Goal: Information Seeking & Learning: Get advice/opinions

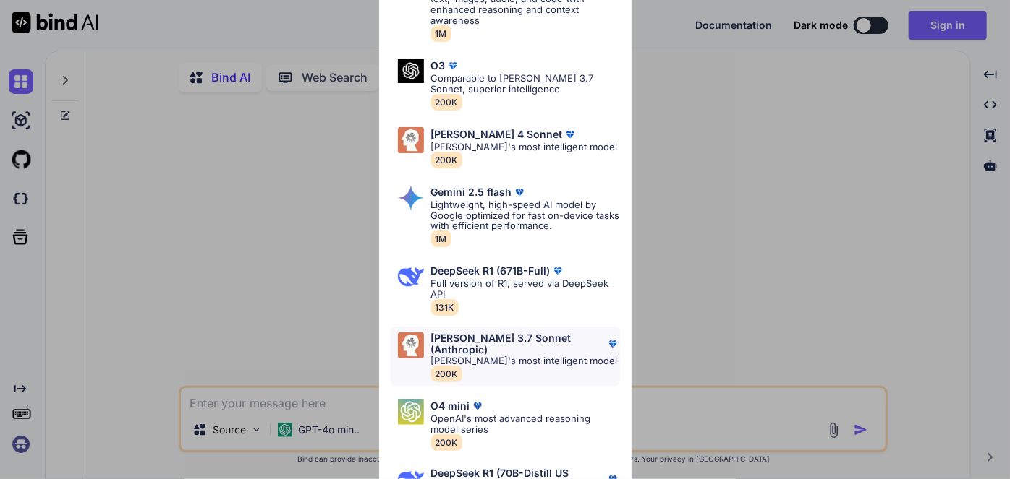
scroll to position [333, 0]
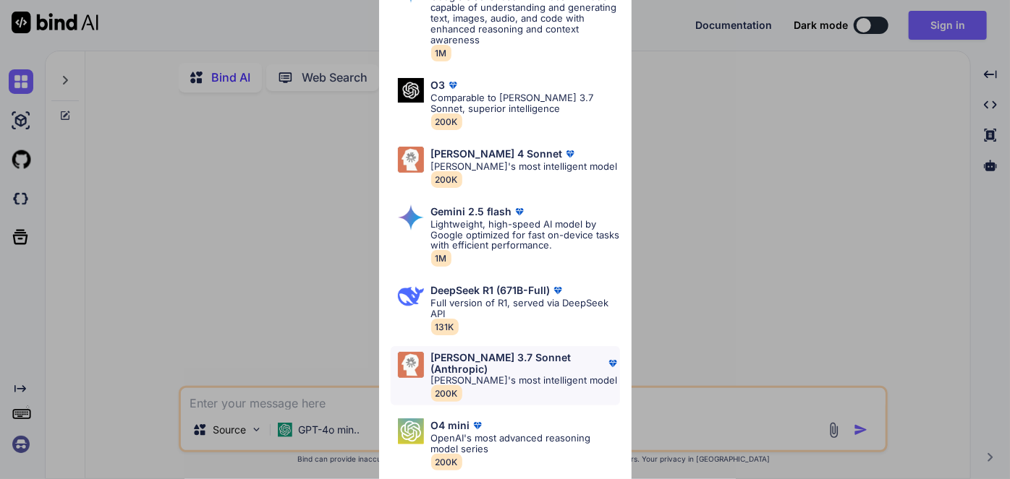
click at [513, 309] on p "Full version of R1, served via DeepSeek API" at bounding box center [525, 309] width 189 height 22
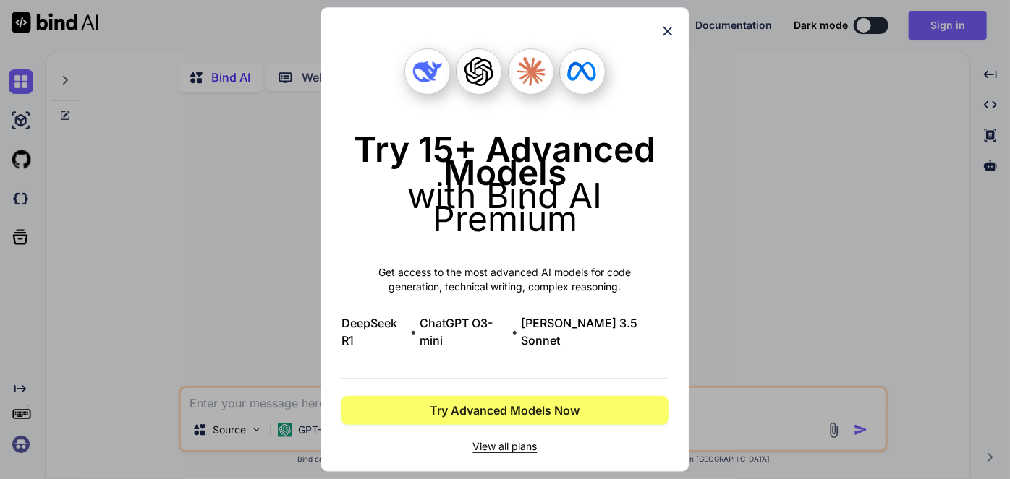
scroll to position [0, 0]
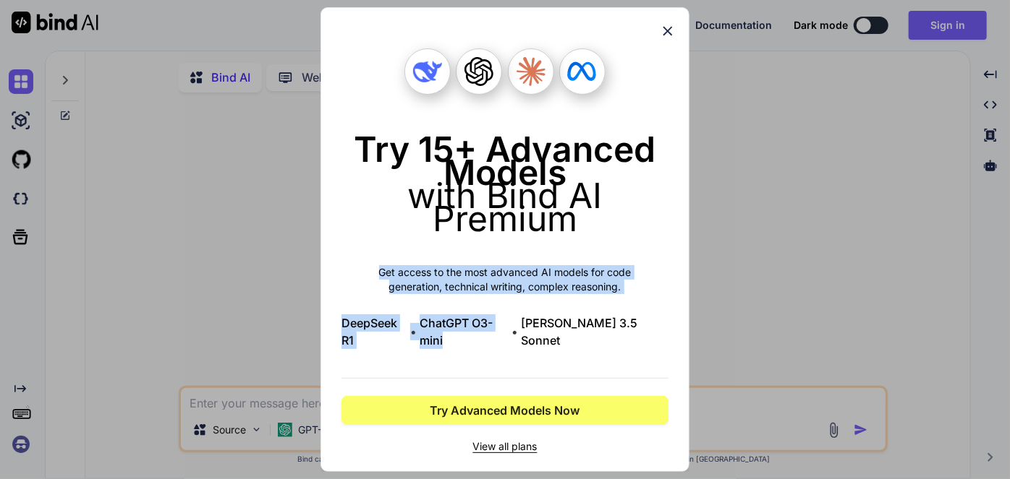
drag, startPoint x: 513, startPoint y: 309, endPoint x: 631, endPoint y: 98, distance: 241.6
click at [637, 246] on div "Try 15+ Advanced Models with Bind AI Premium Get access to the most advanced AI…" at bounding box center [504, 251] width 327 height 406
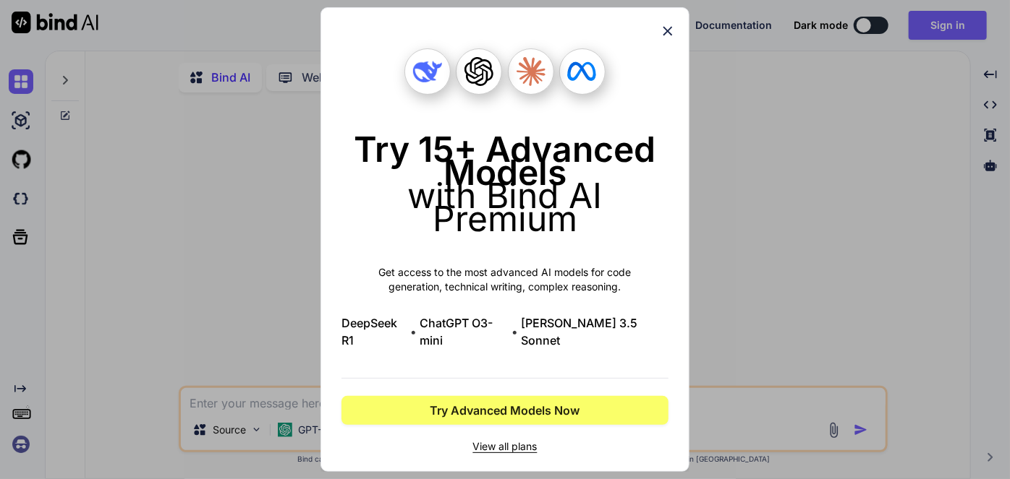
click at [659, 40] on div "Try 15+ Advanced Models with Bind AI Premium Get access to the most advanced AI…" at bounding box center [504, 240] width 327 height 464
click at [674, 31] on icon at bounding box center [668, 31] width 16 height 16
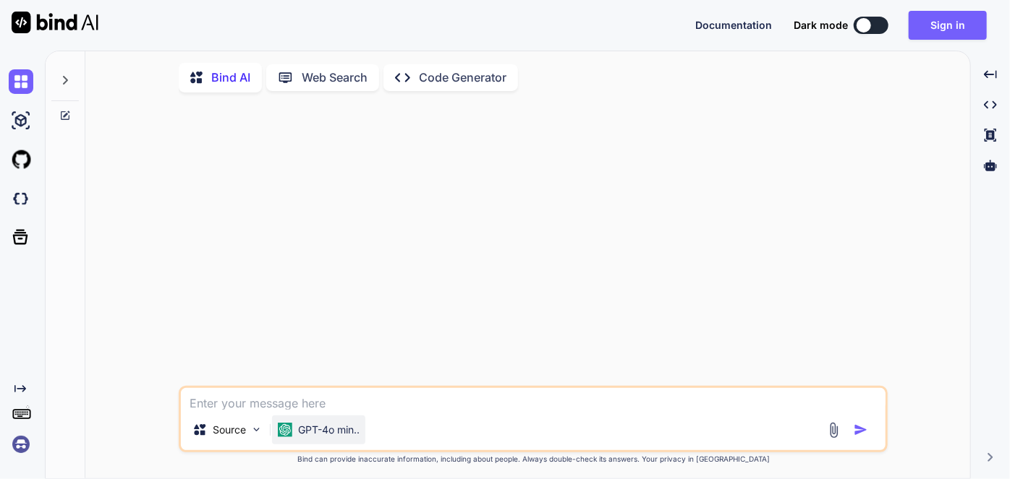
click at [356, 434] on p "GPT-4o min.." at bounding box center [328, 430] width 61 height 14
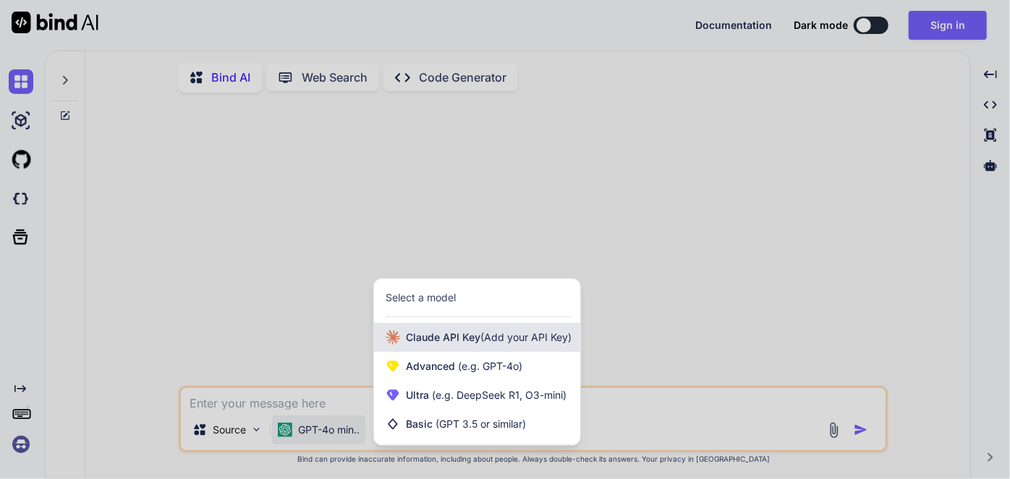
click at [453, 336] on span "Claude API Key (Add your API Key)" at bounding box center [489, 337] width 166 height 14
type textarea "x"
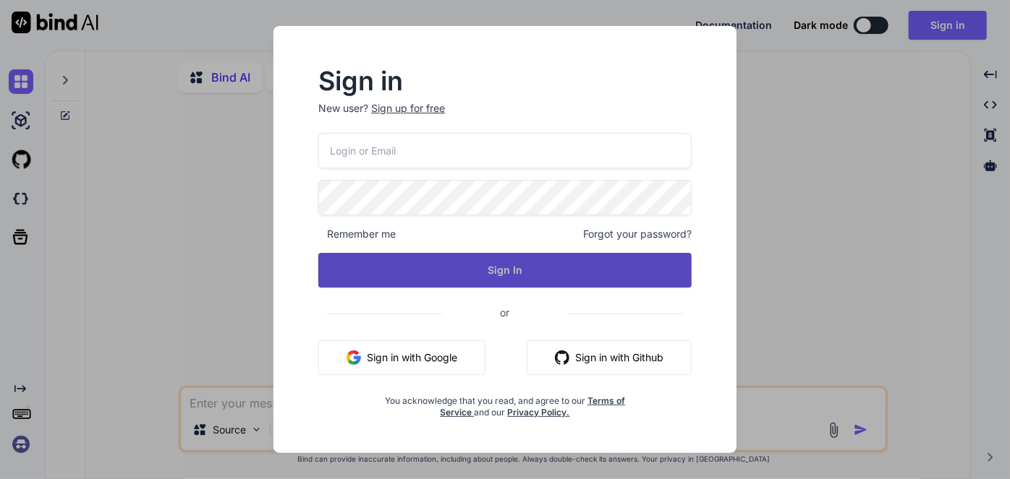
type input "Greg@Lirette.net"
click at [493, 270] on button "Sign In" at bounding box center [504, 270] width 373 height 35
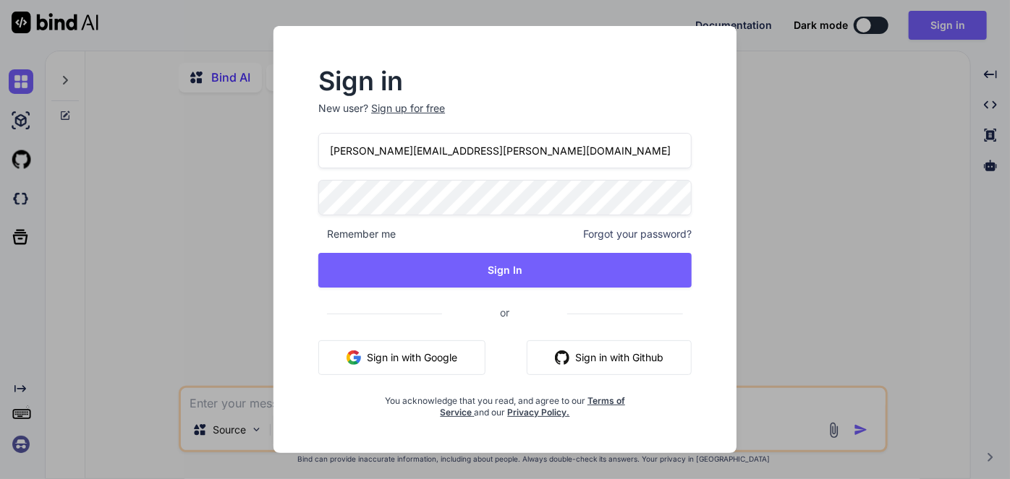
drag, startPoint x: 476, startPoint y: 145, endPoint x: 480, endPoint y: 98, distance: 47.2
click at [476, 145] on input "[PERSON_NAME][EMAIL_ADDRESS][PERSON_NAME][DOMAIN_NAME]" at bounding box center [504, 150] width 373 height 35
click at [480, 87] on h2 "Sign in" at bounding box center [504, 80] width 373 height 23
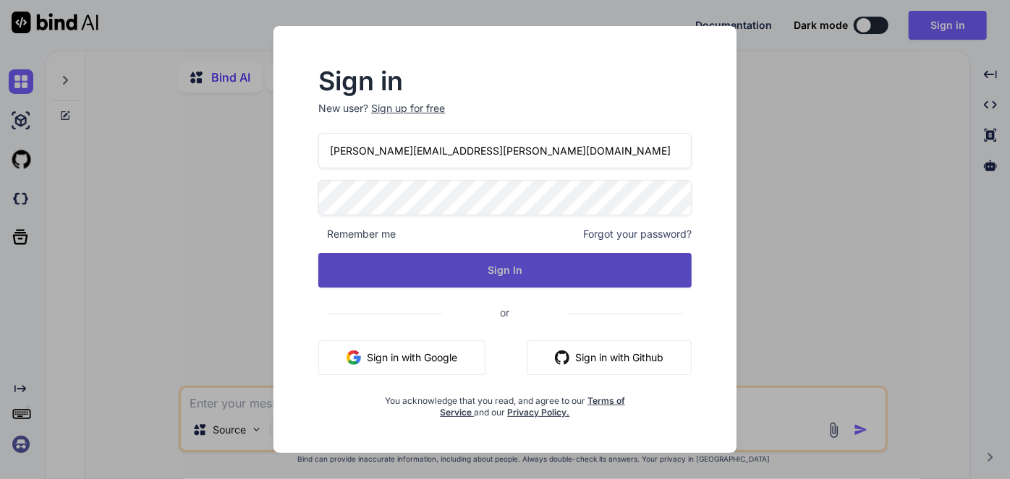
click at [518, 271] on button "Sign In" at bounding box center [504, 270] width 373 height 35
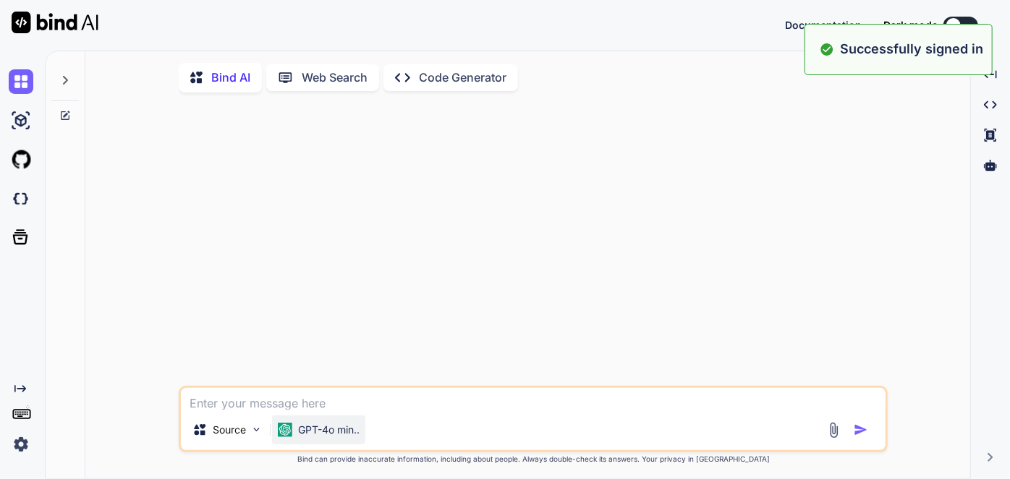
click at [322, 429] on p "GPT-4o min.." at bounding box center [328, 430] width 61 height 14
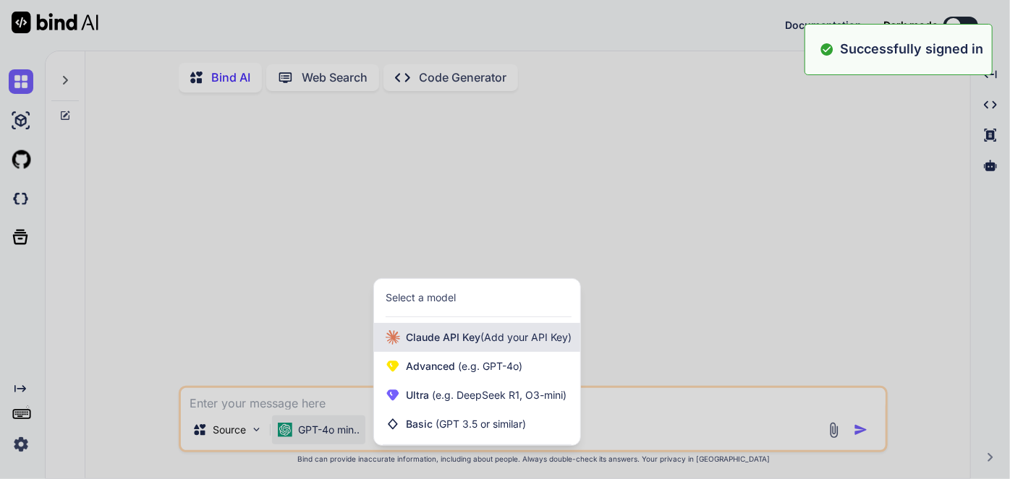
click at [444, 340] on span "Claude API Key (Add your API Key)" at bounding box center [489, 337] width 166 height 14
type textarea "x"
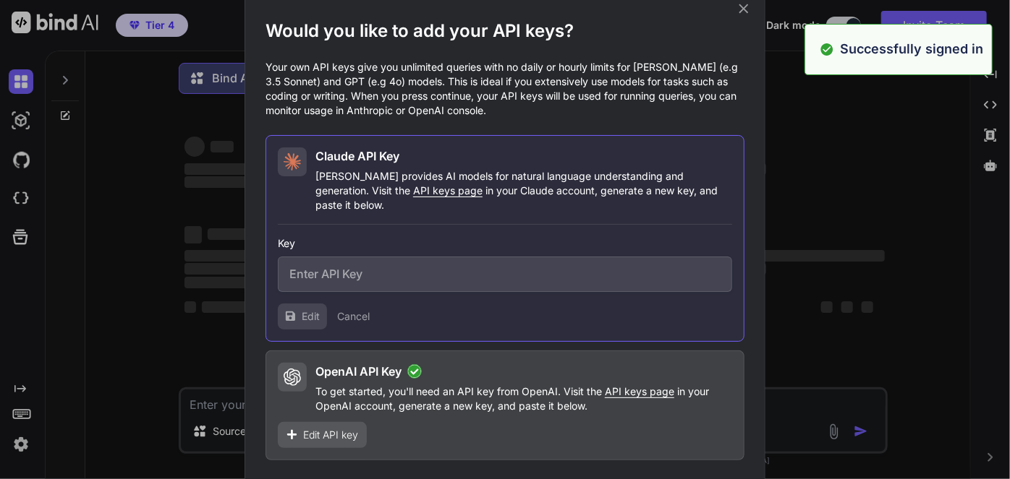
type input "sk-ant-api03-93-ARTUe52ZVnykwGNQWeJGmAAfxd_qHL9zf6AVYuRwD7tBen-U-putAJ6dL98FMuY…"
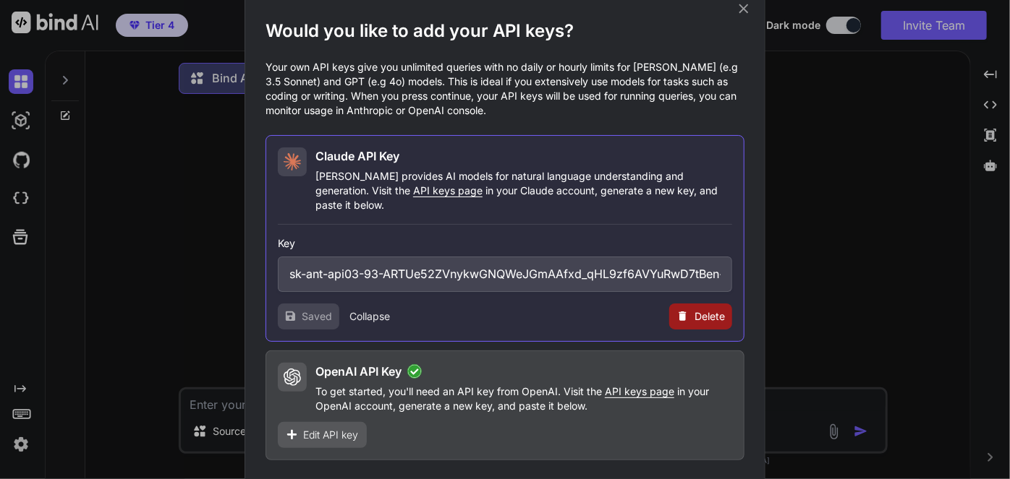
click at [692, 478] on span "Continue" at bounding box center [697, 486] width 51 height 17
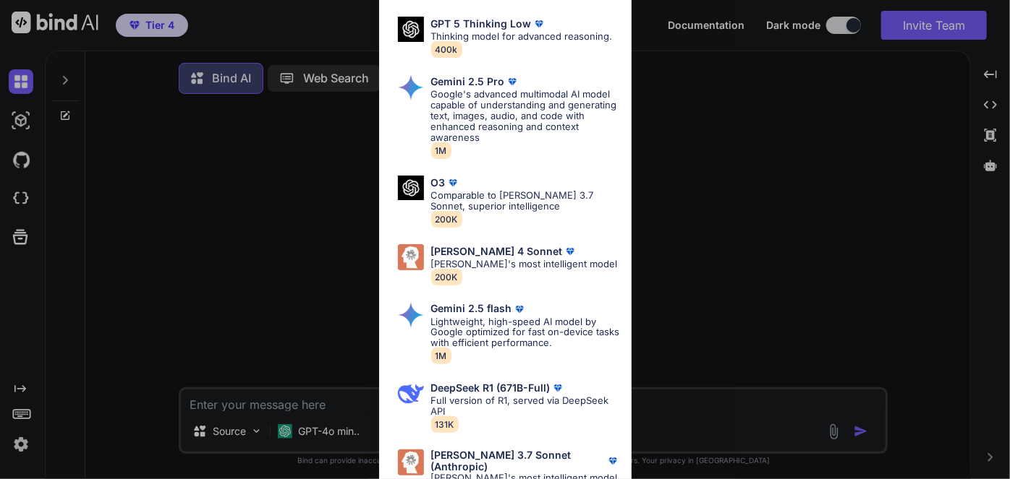
scroll to position [723, 0]
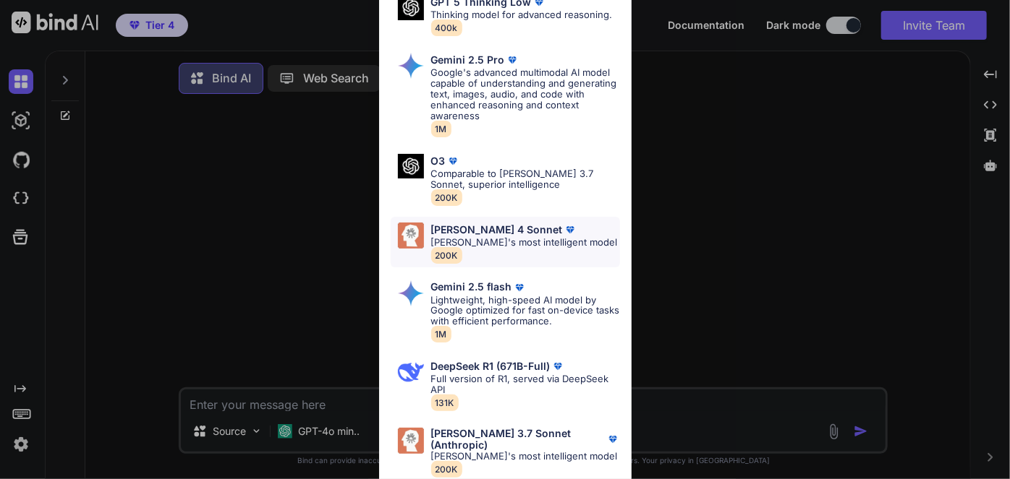
click at [526, 237] on div "Claude 4 Sonnet" at bounding box center [524, 230] width 187 height 14
type textarea "x"
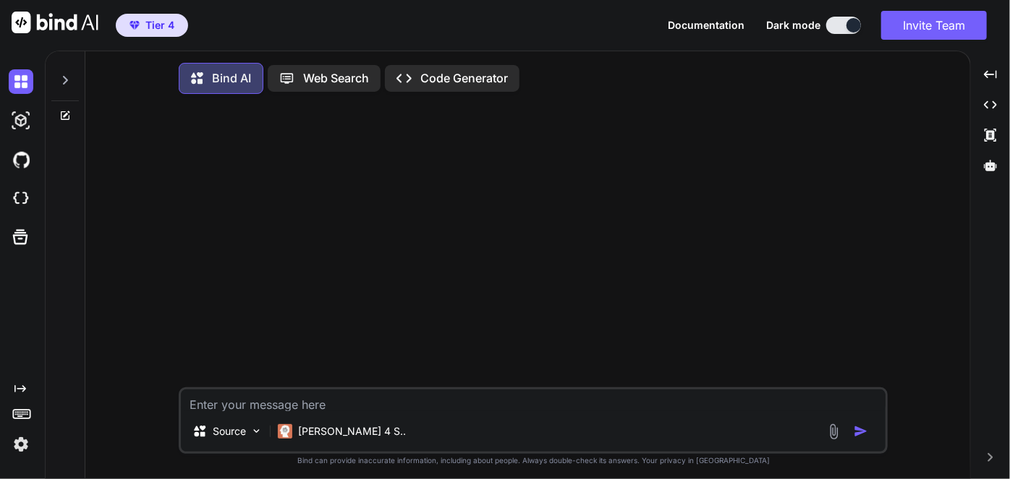
click at [377, 406] on textarea at bounding box center [533, 401] width 704 height 22
type textarea "L"
type textarea "x"
type textarea "Lo"
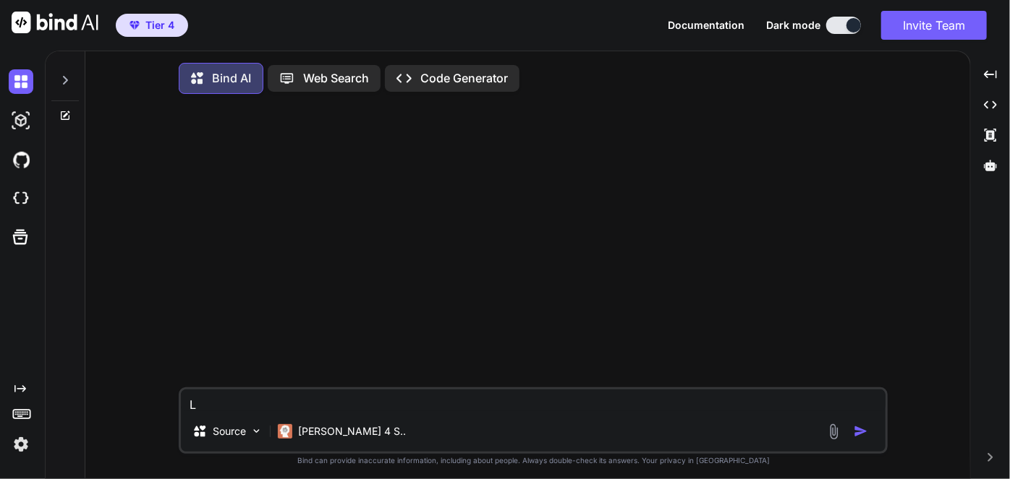
type textarea "x"
type textarea "Loo"
type textarea "x"
type textarea "Look"
type textarea "x"
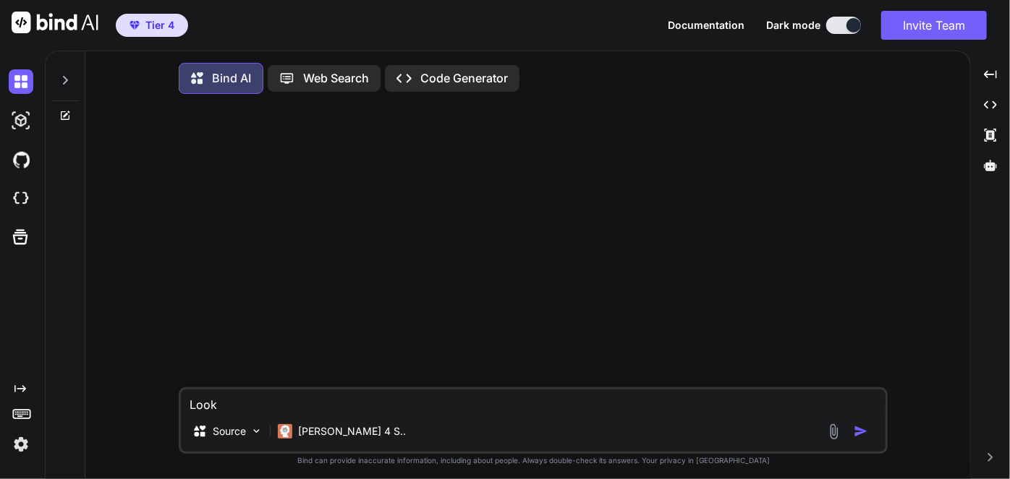
type textarea "Look"
type textarea "x"
type textarea "Look a"
type textarea "x"
type textarea "Look at"
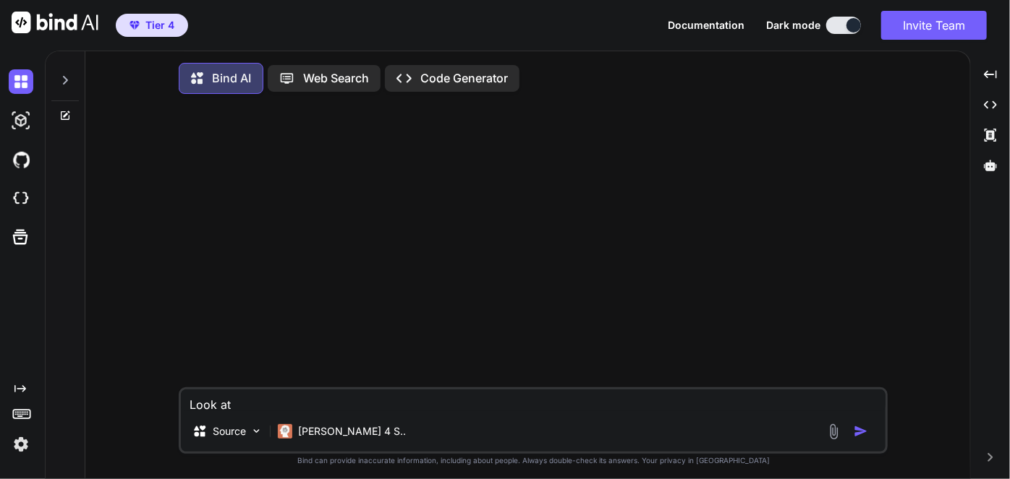
type textarea "x"
type textarea "Look at t"
type textarea "x"
type textarea "Look at th"
type textarea "x"
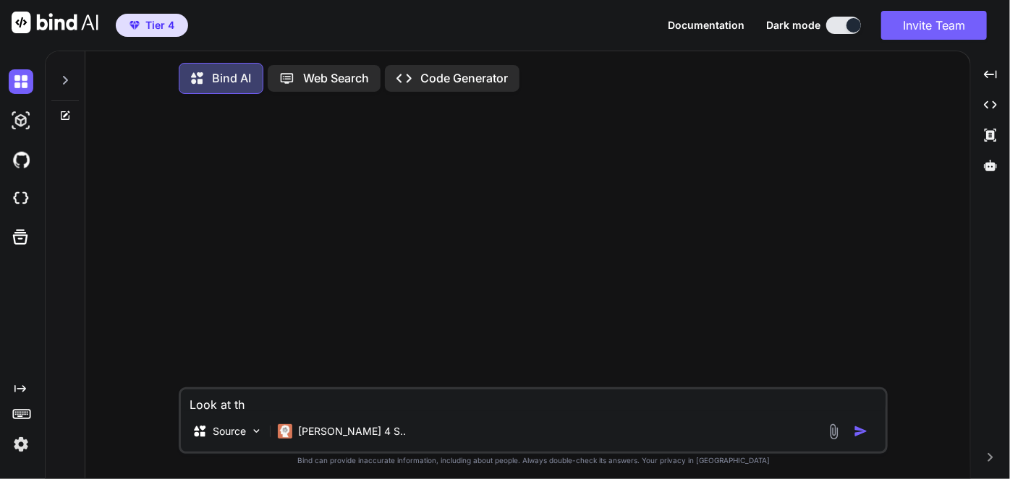
type textarea "Look at thi"
type textarea "x"
type textarea "Look at this"
type textarea "x"
type textarea "Look at this"
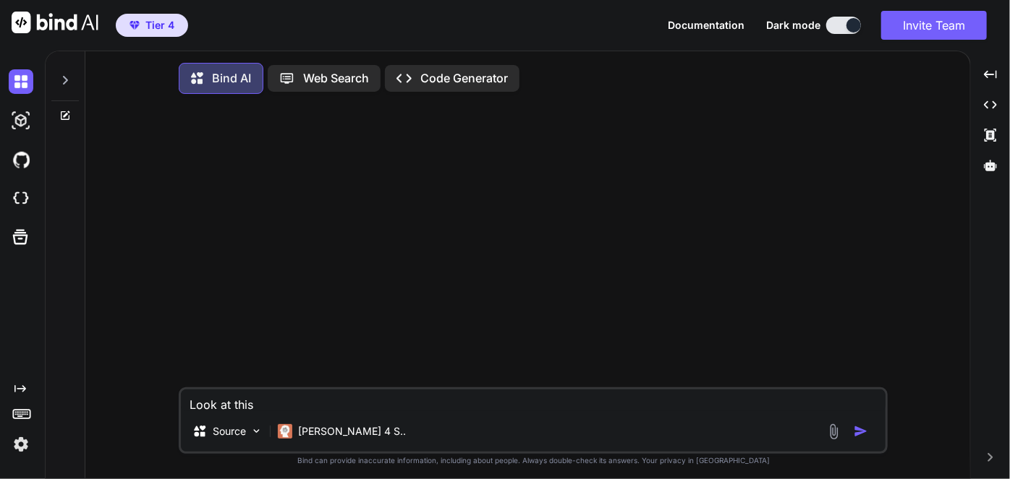
type textarea "x"
type textarea "Look at this c"
type textarea "x"
type textarea "Look at this co"
type textarea "x"
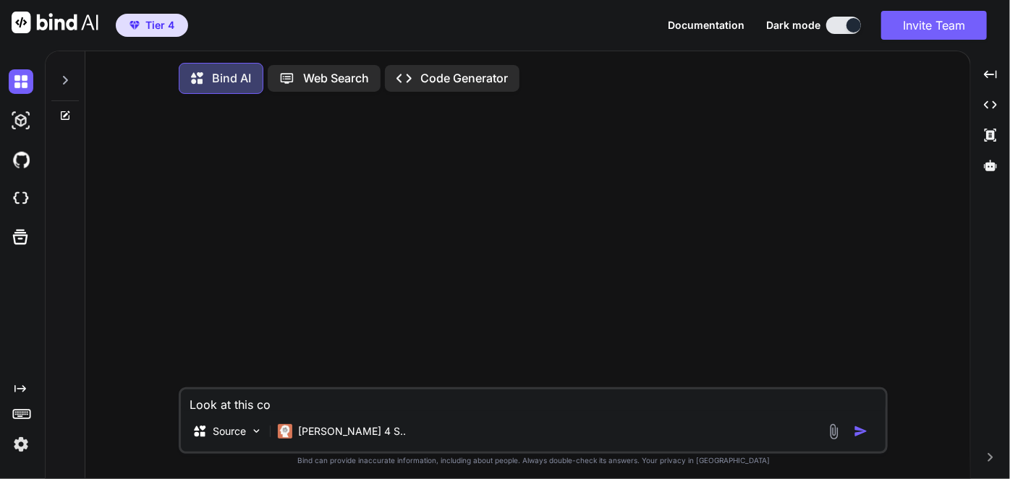
type textarea "Look at this cod"
type textarea "x"
type textarea "Look at this code"
type textarea "x"
type textarea "Look at this code"
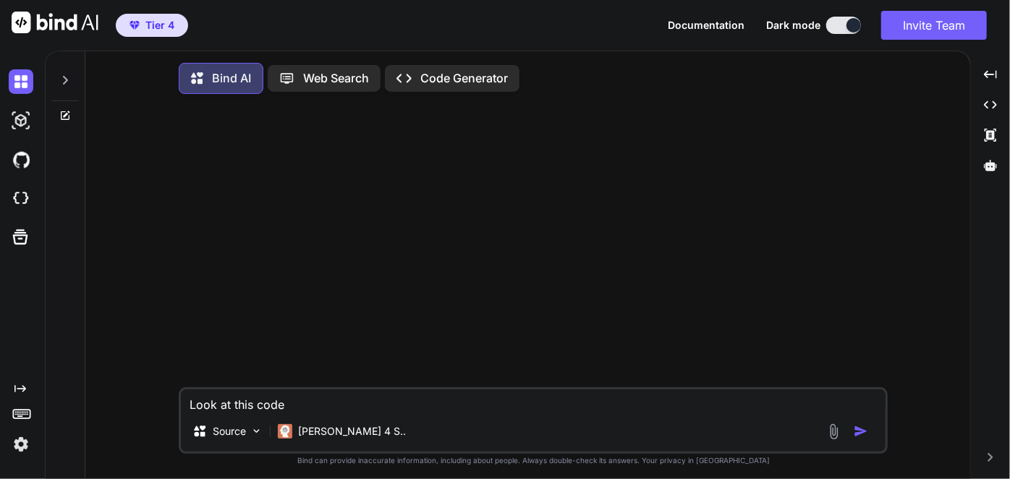
type textarea "x"
type textarea "Look at this code ""
type textarea "x"
paste textarea "<!DOCTYPE html> <html lang="en"> <head> <meta charset="UTF-8"> <meta name="view…"
type textarea "Look at this code "<!DOCTYPE html> <html lang="en"> <head> <meta charset="UTF-8…"
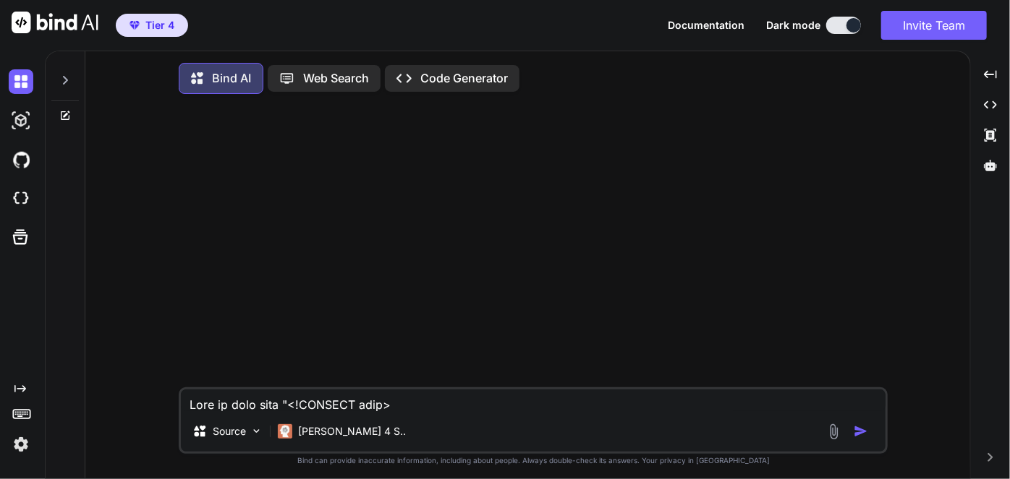
type textarea "x"
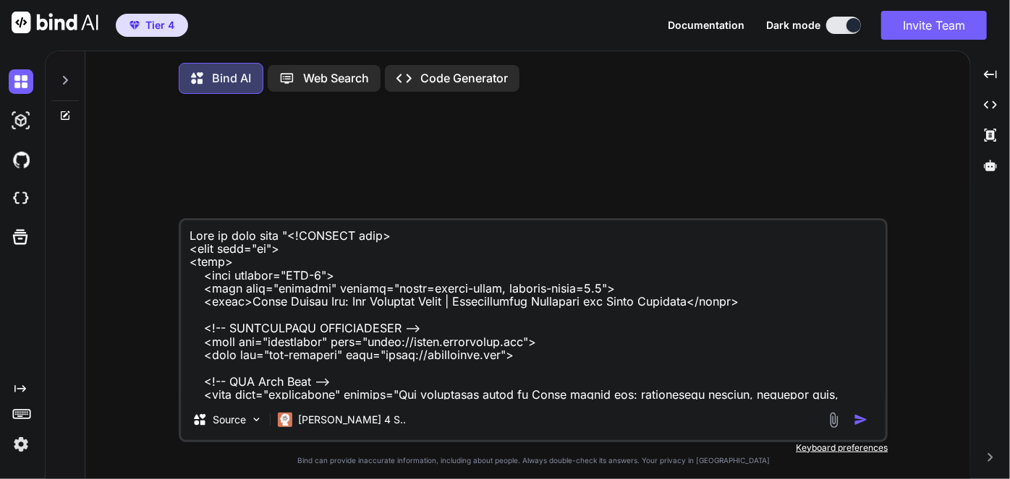
scroll to position [25160, 0]
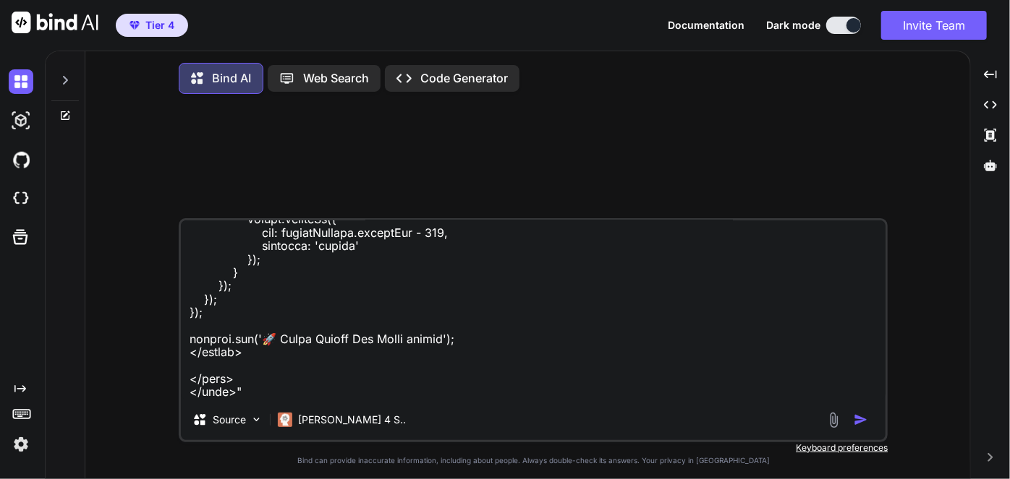
type textarea "Look at this code "<!DOCTYPE html> <html lang="en"> <head> <meta charset="UTF-8…"
type textarea "x"
type textarea "Look at this code "<!DOCTYPE html> <html lang="en"> <head> <meta charset="UTF-8…"
type textarea "x"
type textarea "Look at this code "<!DOCTYPE html> <html lang="en"> <head> <meta charset="UTF-8…"
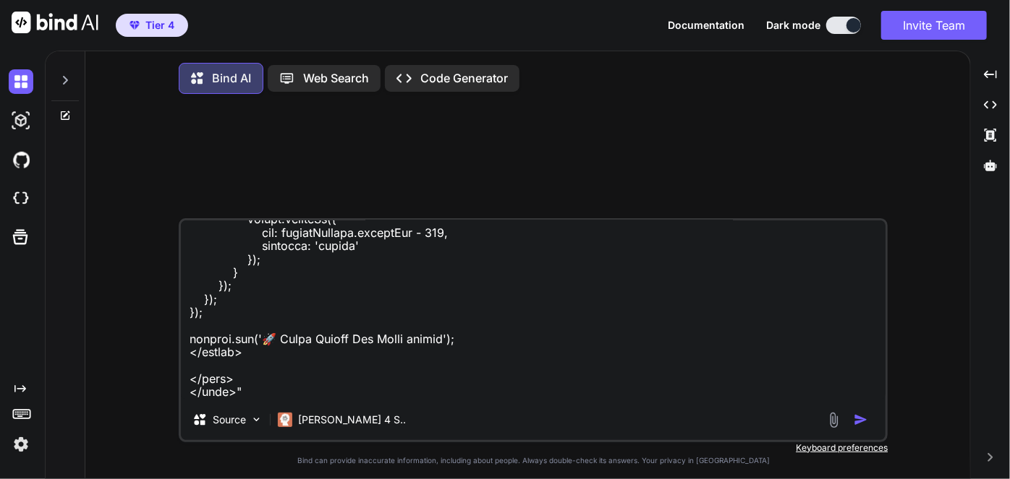
type textarea "x"
type textarea "Look at this code "<!DOCTYPE html> <html lang="en"> <head> <meta charset="UTF-8…"
type textarea "x"
type textarea "Look at this code "<!DOCTYPE html> <html lang="en"> <head> <meta charset="UTF-8…"
type textarea "x"
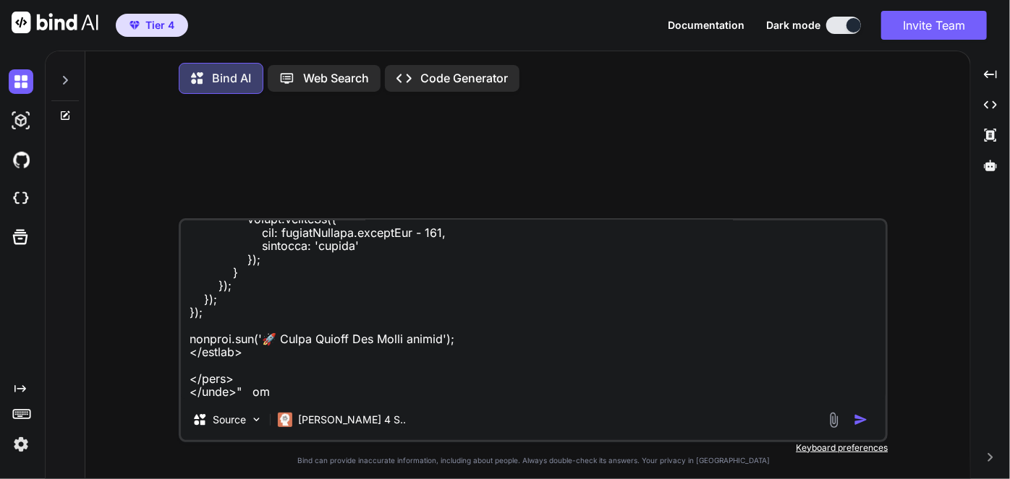
type textarea "Look at this code "<!DOCTYPE html> <html lang="en"> <head> <meta charset="UTF-8…"
type textarea "x"
type textarea "Look at this code "<!DOCTYPE html> <html lang="en"> <head> <meta charset="UTF-8…"
type textarea "x"
type textarea "Look at this code "<!DOCTYPE html> <html lang="en"> <head> <meta charset="UTF-8…"
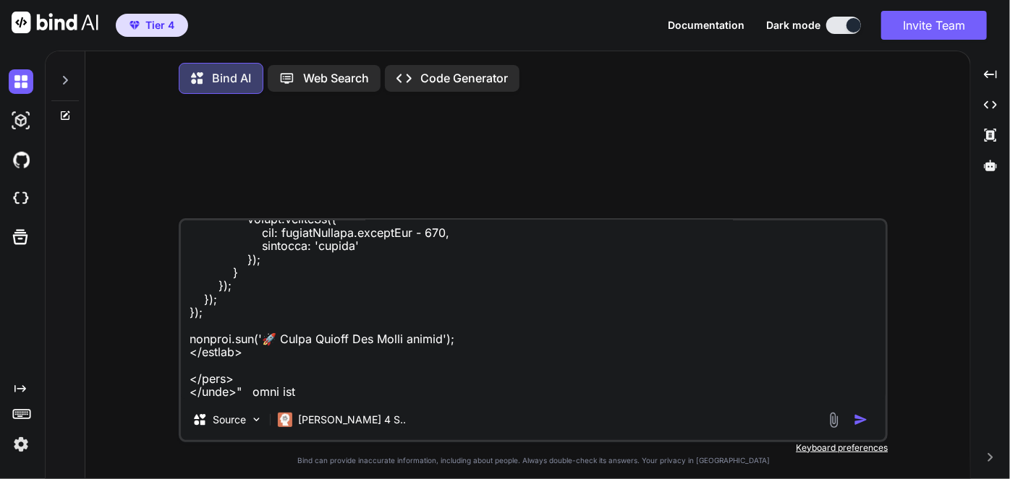
type textarea "x"
type textarea "Look at this code "<!DOCTYPE html> <html lang="en"> <head> <meta charset="UTF-8…"
type textarea "x"
type textarea "Look at this code "<!DOCTYPE html> <html lang="en"> <head> <meta charset="UTF-8…"
type textarea "x"
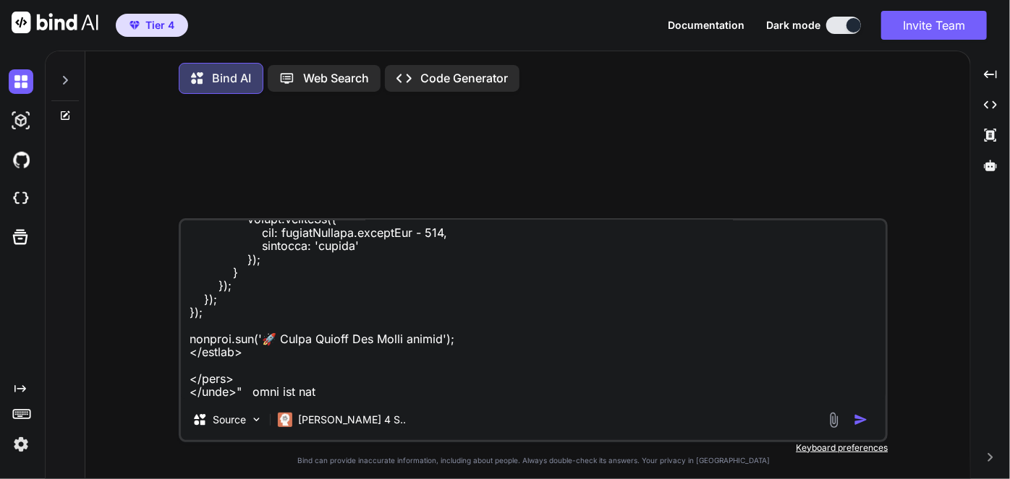
type textarea "Look at this code "<!DOCTYPE html> <html lang="en"> <head> <meta charset="UTF-8…"
type textarea "x"
type textarea "Look at this code "<!DOCTYPE html> <html lang="en"> <head> <meta charset="UTF-8…"
type textarea "x"
type textarea "Look at this code "<!DOCTYPE html> <html lang="en"> <head> <meta charset="UTF-8…"
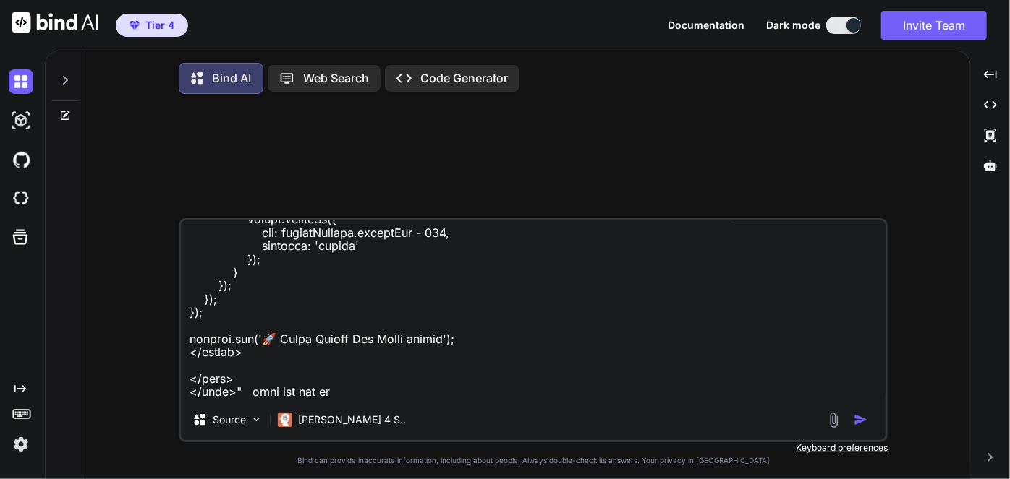
type textarea "x"
type textarea "Look at this code "<!DOCTYPE html> <html lang="en"> <head> <meta charset="UTF-8…"
type textarea "x"
type textarea "Look at this code "<!DOCTYPE html> <html lang="en"> <head> <meta charset="UTF-8…"
type textarea "x"
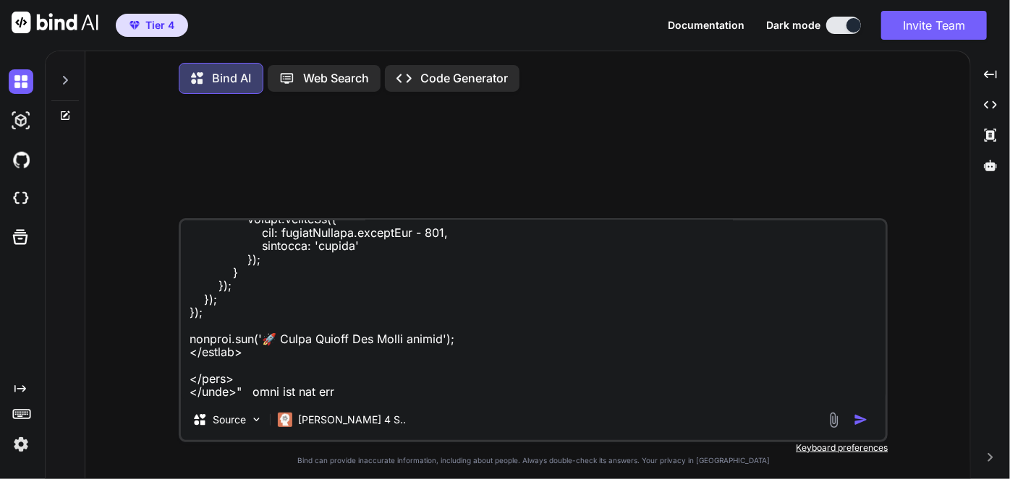
type textarea "Look at this code "<!DOCTYPE html> <html lang="en"> <head> <meta charset="UTF-8…"
type textarea "x"
type textarea "Look at this code "<!DOCTYPE html> <html lang="en"> <head> <meta charset="UTF-8…"
type textarea "x"
type textarea "Look at this code "<!DOCTYPE html> <html lang="en"> <head> <meta charset="UTF-8…"
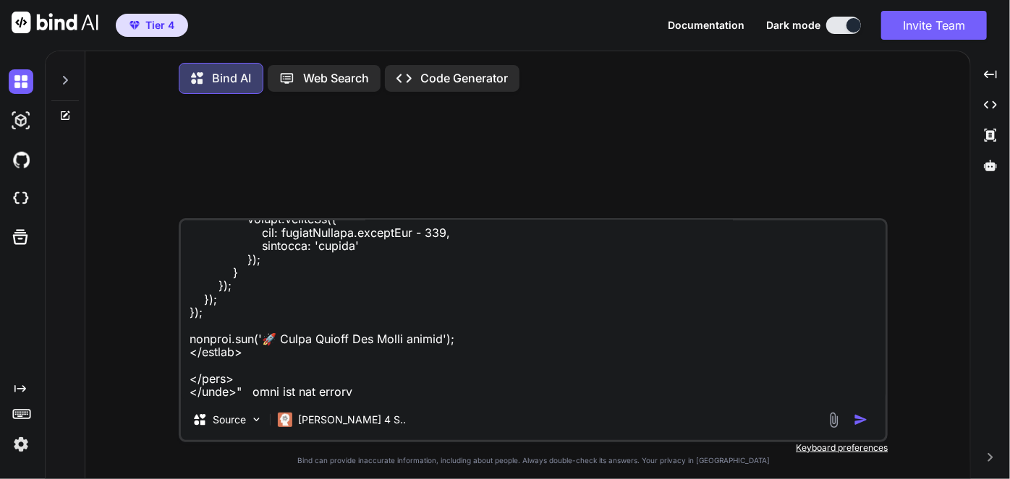
type textarea "x"
type textarea "Look at this code "<!DOCTYPE html> <html lang="en"> <head> <meta charset="UTF-8…"
type textarea "x"
type textarea "Look at this code "<!DOCTYPE html> <html lang="en"> <head> <meta charset="UTF-8…"
type textarea "x"
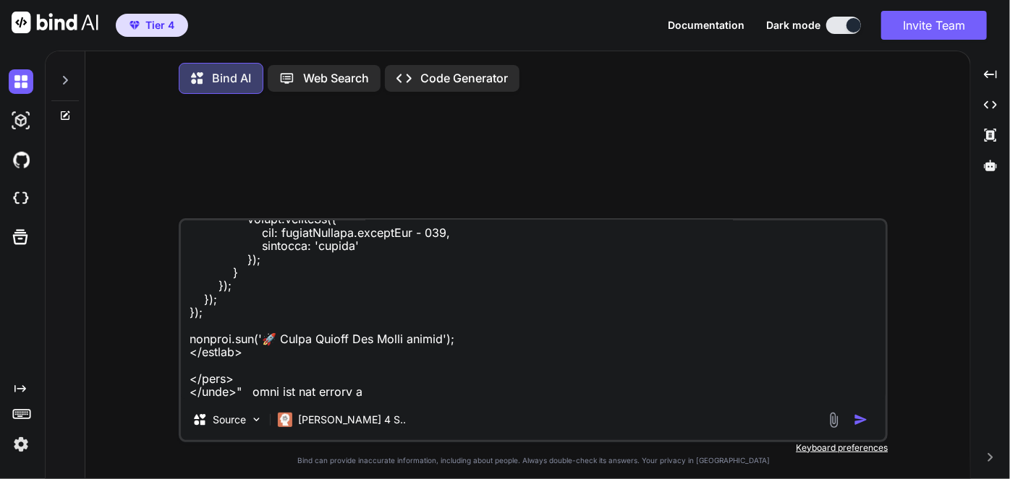
type textarea "Look at this code "<!DOCTYPE html> <html lang="en"> <head> <meta charset="UTF-8…"
type textarea "x"
type textarea "Look at this code "<!DOCTYPE html> <html lang="en"> <head> <meta charset="UTF-8…"
type textarea "x"
type textarea "Look at this code "<!DOCTYPE html> <html lang="en"> <head> <meta charset="UTF-8…"
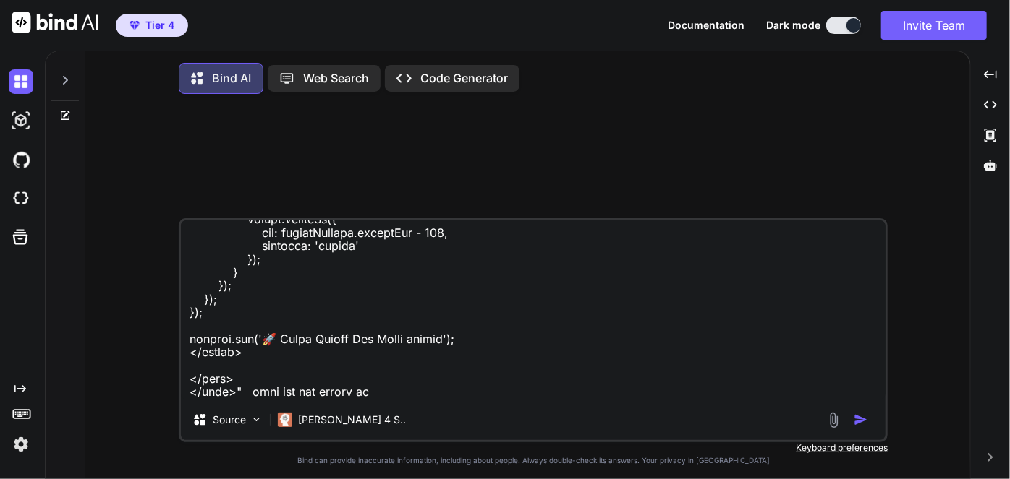
type textarea "x"
type textarea "Look at this code "<!DOCTYPE html> <html lang="en"> <head> <meta charset="UTF-8…"
type textarea "x"
type textarea "Look at this code "<!DOCTYPE html> <html lang="en"> <head> <meta charset="UTF-8…"
type textarea "x"
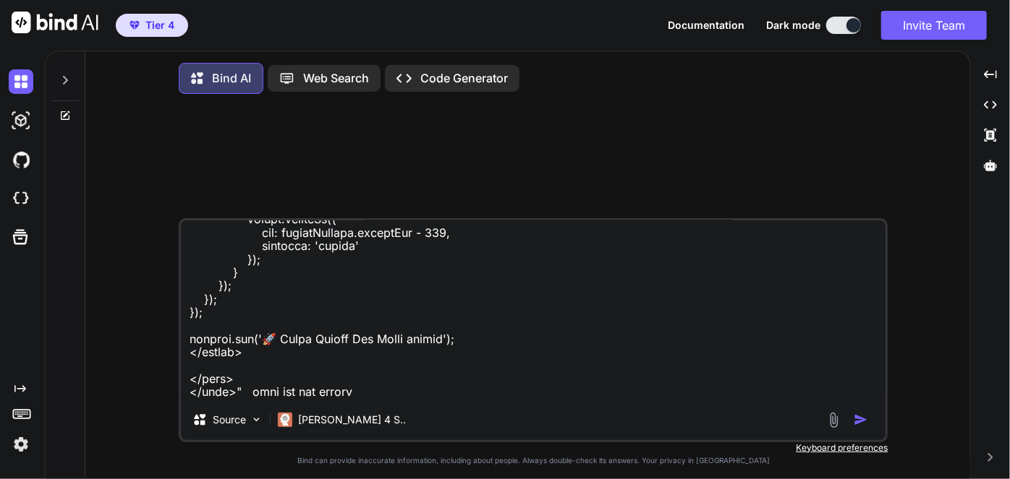
type textarea "Look at this code "<!DOCTYPE html> <html lang="en"> <head> <meta charset="UTF-8…"
type textarea "x"
type textarea "Look at this code "<!DOCTYPE html> <html lang="en"> <head> <meta charset="UTF-8…"
type textarea "x"
type textarea "Look at this code "<!DOCTYPE html> <html lang="en"> <head> <meta charset="UTF-8…"
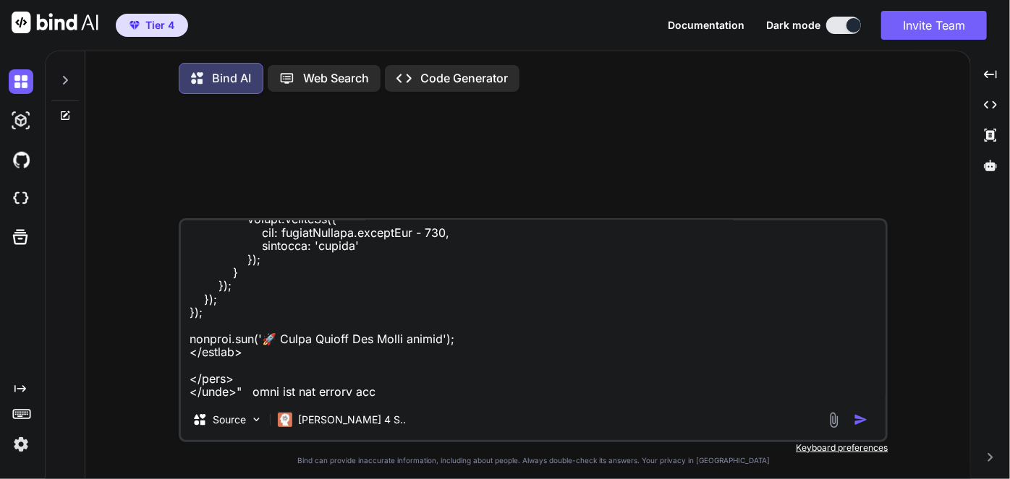
type textarea "x"
type textarea "Look at this code "<!DOCTYPE html> <html lang="en"> <head> <meta charset="UTF-8…"
type textarea "x"
type textarea "Look at this code "<!DOCTYPE html> <html lang="en"> <head> <meta charset="UTF-8…"
type textarea "x"
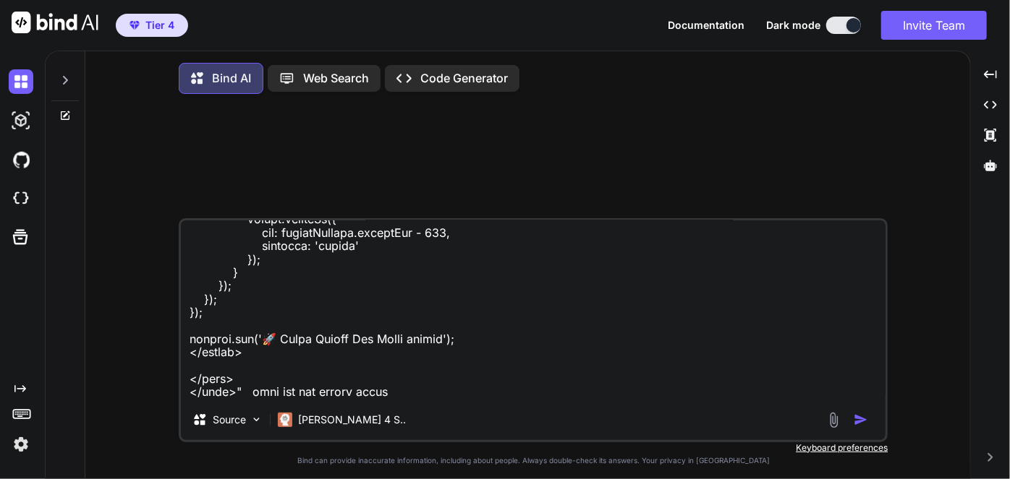
type textarea "Look at this code "<!DOCTYPE html> <html lang="en"> <head> <meta charset="UTF-8…"
type textarea "x"
type textarea "Look at this code "<!DOCTYPE html> <html lang="en"> <head> <meta charset="UTF-8…"
type textarea "x"
type textarea "Look at this code "<!DOCTYPE html> <html lang="en"> <head> <meta charset="UTF-8…"
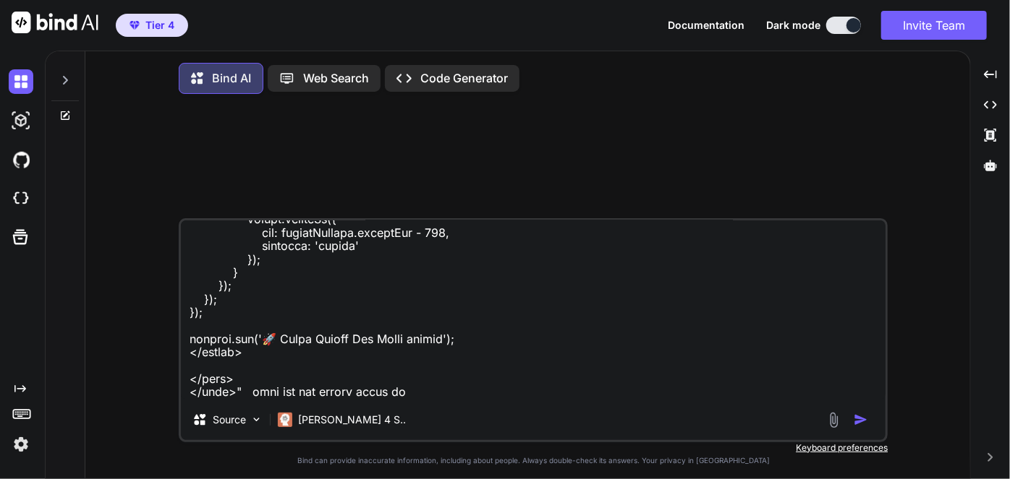
type textarea "x"
type textarea "Look at this code "<!DOCTYPE html> <html lang="en"> <head> <meta charset="UTF-8…"
type textarea "x"
type textarea "Look at this code "<!DOCTYPE html> <html lang="en"> <head> <meta charset="UTF-8…"
type textarea "x"
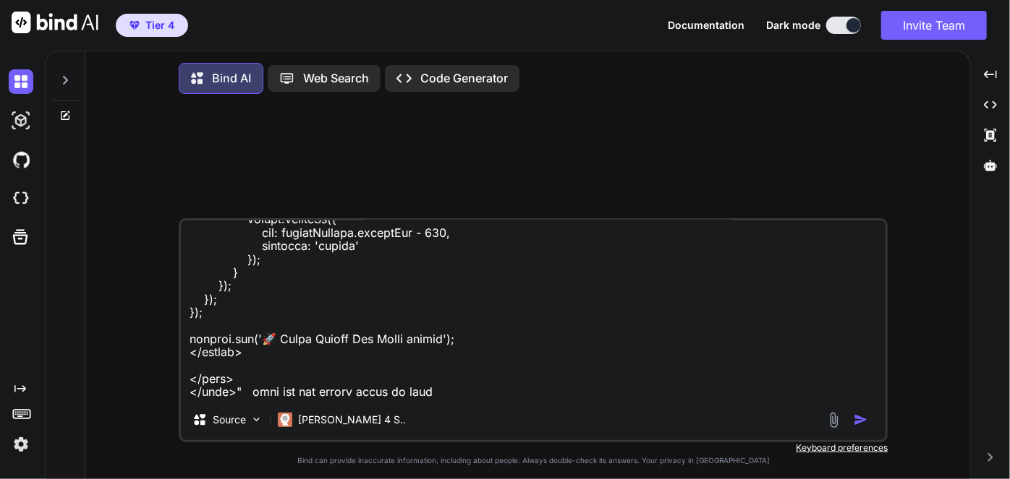
type textarea "Look at this code "<!DOCTYPE html> <html lang="en"> <head> <meta charset="UTF-8…"
type textarea "x"
type textarea "Look at this code "<!DOCTYPE html> <html lang="en"> <head> <meta charset="UTF-8…"
type textarea "x"
type textarea "Look at this code "<!DOCTYPE html> <html lang="en"> <head> <meta charset="UTF-8…"
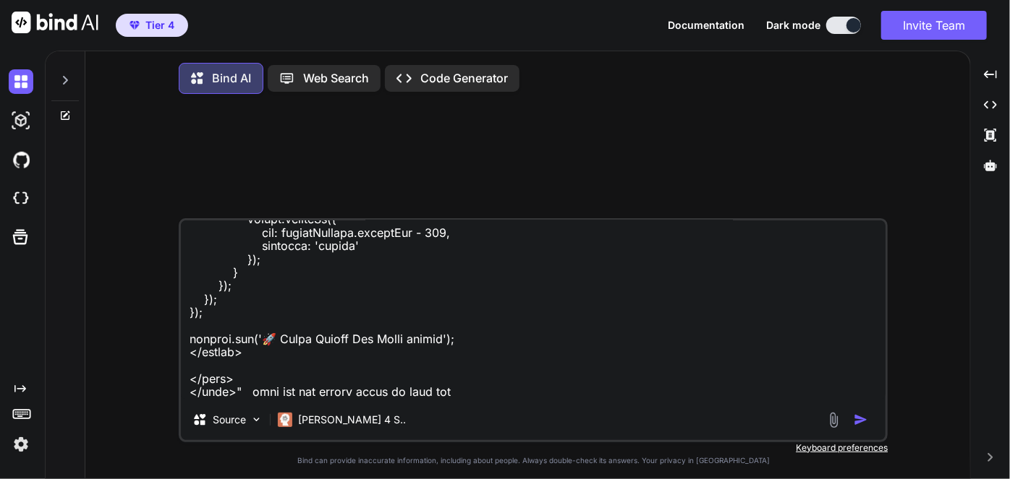
type textarea "x"
type textarea "Look at this code "<!DOCTYPE html> <html lang="en"> <head> <meta charset="UTF-8…"
type textarea "x"
type textarea "Look at this code "<!DOCTYPE html> <html lang="en"> <head> <meta charset="UTF-8…"
type textarea "x"
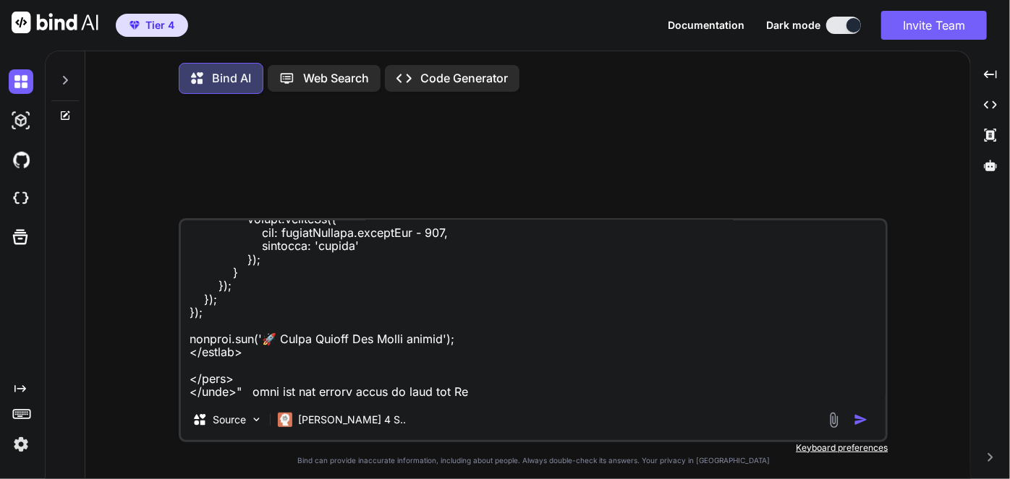
type textarea "Look at this code "<!DOCTYPE html> <html lang="en"> <head> <meta charset="UTF-8…"
type textarea "x"
type textarea "Look at this code "<!DOCTYPE html> <html lang="en"> <head> <meta charset="UTF-8…"
type textarea "x"
type textarea "Look at this code "<!DOCTYPE html> <html lang="en"> <head> <meta charset="UTF-8…"
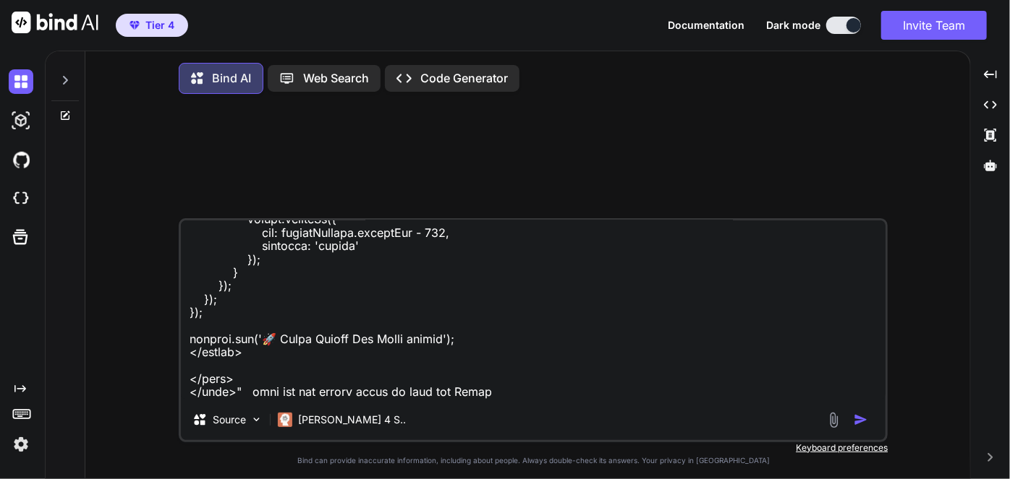
type textarea "x"
type textarea "Look at this code "<!DOCTYPE html> <html lang="en"> <head> <meta charset="UTF-8…"
type textarea "x"
type textarea "Look at this code "<!DOCTYPE html> <html lang="en"> <head> <meta charset="UTF-8…"
type textarea "x"
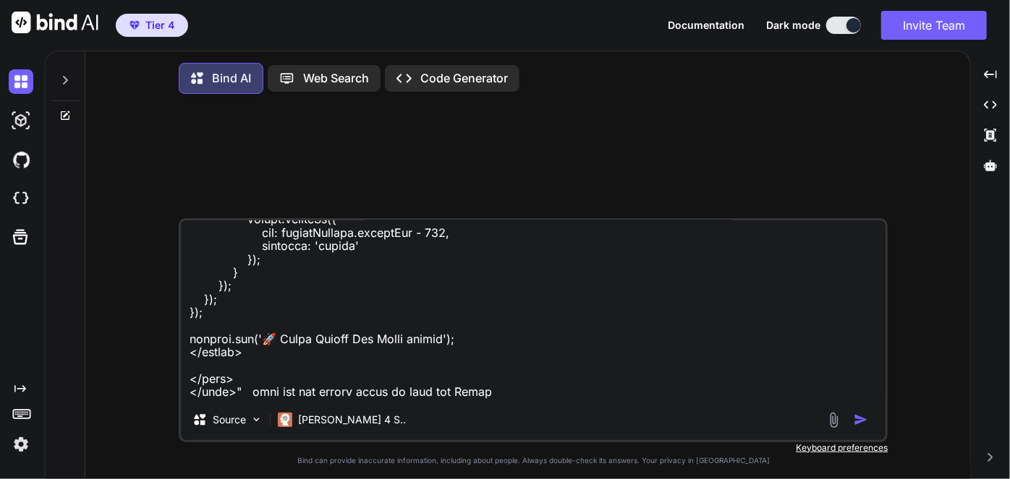
type textarea "Look at this code "<!DOCTYPE html> <html lang="en"> <head> <meta charset="UTF-8…"
type textarea "x"
type textarea "Look at this code "<!DOCTYPE html> <html lang="en"> <head> <meta charset="UTF-8…"
type textarea "x"
type textarea "Look at this code "<!DOCTYPE html> <html lang="en"> <head> <meta charset="UTF-8…"
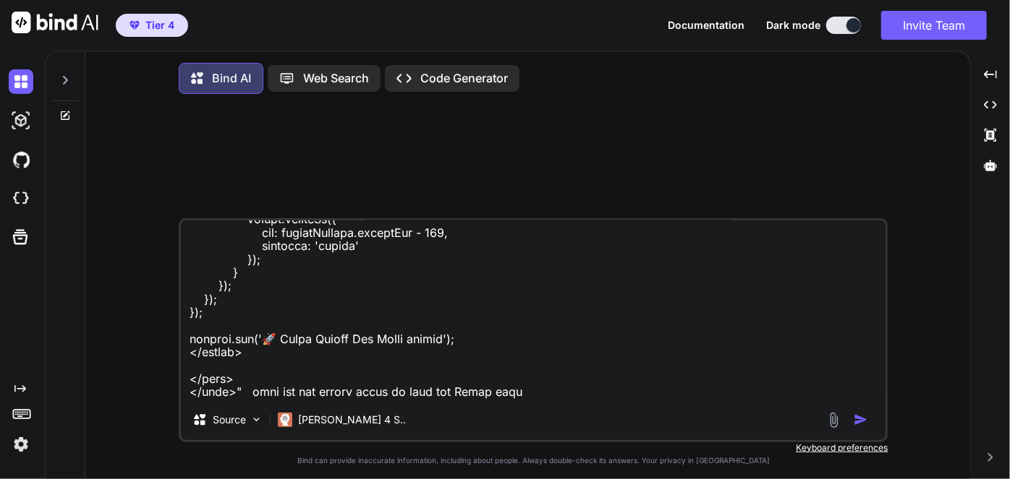
type textarea "x"
type textarea "Look at this code "<!DOCTYPE html> <html lang="en"> <head> <meta charset="UTF-8…"
type textarea "x"
type textarea "Look at this code "<!DOCTYPE html> <html lang="en"> <head> <meta charset="UTF-8…"
type textarea "x"
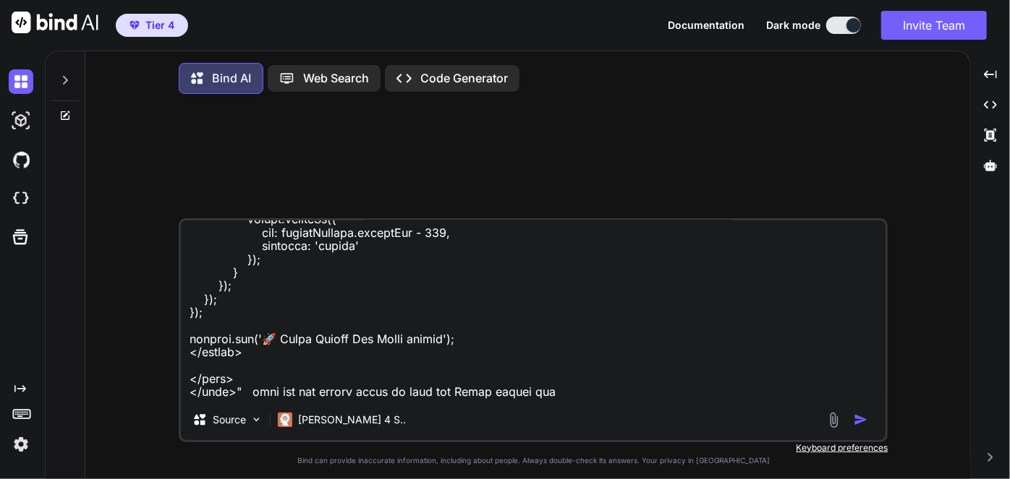
type textarea "Look at this code "<!DOCTYPE html> <html lang="en"> <head> <meta charset="UTF-8…"
type textarea "x"
type textarea "Look at this code "<!DOCTYPE html> <html lang="en"> <head> <meta charset="UTF-8…"
type textarea "x"
type textarea "Look at this code "<!DOCTYPE html> <html lang="en"> <head> <meta charset="UTF-8…"
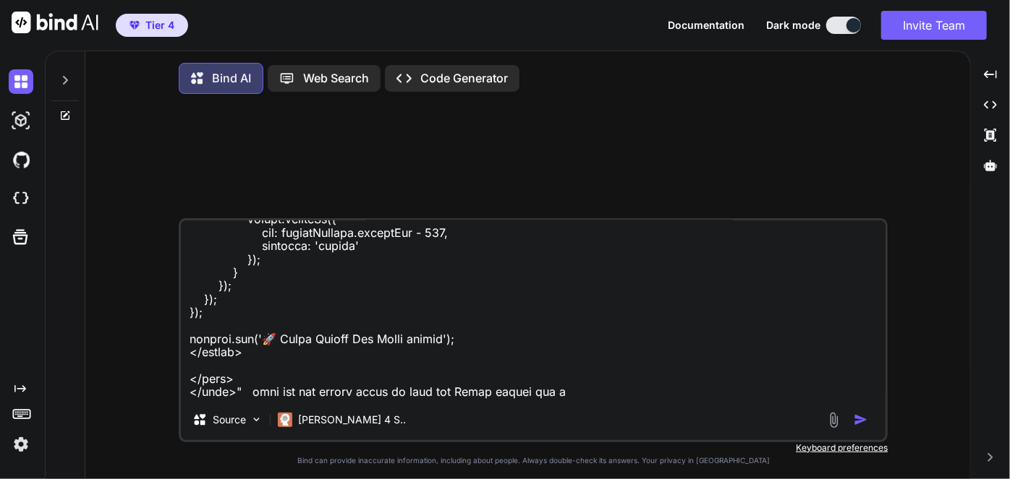
type textarea "x"
type textarea "Look at this code "<!DOCTYPE html> <html lang="en"> <head> <meta charset="UTF-8…"
type textarea "x"
type textarea "Look at this code "<!DOCTYPE html> <html lang="en"> <head> <meta charset="UTF-8…"
type textarea "x"
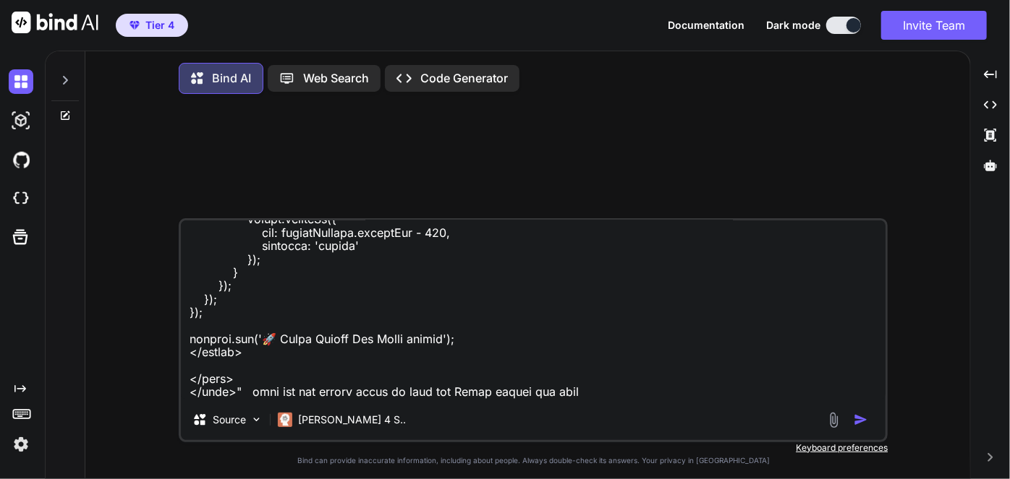
type textarea "Look at this code "<!DOCTYPE html> <html lang="en"> <head> <meta charset="UTF-8…"
type textarea "x"
type textarea "Look at this code "<!DOCTYPE html> <html lang="en"> <head> <meta charset="UTF-8…"
type textarea "x"
type textarea "Look at this code "<!DOCTYPE html> <html lang="en"> <head> <meta charset="UTF-8…"
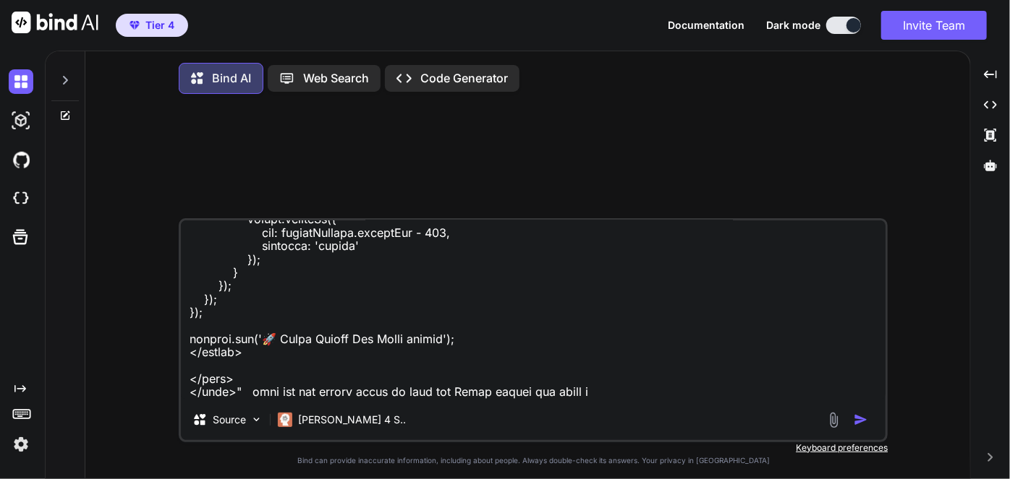
type textarea "x"
type textarea "Look at this code "<!DOCTYPE html> <html lang="en"> <head> <meta charset="UTF-8…"
type textarea "x"
type textarea "Look at this code "<!DOCTYPE html> <html lang="en"> <head> <meta charset="UTF-8…"
type textarea "x"
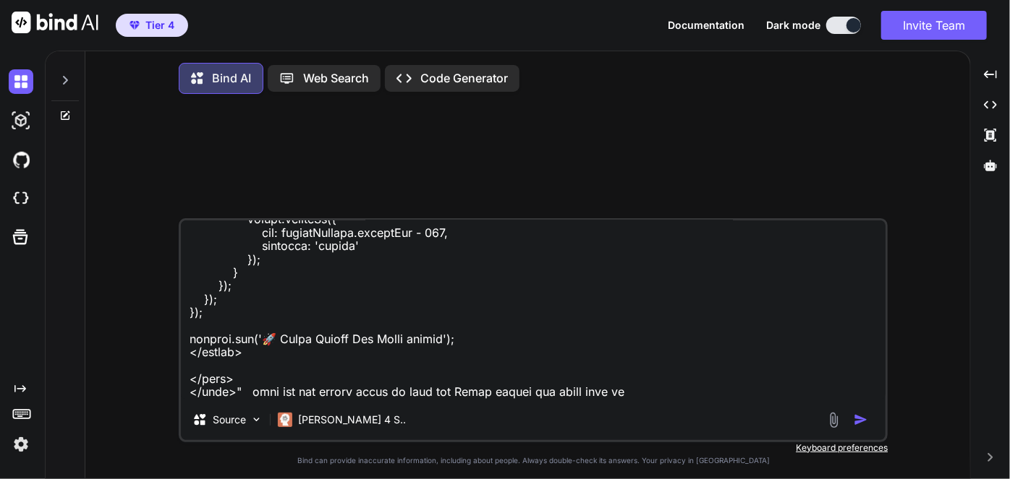
type textarea "Look at this code "<!DOCTYPE html> <html lang="en"> <head> <meta charset="UTF-8…"
type textarea "x"
type textarea "Look at this code "<!DOCTYPE html> <html lang="en"> <head> <meta charset="UTF-8…"
type textarea "x"
type textarea "Look at this code "<!DOCTYPE html> <html lang="en"> <head> <meta charset="UTF-8…"
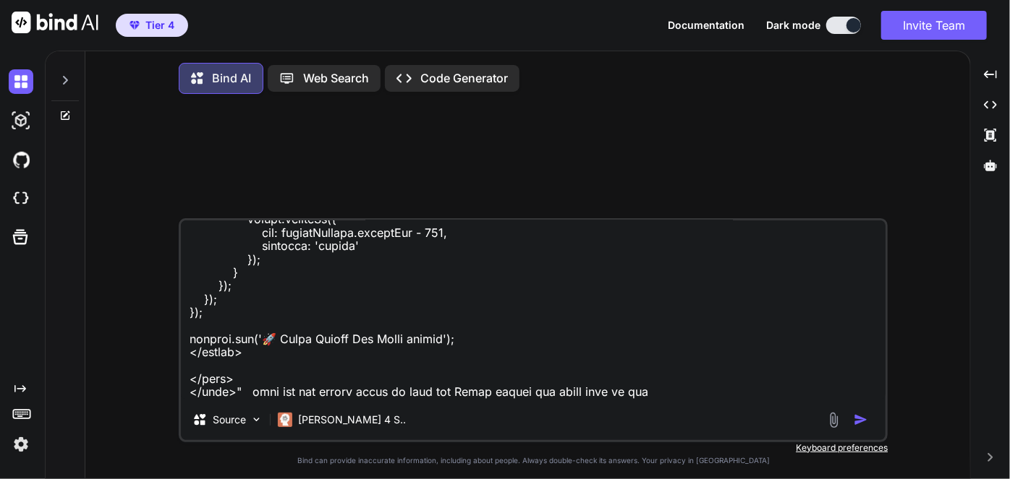
type textarea "x"
type textarea "Look at this code "<!DOCTYPE html> <html lang="en"> <head> <meta charset="UTF-8…"
type textarea "x"
type textarea "Look at this code "<!DOCTYPE html> <html lang="en"> <head> <meta charset="UTF-8…"
type textarea "x"
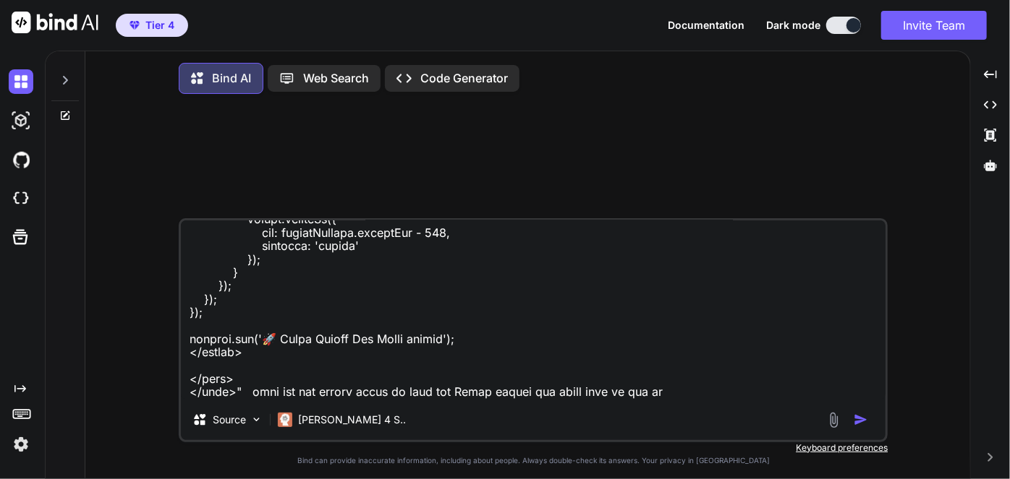
type textarea "Look at this code "<!DOCTYPE html> <html lang="en"> <head> <meta charset="UTF-8…"
type textarea "x"
type textarea "Look at this code "<!DOCTYPE html> <html lang="en"> <head> <meta charset="UTF-8…"
type textarea "x"
type textarea "Look at this code "<!DOCTYPE html> <html lang="en"> <head> <meta charset="UTF-8…"
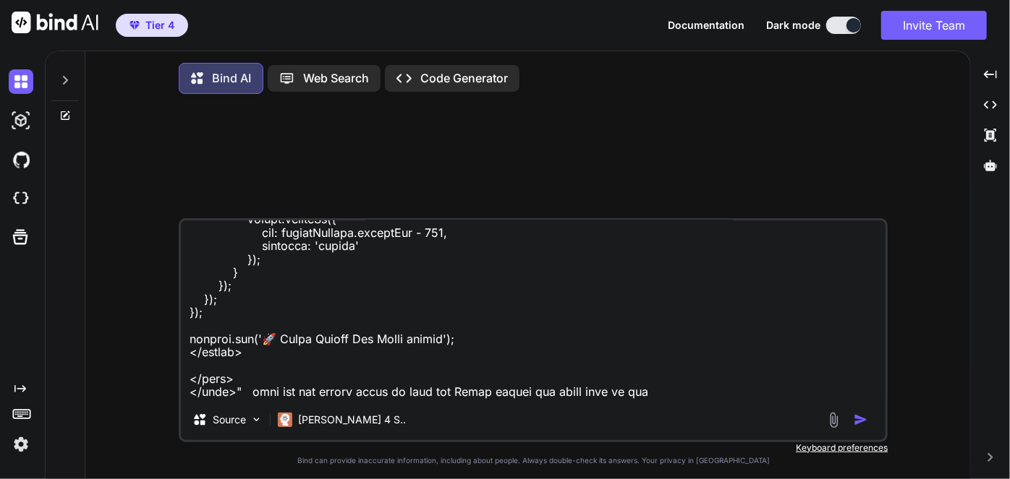
type textarea "x"
type textarea "Look at this code "<!DOCTYPE html> <html lang="en"> <head> <meta charset="UTF-8…"
type textarea "x"
type textarea "Look at this code "<!DOCTYPE html> <html lang="en"> <head> <meta charset="UTF-8…"
type textarea "x"
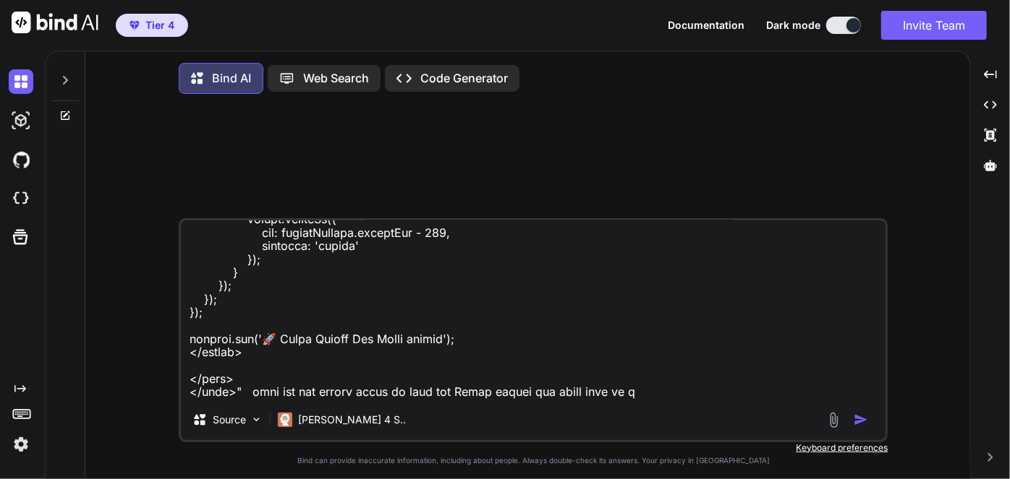
type textarea "Look at this code "<!DOCTYPE html> <html lang="en"> <head> <meta charset="UTF-8…"
type textarea "x"
type textarea "Look at this code "<!DOCTYPE html> <html lang="en"> <head> <meta charset="UTF-8…"
type textarea "x"
type textarea "Look at this code "<!DOCTYPE html> <html lang="en"> <head> <meta charset="UTF-8…"
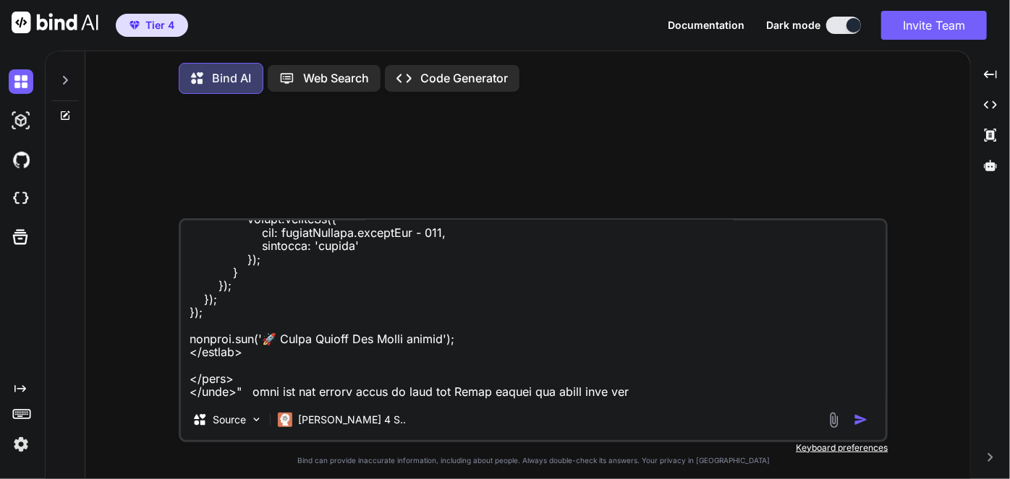
type textarea "x"
type textarea "Look at this code "<!DOCTYPE html> <html lang="en"> <head> <meta charset="UTF-8…"
type textarea "x"
type textarea "Look at this code "<!DOCTYPE html> <html lang="en"> <head> <meta charset="UTF-8…"
type textarea "x"
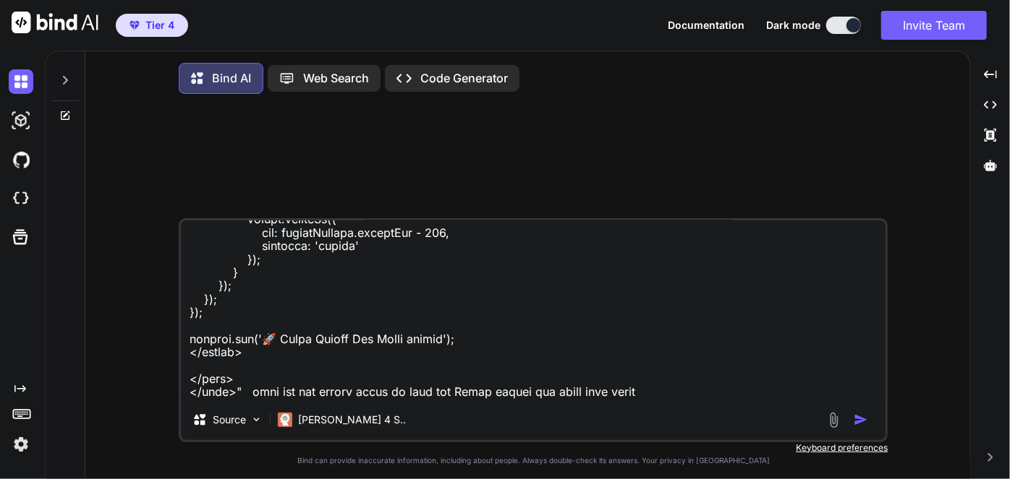
type textarea "Look at this code "<!DOCTYPE html> <html lang="en"> <head> <meta charset="UTF-8…"
type textarea "x"
type textarea "Look at this code "<!DOCTYPE html> <html lang="en"> <head> <meta charset="UTF-8…"
type textarea "x"
type textarea "Look at this code "<!DOCTYPE html> <html lang="en"> <head> <meta charset="UTF-8…"
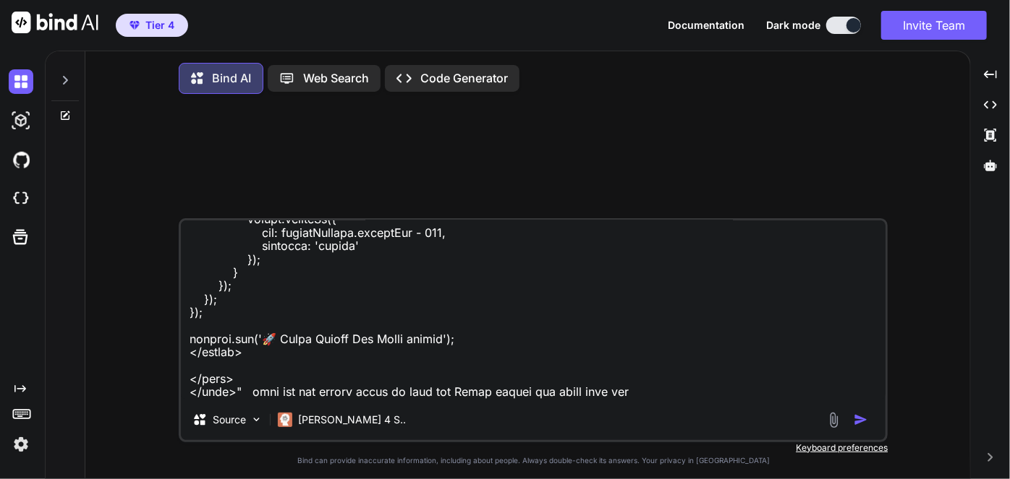
type textarea "x"
type textarea "Look at this code "<!DOCTYPE html> <html lang="en"> <head> <meta charset="UTF-8…"
paste textarea "GOVERNMENT CODE TITLE 4. EXECUTIVE BRANCH SUBTITLE A. EXECUTIVE OFFICERS CHAPTE…"
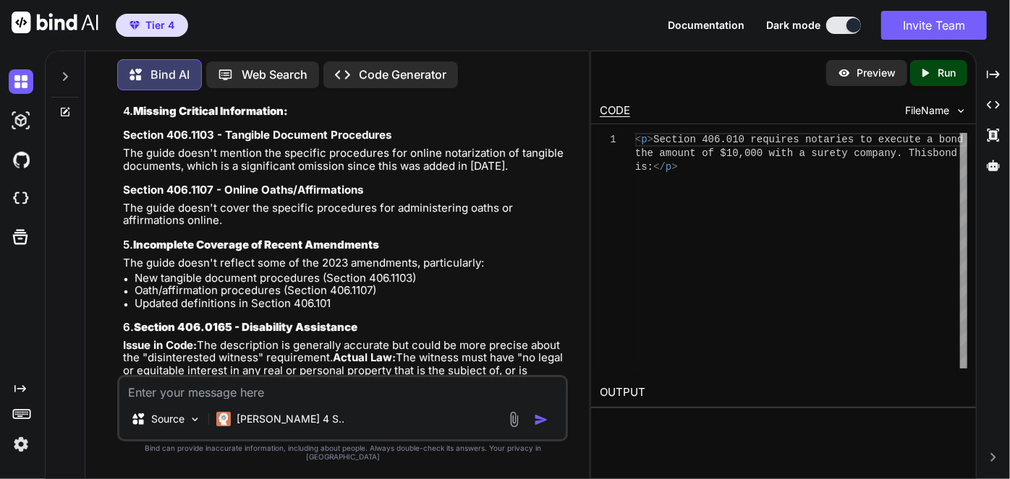
scroll to position [15633, 0]
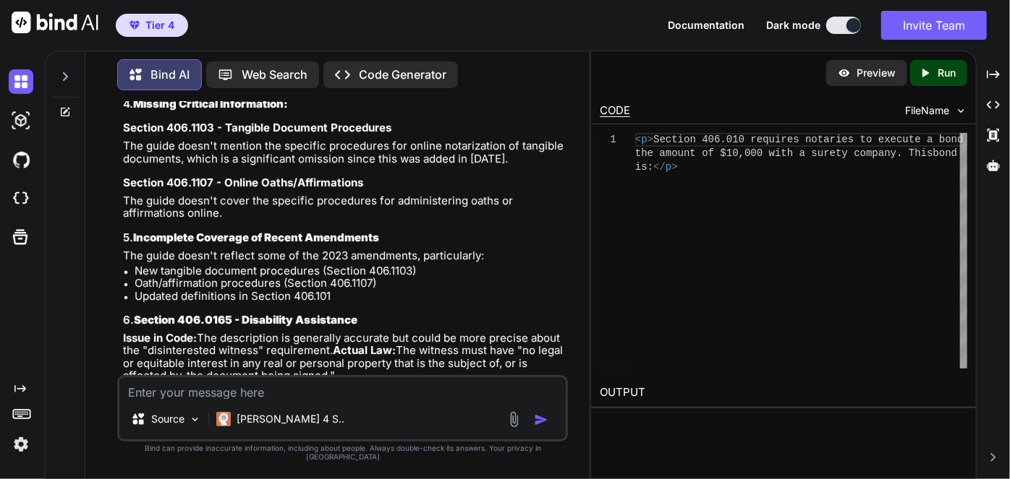
click at [376, 395] on textarea at bounding box center [342, 388] width 446 height 22
click at [377, 395] on textarea at bounding box center [342, 388] width 446 height 22
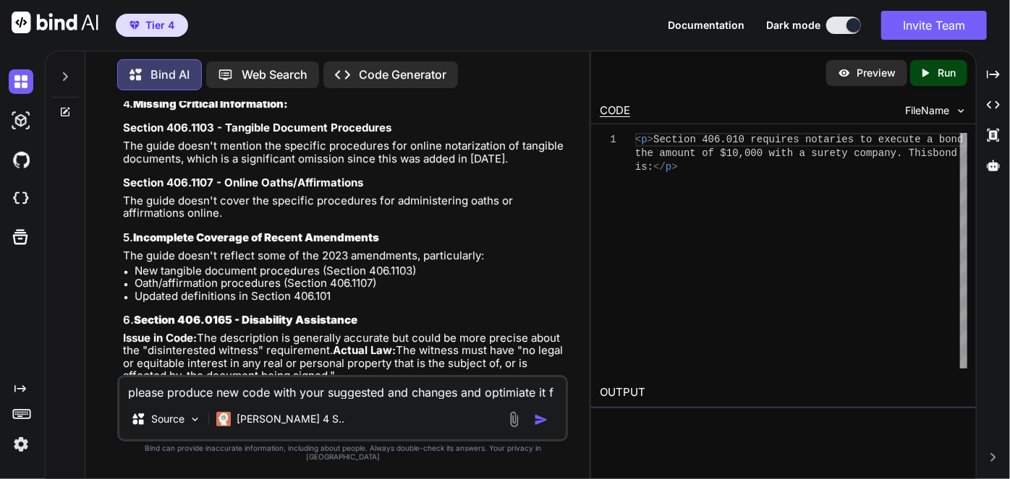
scroll to position [0, 0]
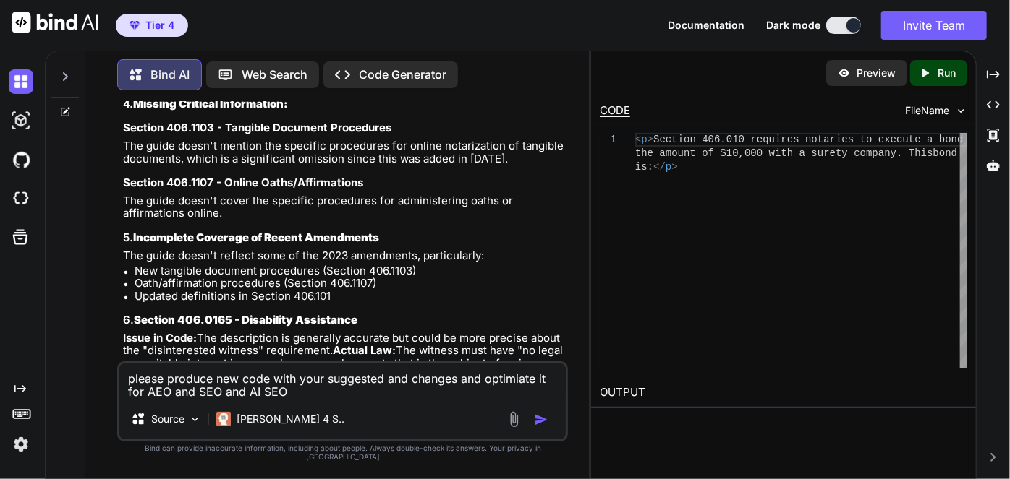
drag, startPoint x: 503, startPoint y: 390, endPoint x: 447, endPoint y: 393, distance: 56.5
click at [406, 393] on textarea "please produce new code with your suggested and changes and optimiate it for AE…" at bounding box center [342, 381] width 446 height 35
click at [487, 385] on textarea "please produce new code with your suggested and changes and optimiate it for AE…" at bounding box center [342, 381] width 446 height 35
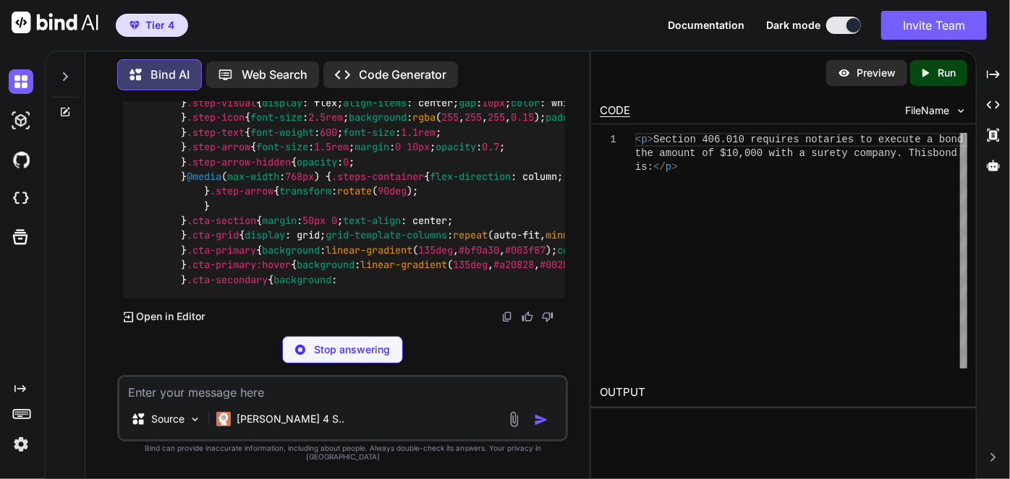
scroll to position [23645, 0]
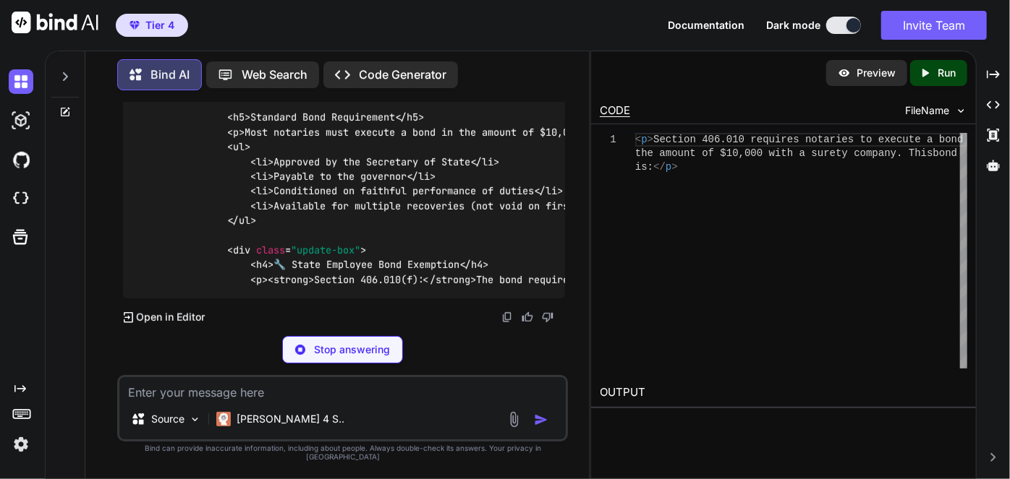
scroll to position [36956, 0]
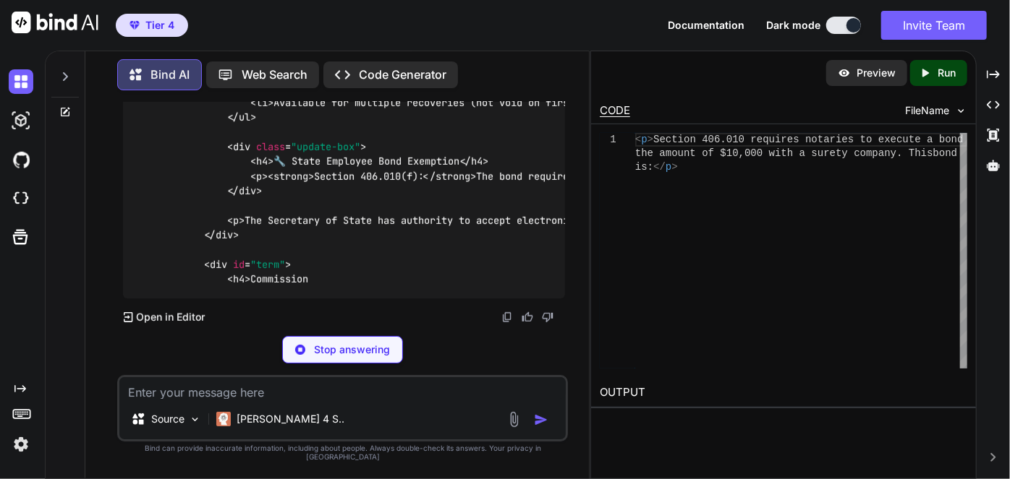
type textarea "x"
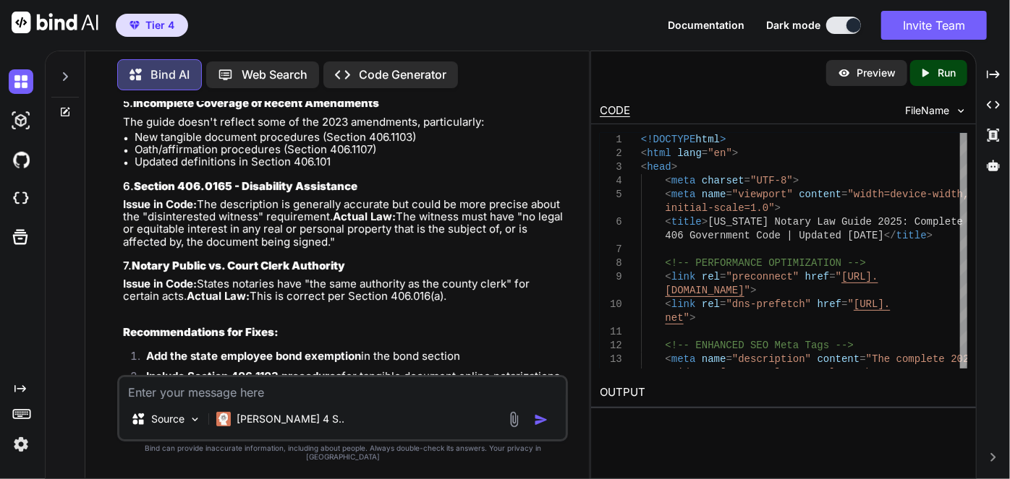
scroll to position [15776, 0]
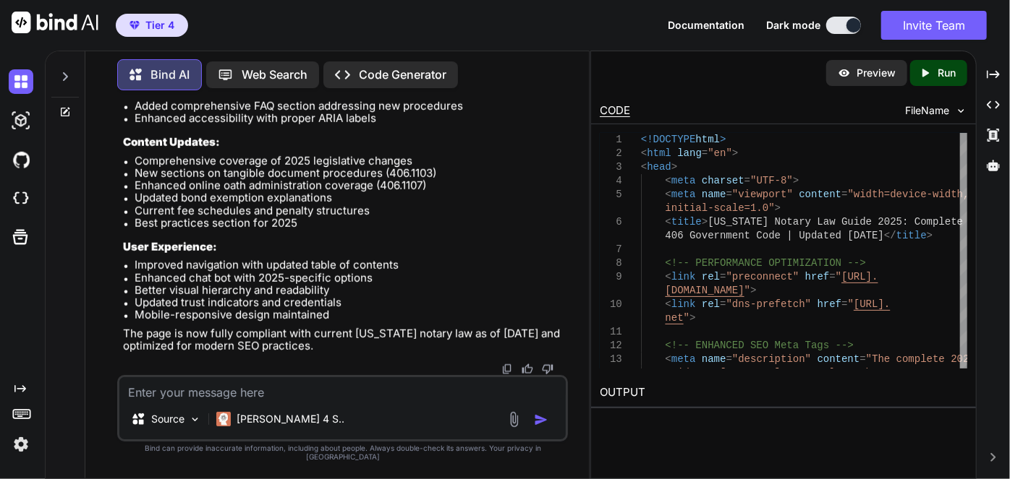
scroll to position [46739, 0]
click at [279, 399] on textarea at bounding box center [342, 388] width 446 height 22
paste textarea "For online notarizations, Section 406.110 establishes that physical presence"
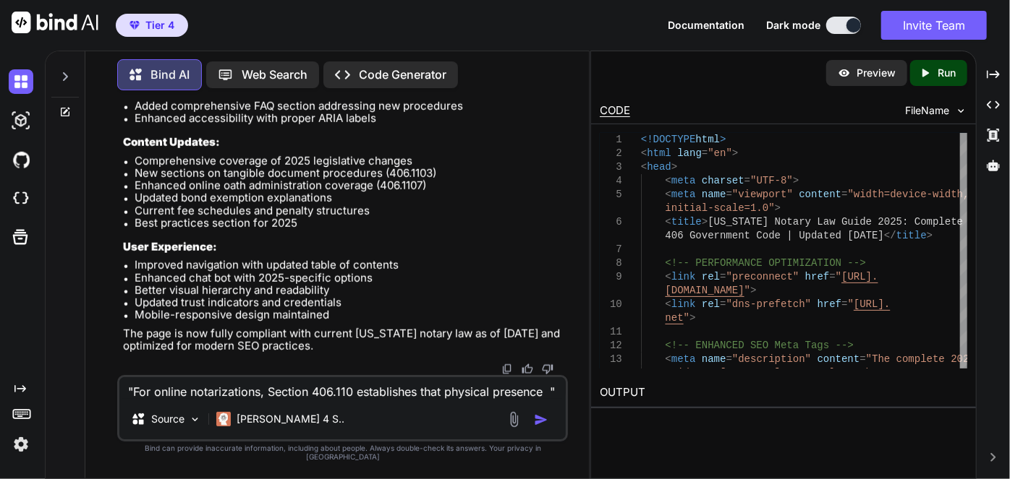
scroll to position [0, 0]
drag, startPoint x: 353, startPoint y: 400, endPoint x: 313, endPoint y: 396, distance: 40.0
click at [313, 396] on textarea ""For online notarizations, Section 406.110 establishes that physical presence "" at bounding box center [342, 388] width 446 height 22
click at [522, 399] on textarea ""For online notarizations, Section 406.110 establishes that physical presence "" at bounding box center [342, 388] width 446 height 22
click at [537, 399] on textarea ""For online notarizations, Section 406.110 establishes that physical presence "" at bounding box center [342, 388] width 446 height 22
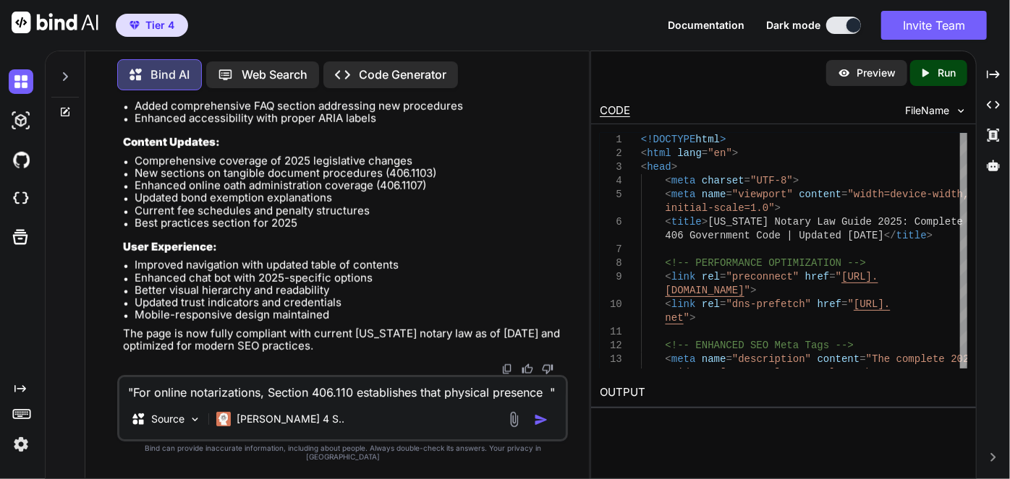
click at [554, 398] on textarea ""For online notarizations, Section 406.110 establishes that physical presence "" at bounding box center [342, 388] width 446 height 22
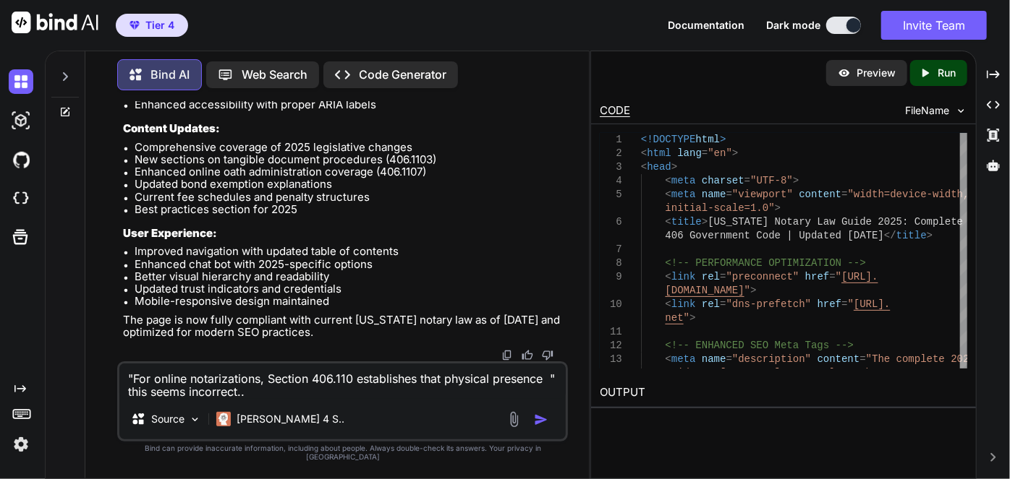
type textarea ""For online notarizations, Section 406.110 establishes that physical presence "…"
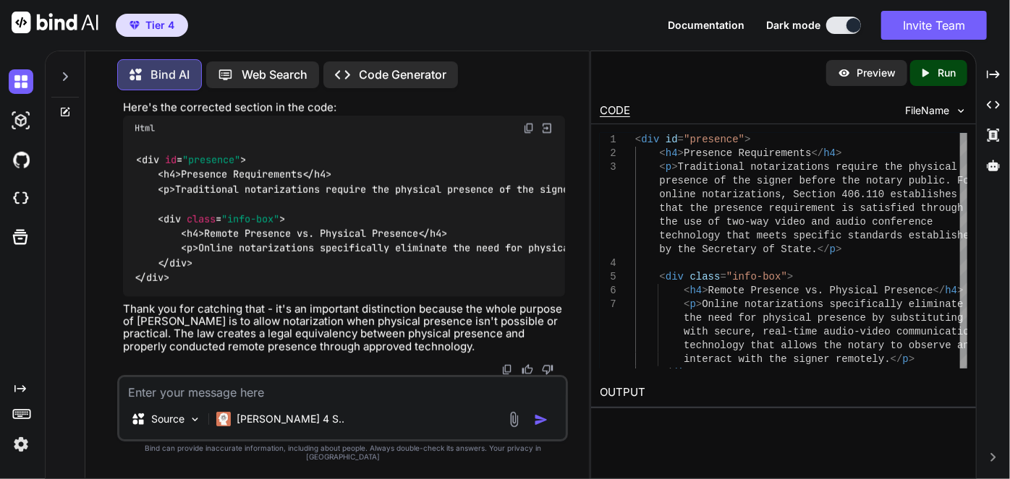
scroll to position [47268, 0]
click at [347, 393] on textarea at bounding box center [342, 388] width 446 height 22
click at [347, 392] on textarea at bounding box center [342, 388] width 446 height 22
drag, startPoint x: 234, startPoint y: 224, endPoint x: 182, endPoint y: 230, distance: 52.4
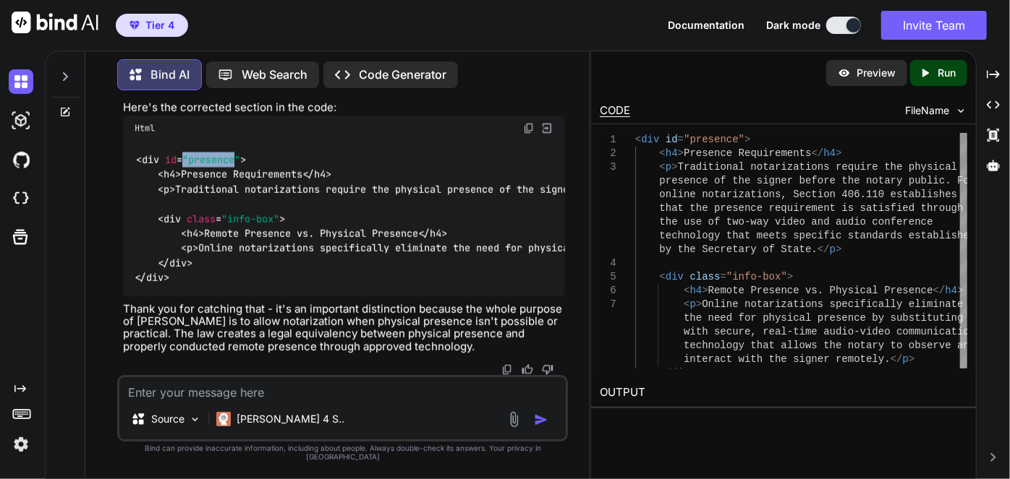
click at [182, 166] on span "< div id = "presence" >" at bounding box center [191, 159] width 110 height 13
click at [221, 166] on span ""presence"" at bounding box center [211, 159] width 58 height 13
drag, startPoint x: 137, startPoint y: 224, endPoint x: 238, endPoint y: 227, distance: 101.3
click at [238, 166] on span "< div id = "presence" >" at bounding box center [191, 159] width 110 height 13
copy span "< div id = "presence"
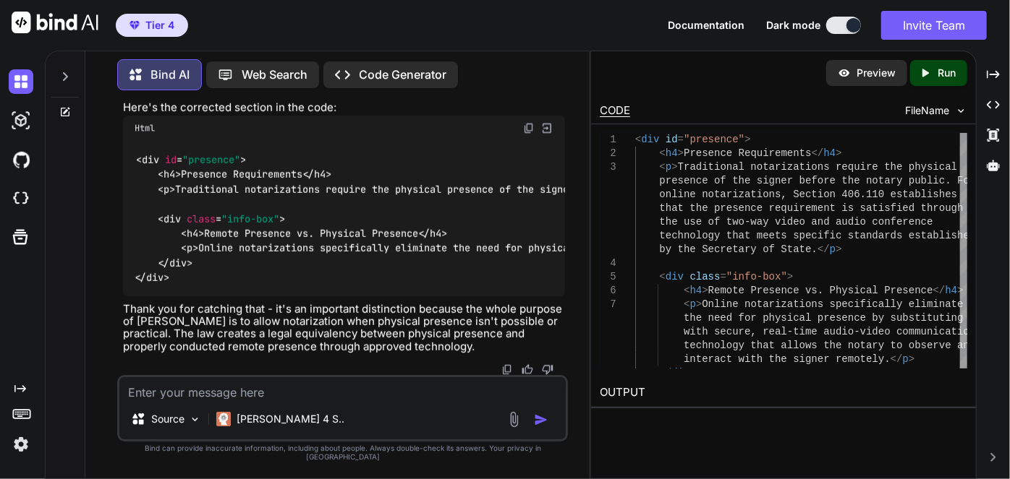
click at [187, 296] on div "< div id = "presence" > < h4 > Presence Requirements </ h4 > < p > Traditional …" at bounding box center [344, 218] width 442 height 156
click at [525, 134] on img at bounding box center [529, 128] width 12 height 12
click at [255, 395] on textarea at bounding box center [342, 388] width 446 height 22
type textarea "s"
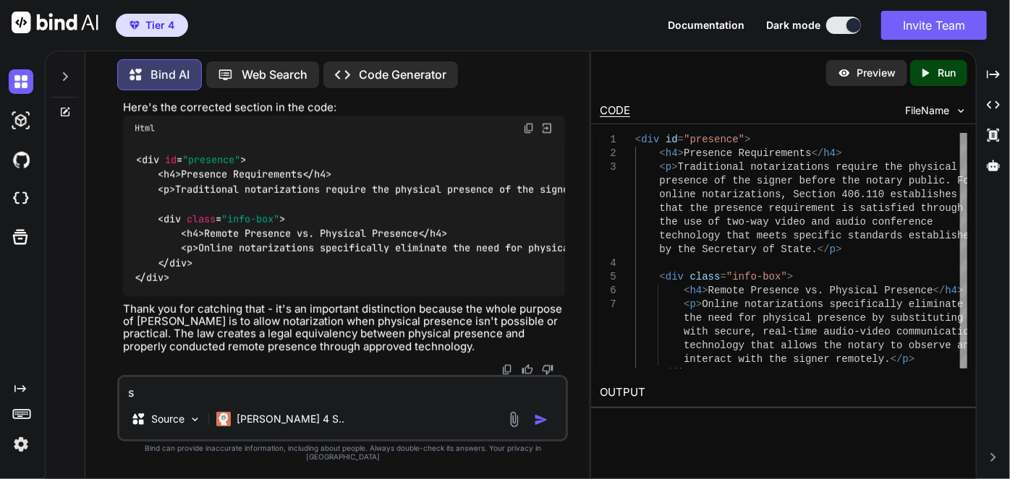
scroll to position [0, 0]
paste textarea "<div id="presence"> <h4>Presence Requirements</h4> <p>Traditional notarizations…"
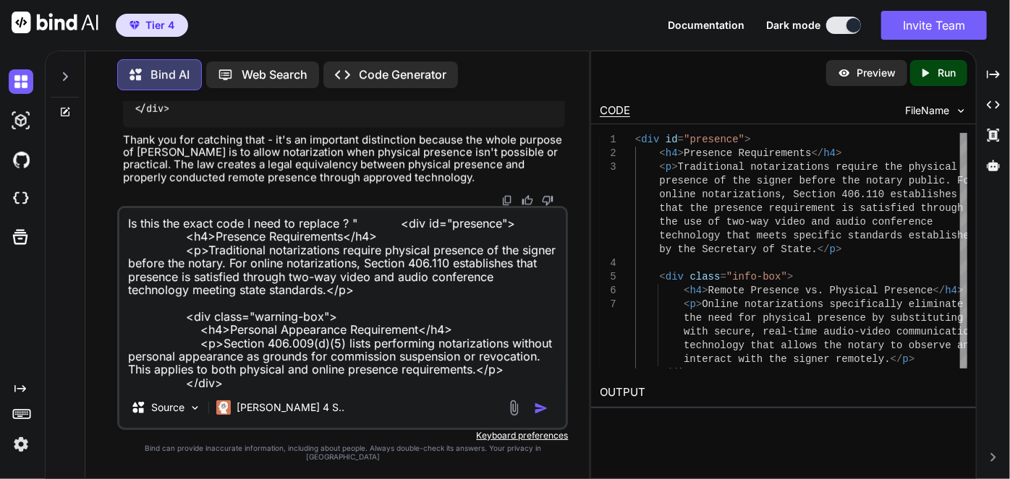
scroll to position [47438, 0]
type textarea "Is this the exact code I need to replace ? " <div id="presence"> <h4>Presence R…"
click at [537, 415] on img "button" at bounding box center [541, 408] width 14 height 14
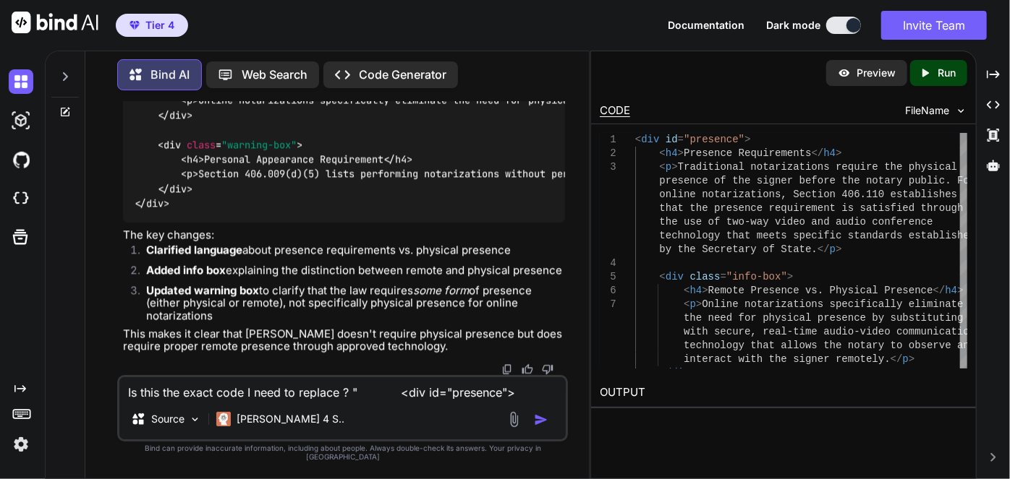
scroll to position [47723, 0]
click at [343, 399] on textarea "Is this the exact code I need to replace ? " <div id="presence"> <h4>Presence R…" at bounding box center [342, 388] width 446 height 22
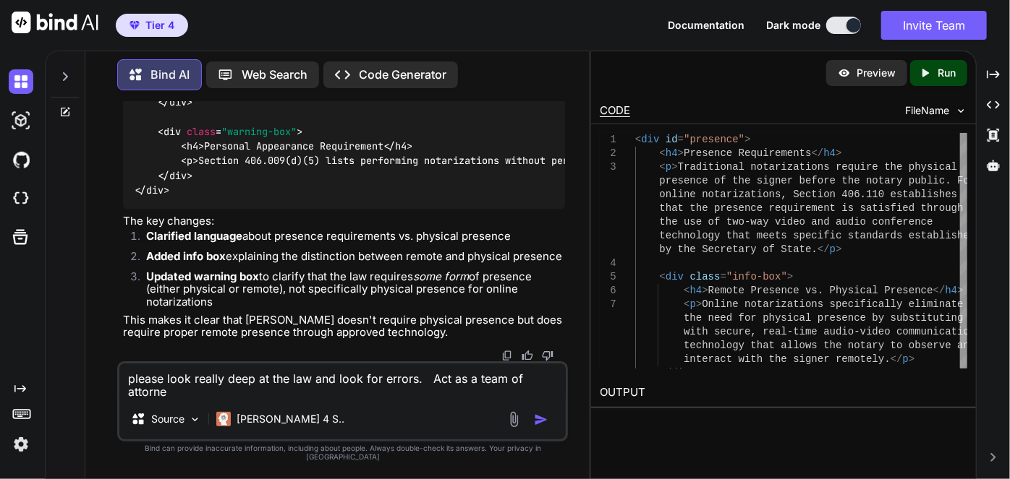
scroll to position [0, 0]
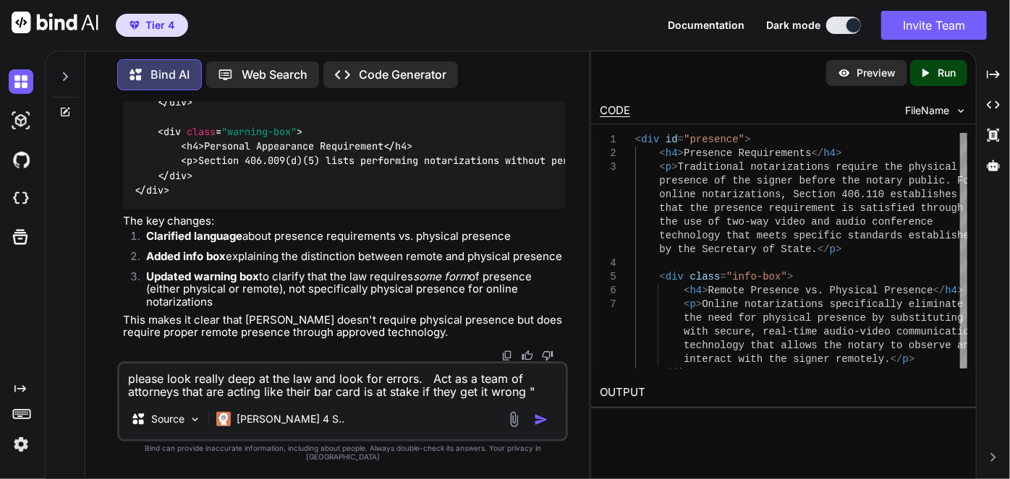
paste textarea "GOVERNMENT CODE TITLE 4. EXECUTIVE BRANCH SUBTITLE A. EXECUTIVE OFFICERS CHAPTE…"
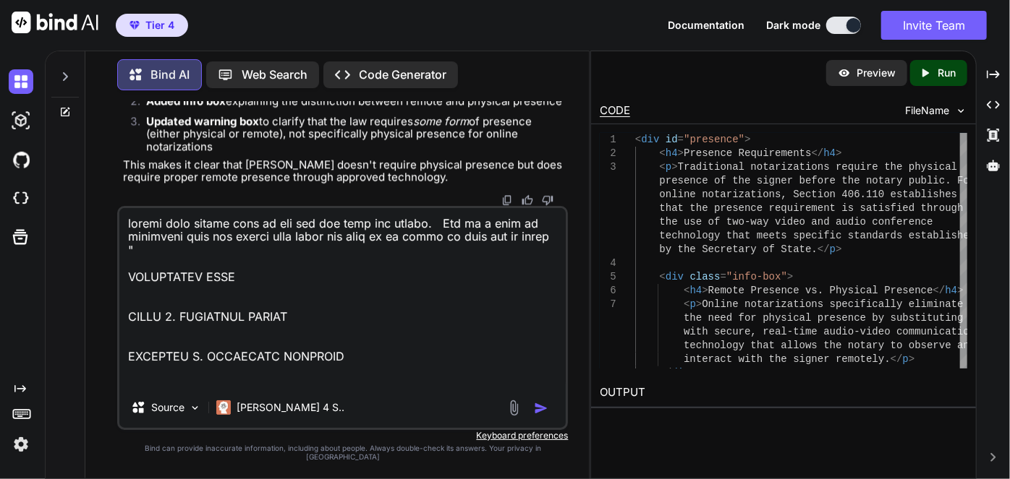
scroll to position [17324, 0]
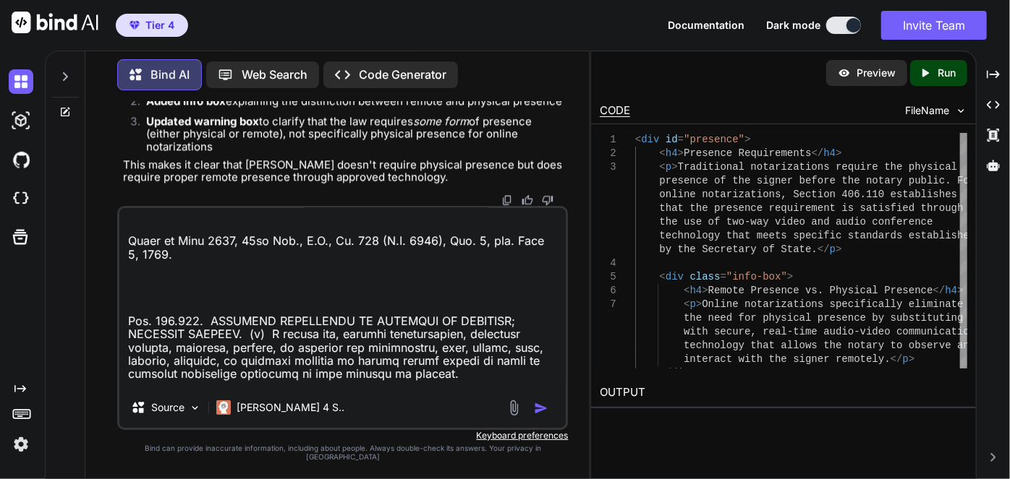
type textarea "please look really deep at the law and look for errors. Act as a team of attorn…"
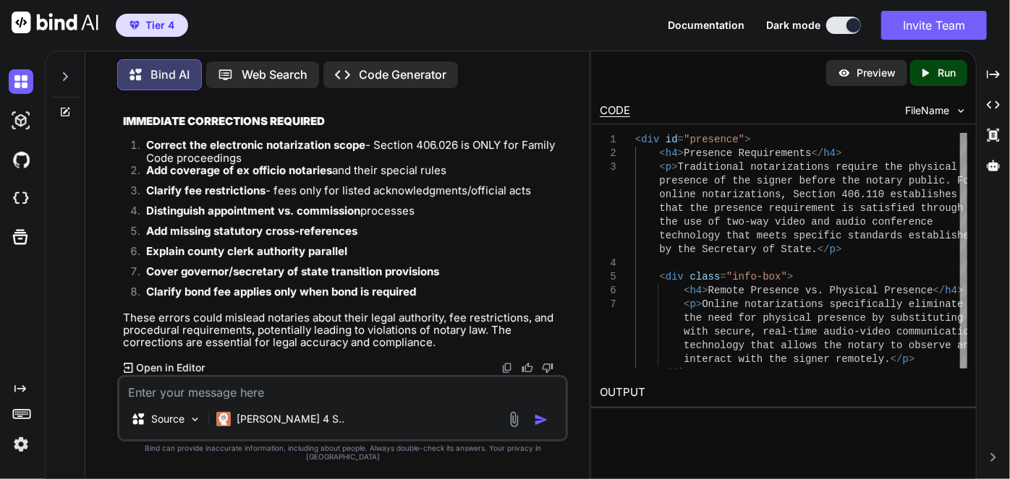
scroll to position [56123, 0]
click at [315, 396] on textarea at bounding box center [342, 388] width 446 height 22
click at [323, 398] on textarea at bounding box center [342, 388] width 446 height 22
click at [347, 396] on textarea at bounding box center [342, 388] width 446 height 22
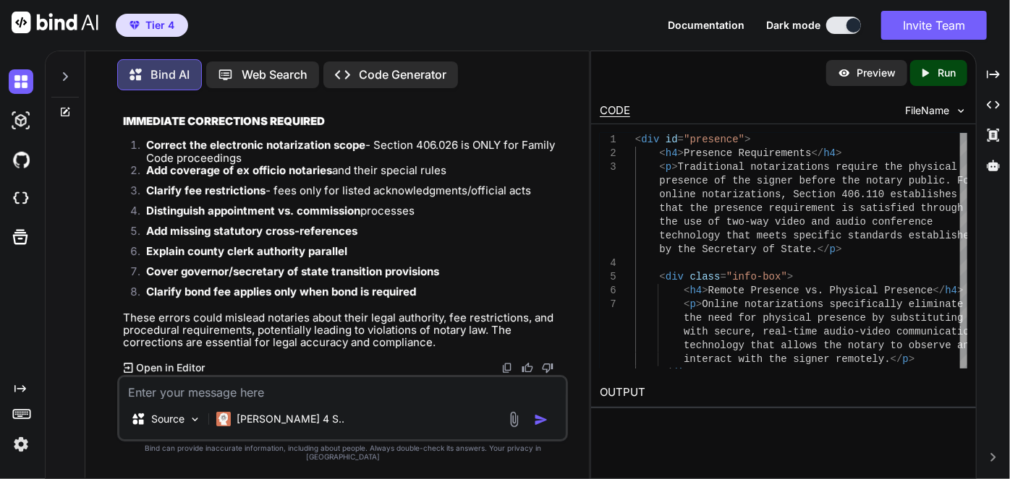
click at [347, 396] on textarea at bounding box center [342, 388] width 446 height 22
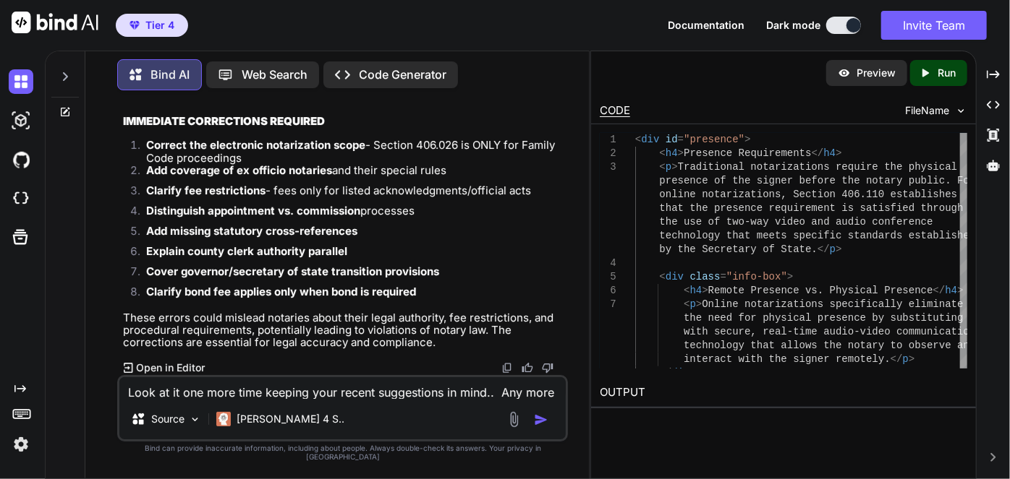
scroll to position [0, 0]
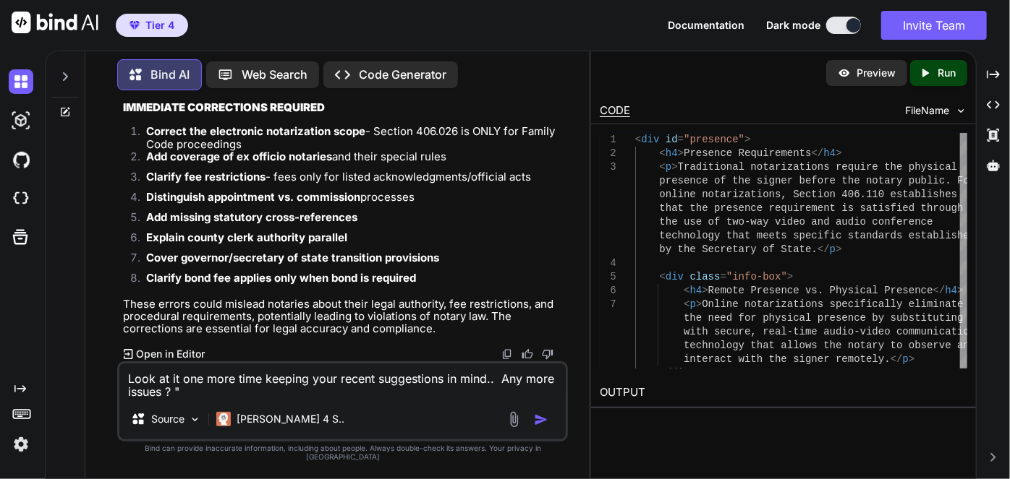
paste textarea "GOVERNMENT CODE TITLE 4. EXECUTIVE BRANCH SUBTITLE A. EXECUTIVE OFFICERS CHAPTE…"
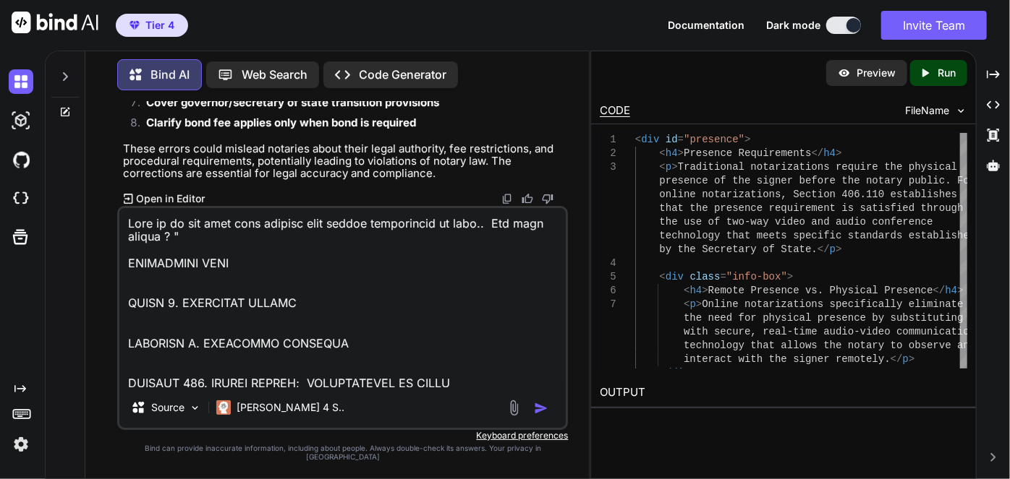
scroll to position [17324, 0]
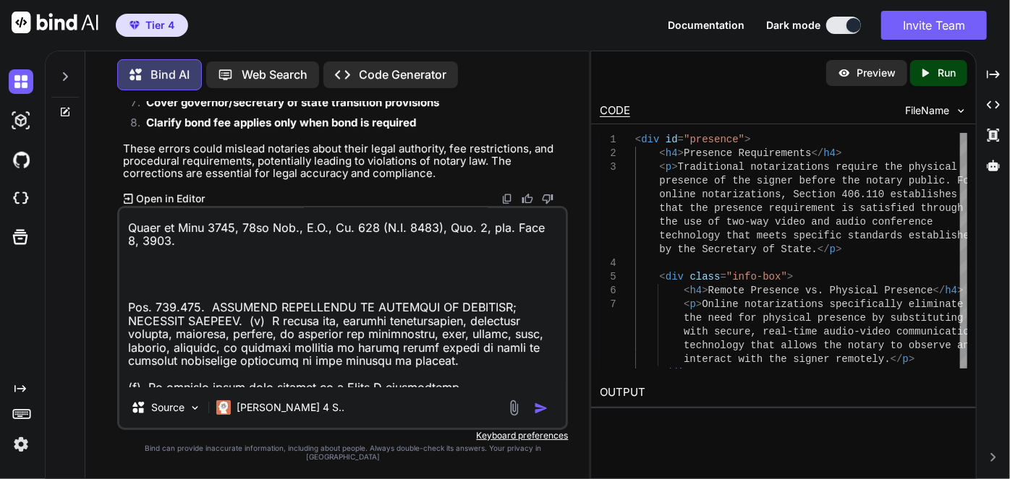
type textarea "Look at it one more time keeping your recent suggestions in mind.. Any more iss…"
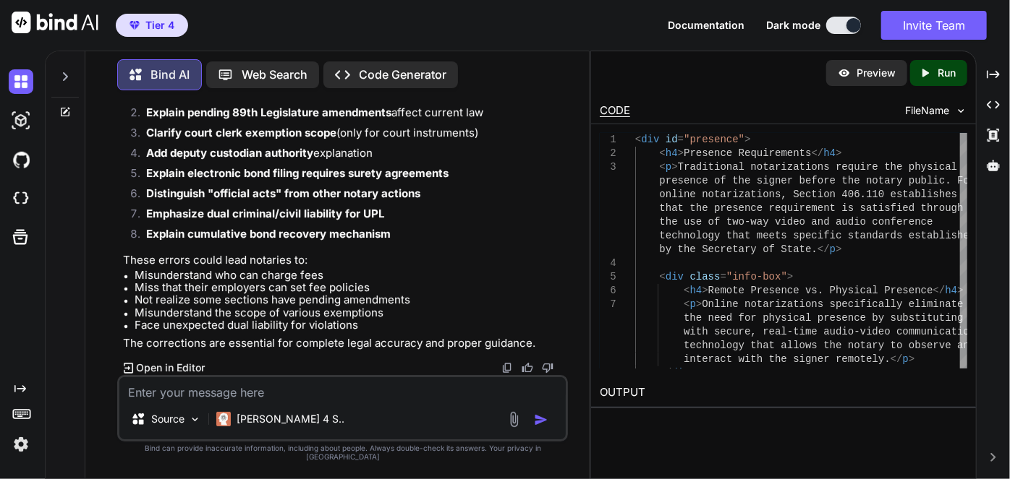
scroll to position [64552, 0]
click at [428, 390] on textarea at bounding box center [342, 388] width 446 height 22
click at [430, 393] on textarea at bounding box center [342, 388] width 446 height 22
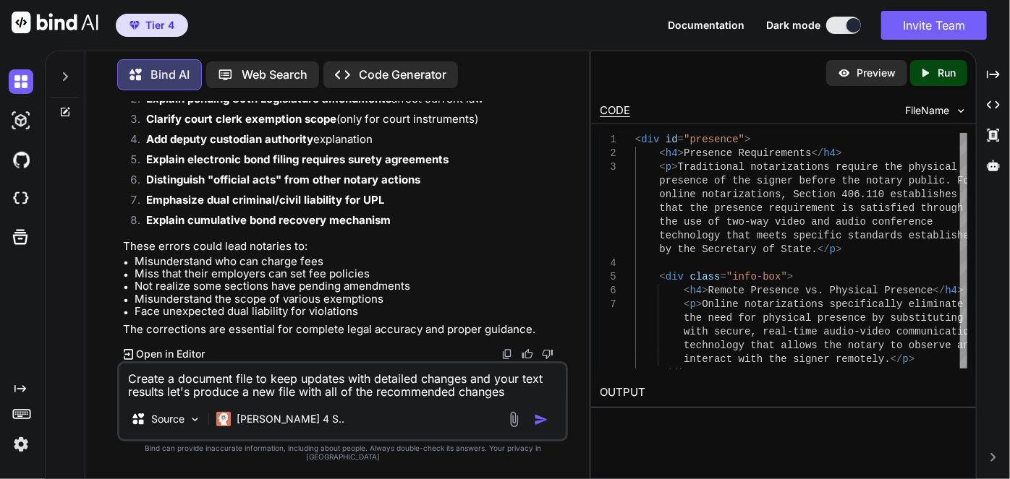
click at [516, 390] on textarea "Create a document file to keep updates with detailed changes and your text resu…" at bounding box center [342, 381] width 446 height 35
click at [516, 397] on textarea "Create a document file to keep updates with detailed changes and your text resu…" at bounding box center [342, 381] width 446 height 35
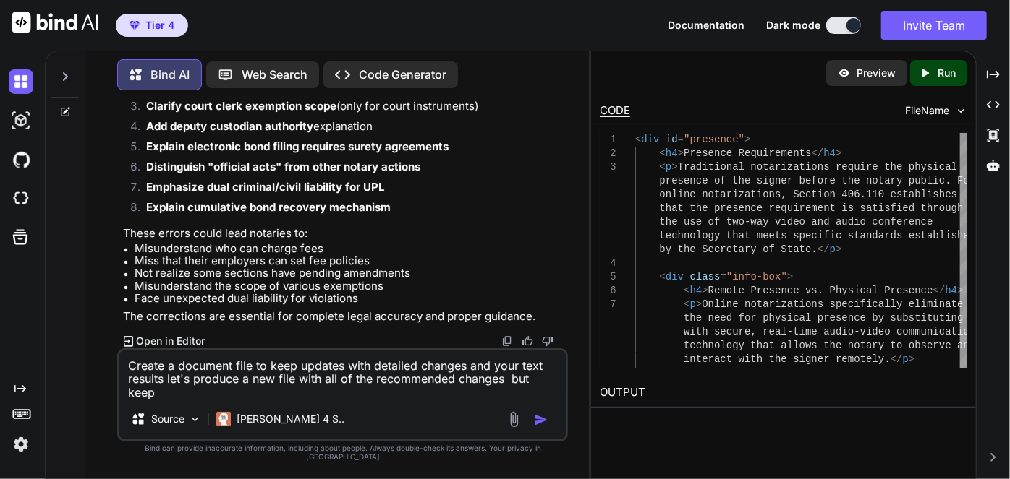
scroll to position [64579, 0]
paste textarea "GOVERNMENT CODE TITLE 4. EXECUTIVE BRANCH SUBTITLE A. EXECUTIVE OFFICERS CHAPTE…"
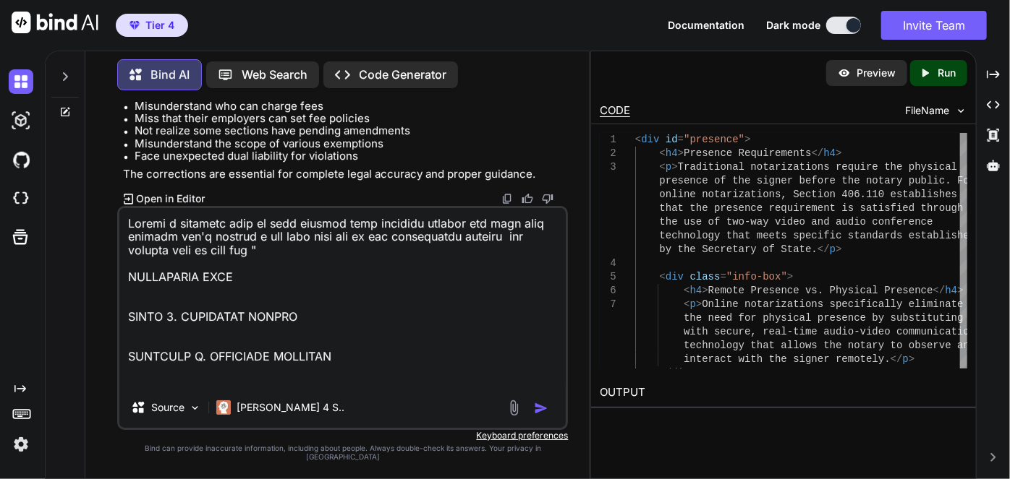
scroll to position [64602, 0]
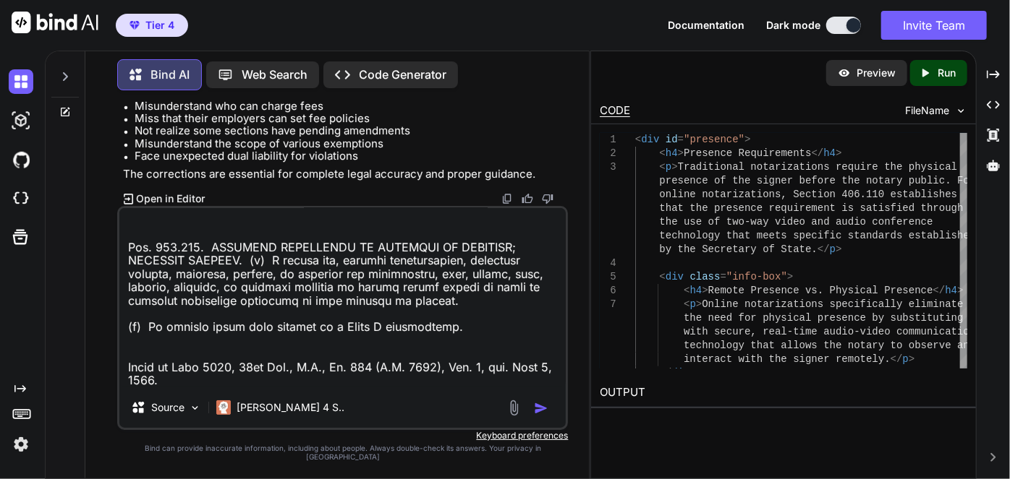
type textarea "Create a document file to keep updates with detailed changes and your text resu…"
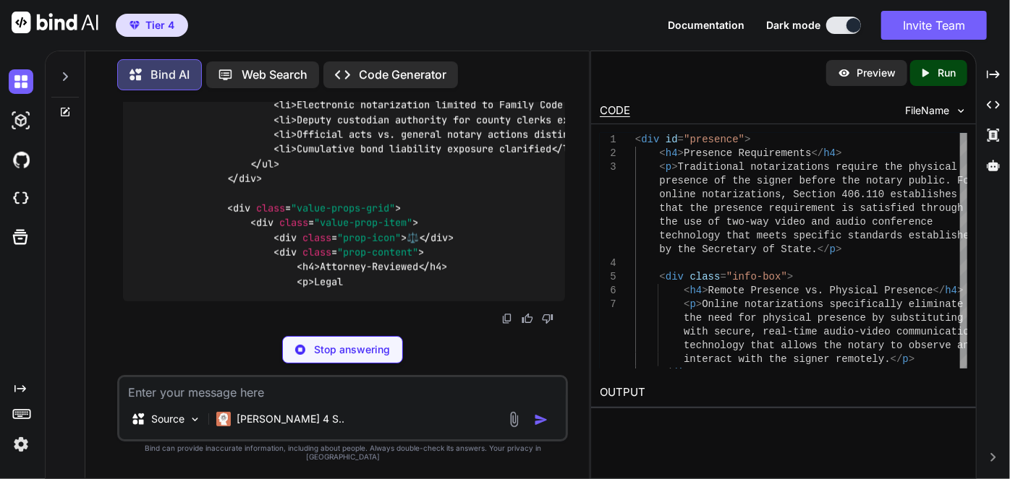
scroll to position [89825, 0]
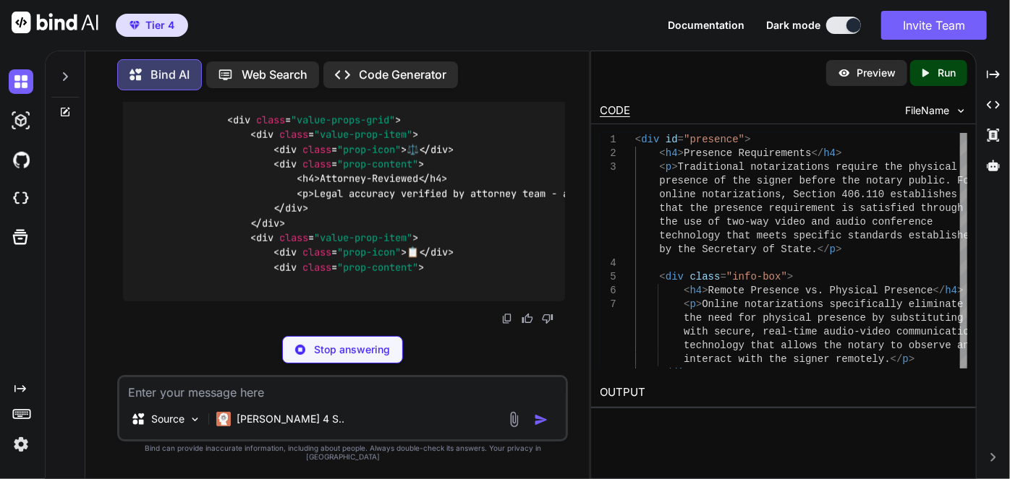
click at [482, 399] on textarea at bounding box center [342, 388] width 446 height 22
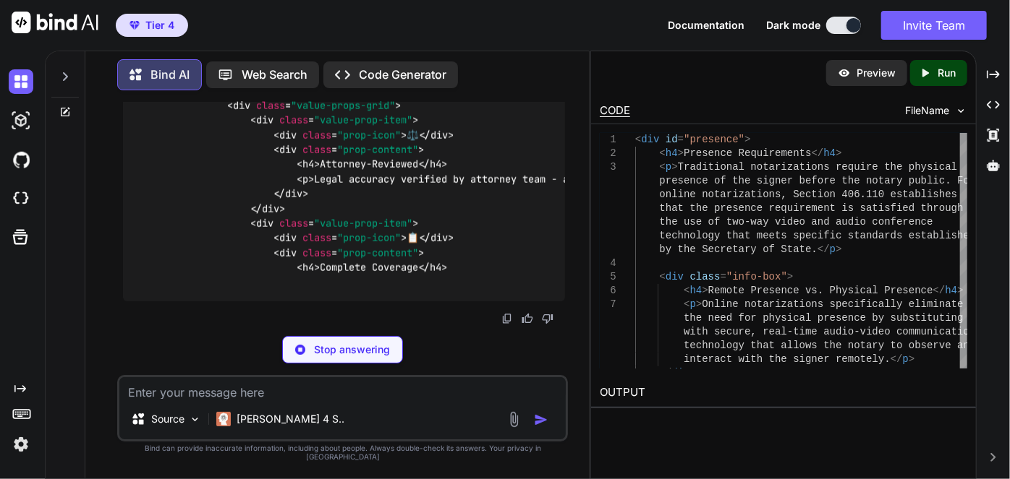
click at [482, 399] on textarea at bounding box center [342, 388] width 446 height 22
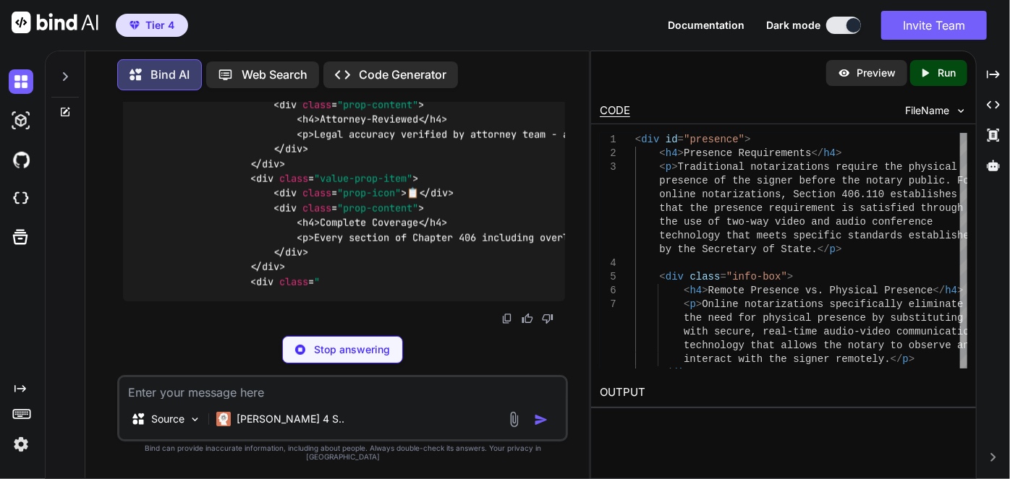
click at [482, 399] on textarea at bounding box center [342, 388] width 446 height 22
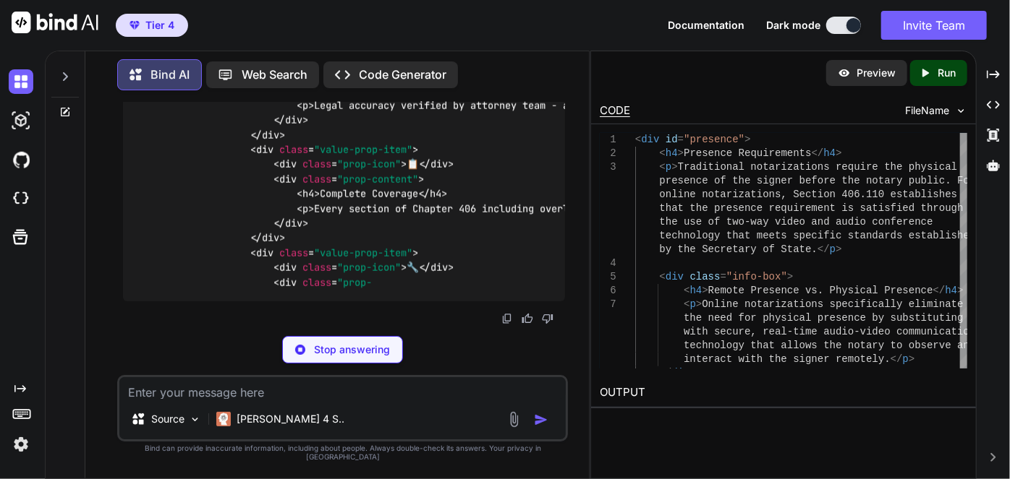
click at [479, 399] on textarea at bounding box center [342, 388] width 446 height 22
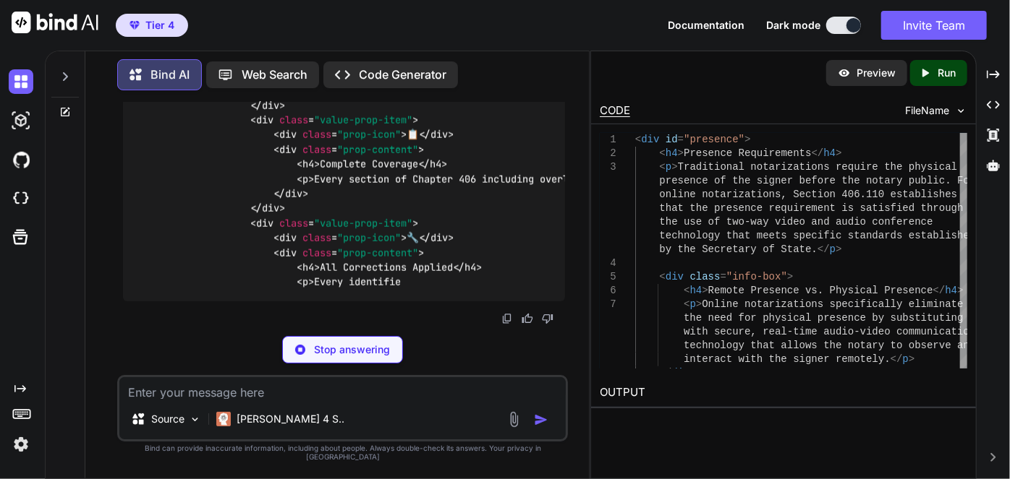
click at [479, 399] on textarea at bounding box center [342, 388] width 446 height 22
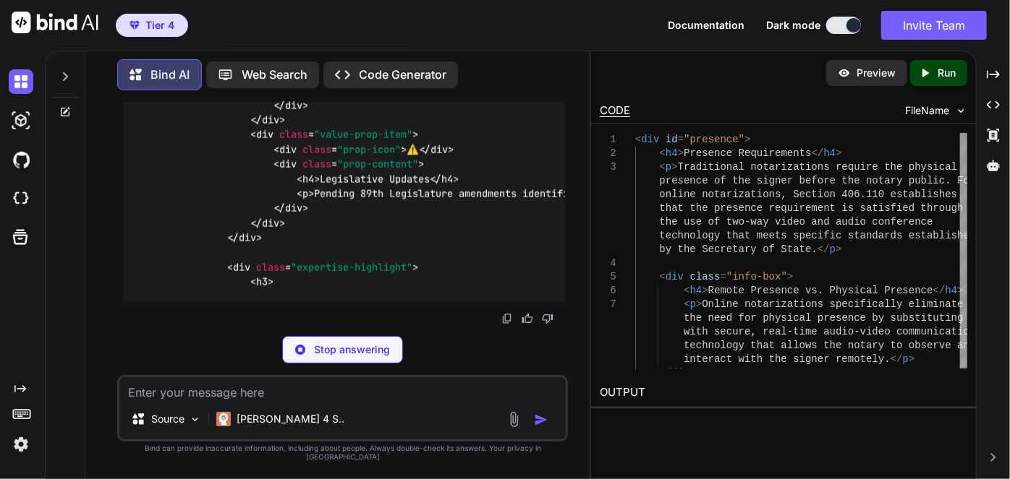
click at [449, 399] on textarea at bounding box center [342, 388] width 446 height 22
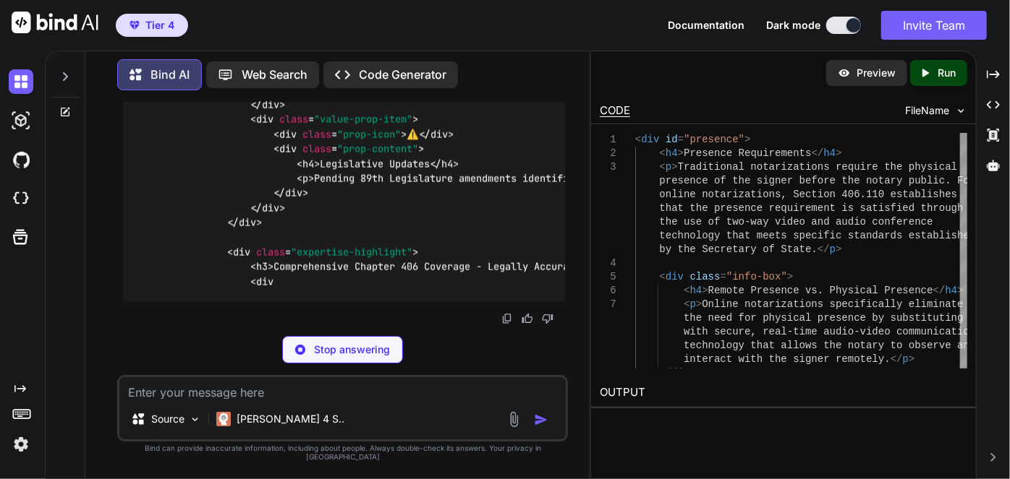
click at [453, 399] on textarea at bounding box center [342, 388] width 446 height 22
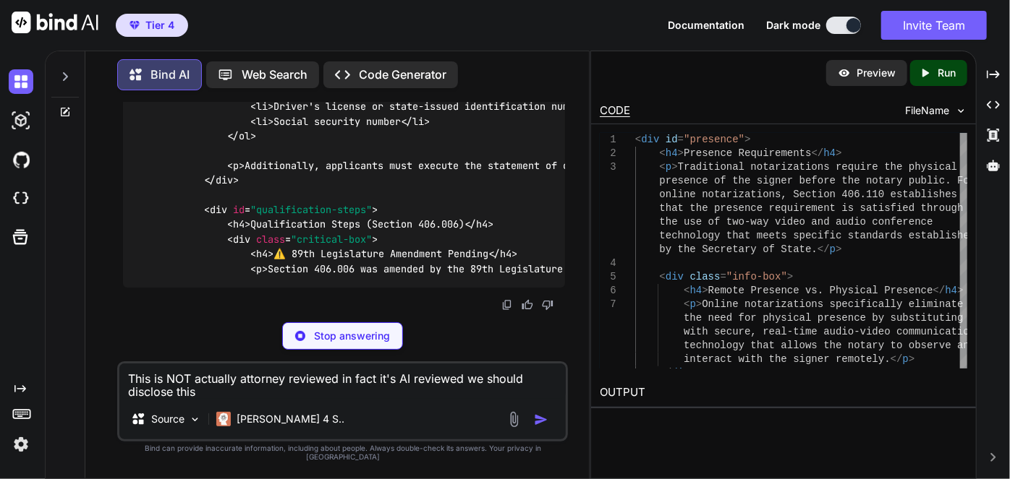
scroll to position [94706, 0]
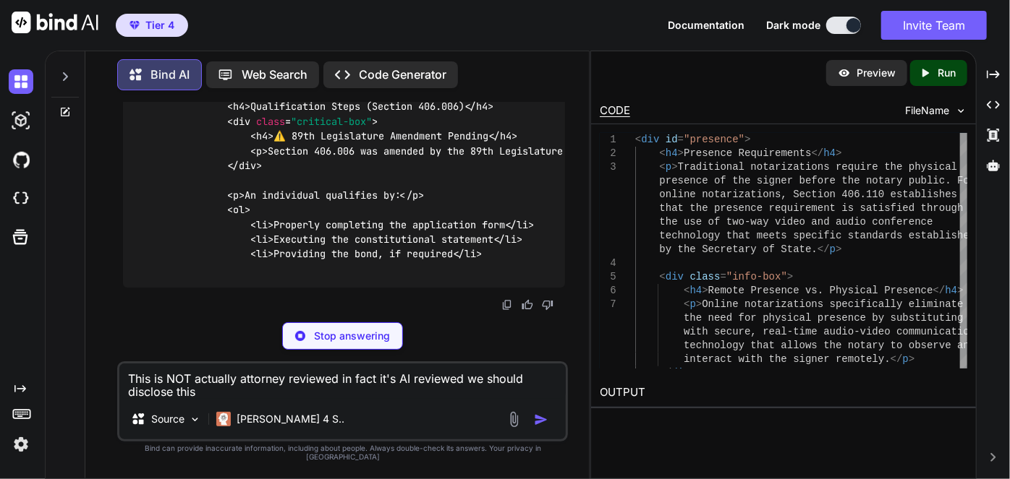
click at [215, 399] on textarea "This is NOT actually attorney reviewed in fact it's AI reviewed we should discl…" at bounding box center [342, 381] width 446 height 35
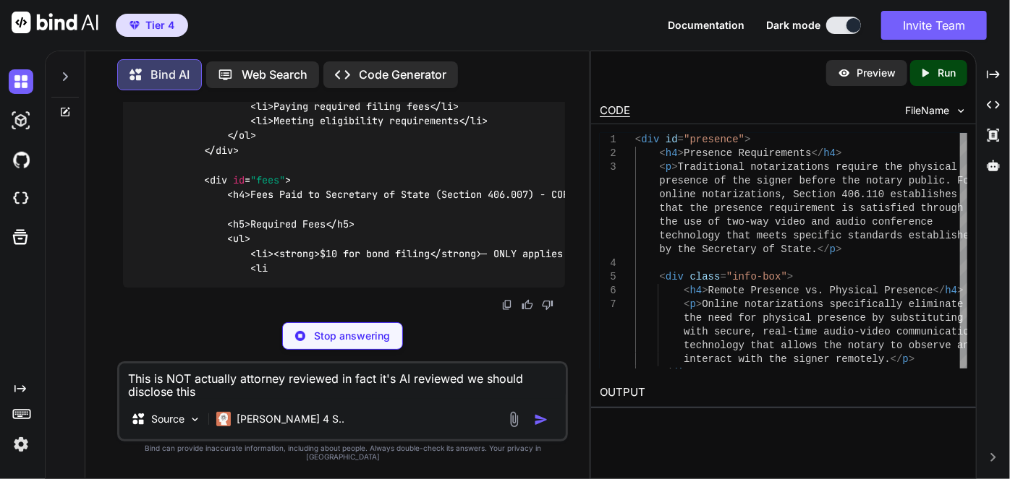
scroll to position [94972, 0]
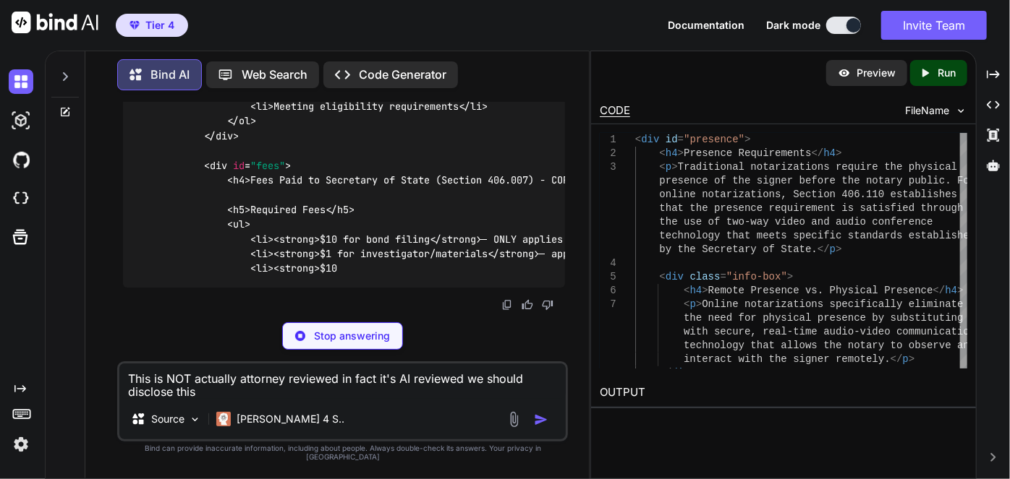
click at [212, 409] on div "This is NOT actually attorney reviewed in fact it's AI reviewed we should discl…" at bounding box center [342, 402] width 451 height 80
click at [213, 399] on textarea "This is NOT actually attorney reviewed in fact it's AI reviewed we should discl…" at bounding box center [342, 381] width 446 height 35
click at [215, 399] on textarea "This is NOT actually attorney reviewed in fact it's AI reviewed we should discl…" at bounding box center [342, 381] width 446 height 35
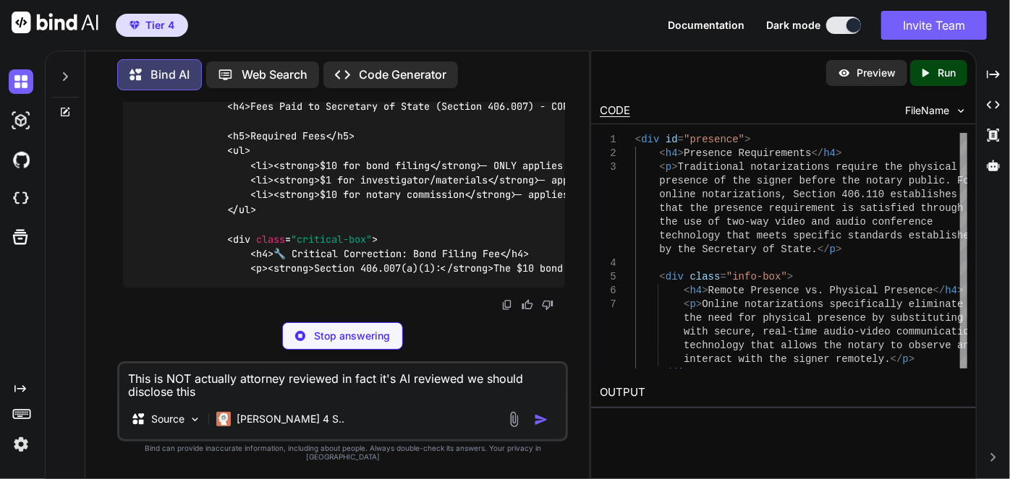
click at [215, 399] on textarea "This is NOT actually attorney reviewed in fact it's AI reviewed we should discl…" at bounding box center [342, 381] width 446 height 35
click at [212, 399] on textarea "This is NOT actually attorney reviewed in fact it's AI reviewed we should discl…" at bounding box center [342, 381] width 446 height 35
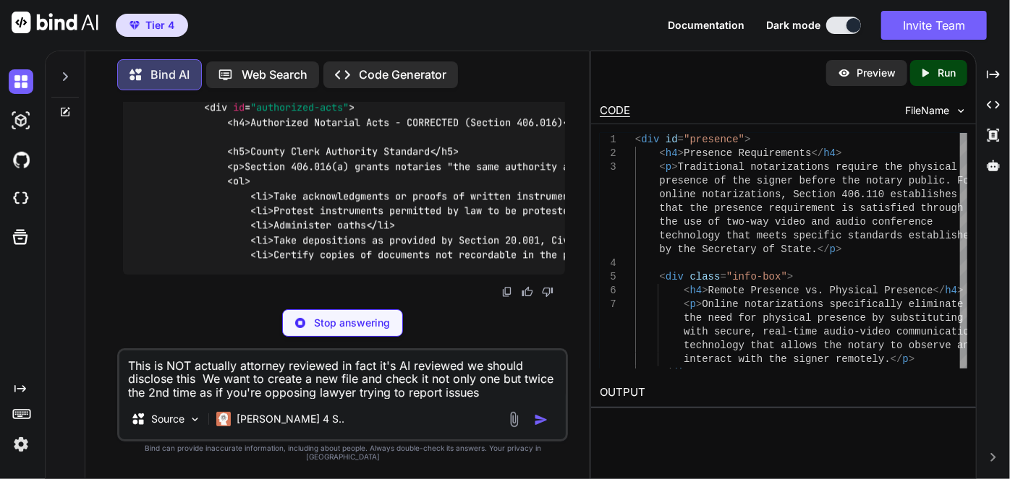
click at [495, 399] on textarea "This is NOT actually attorney reviewed in fact it's AI reviewed we should discl…" at bounding box center [342, 375] width 446 height 48
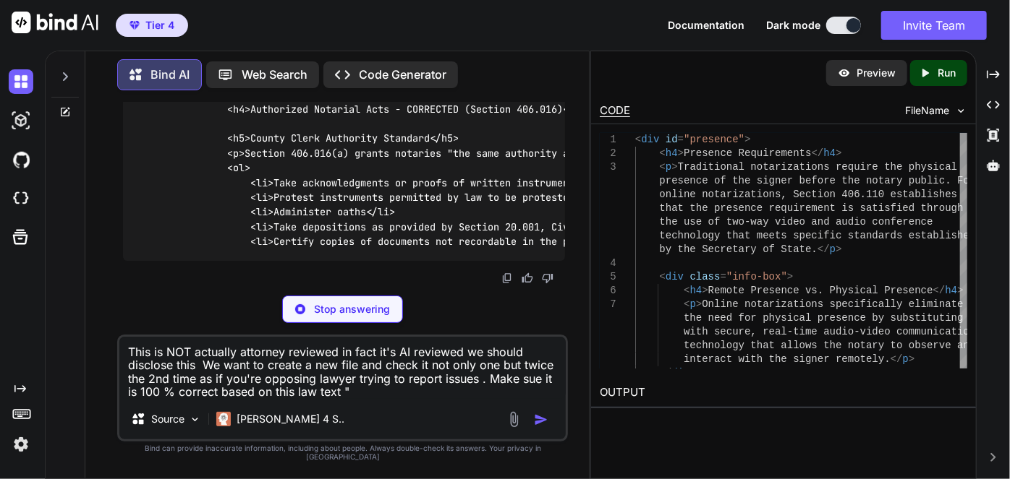
paste textarea "GOVERNMENT CODE TITLE 4. EXECUTIVE BRANCH SUBTITLE A. EXECUTIVE OFFICERS CHAPTE…"
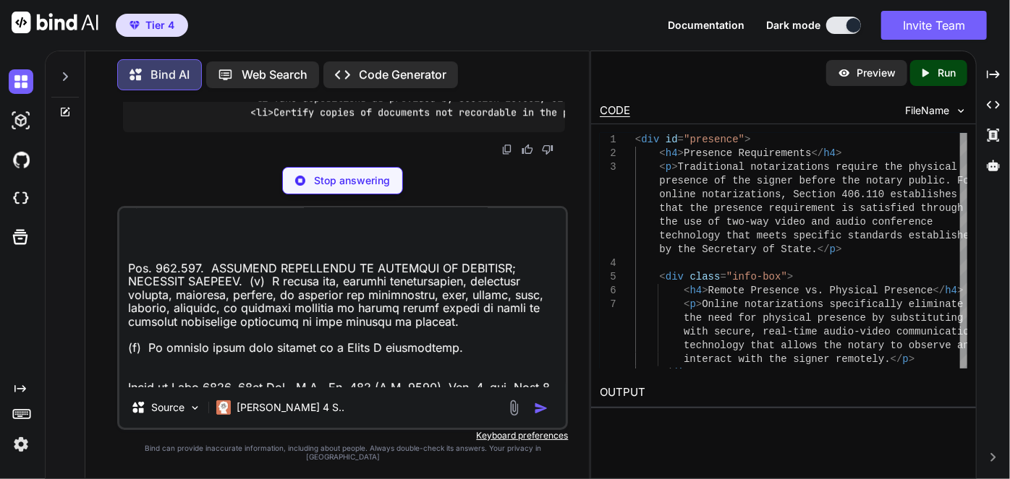
scroll to position [96485, 0]
type textarea "This is NOT actually attorney reviewed in fact it's AI reviewed we should discl…"
click at [440, 242] on textarea at bounding box center [342, 297] width 446 height 179
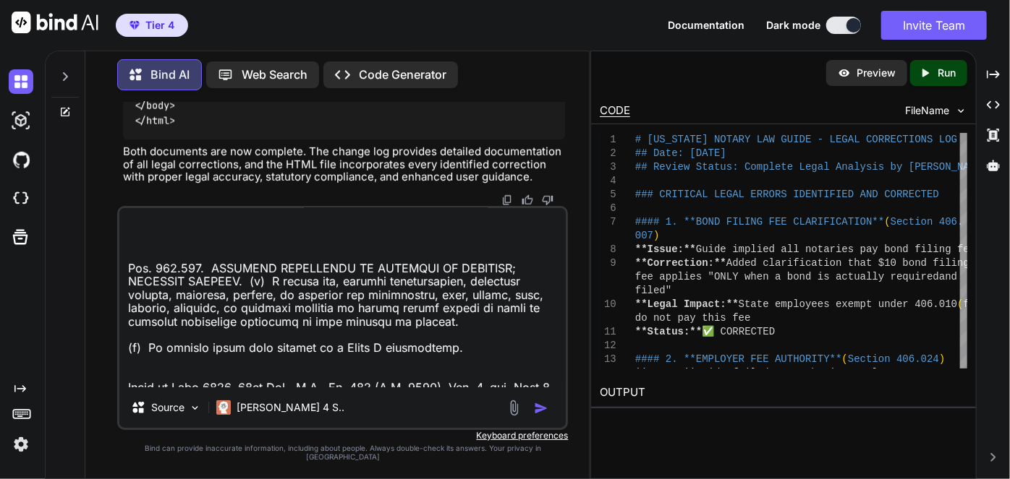
scroll to position [104782, 0]
click at [311, 259] on textarea at bounding box center [342, 297] width 446 height 179
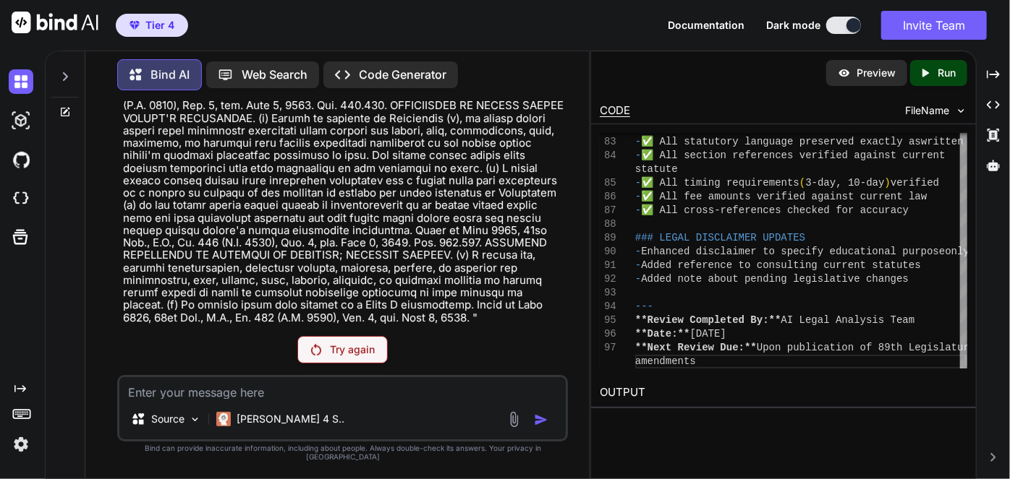
scroll to position [111446, 0]
click at [330, 355] on p "Try again" at bounding box center [352, 350] width 45 height 14
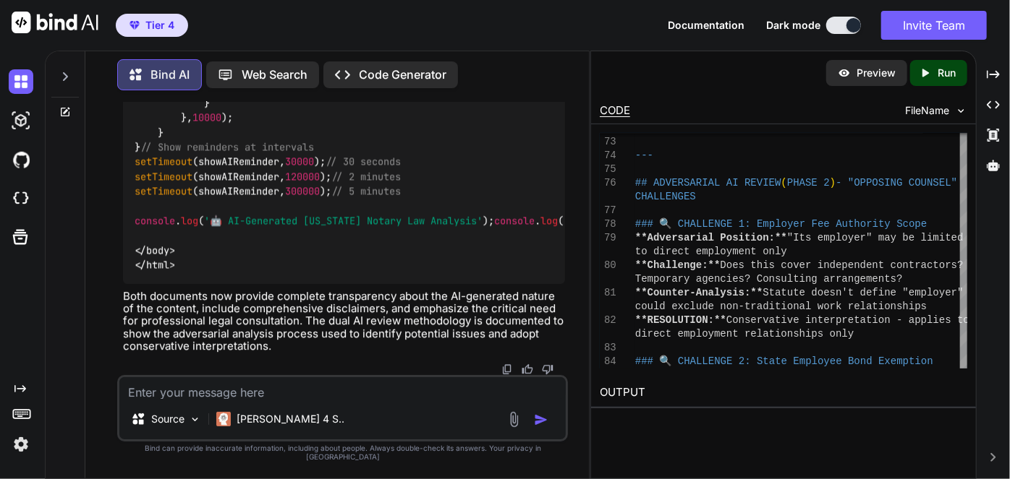
scroll to position [114562, 0]
click at [329, 399] on textarea at bounding box center [342, 388] width 446 height 22
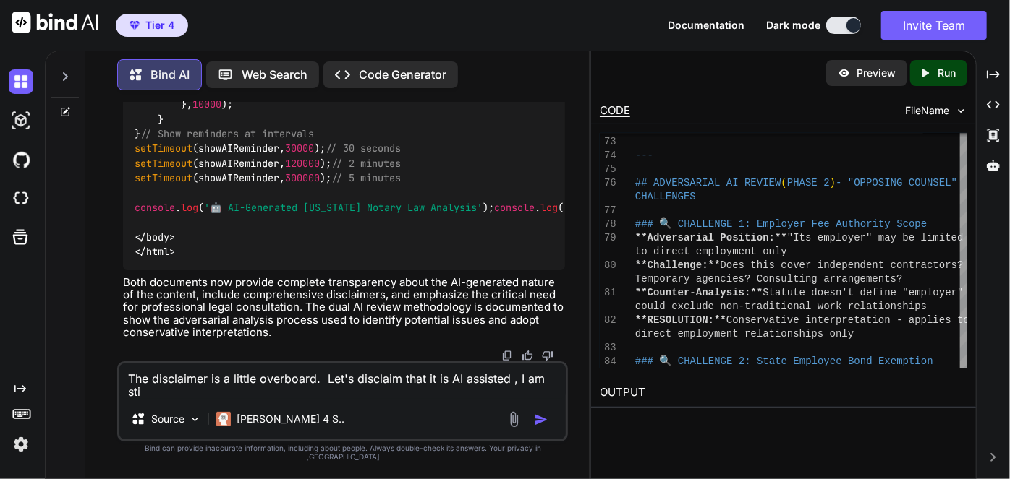
scroll to position [0, 0]
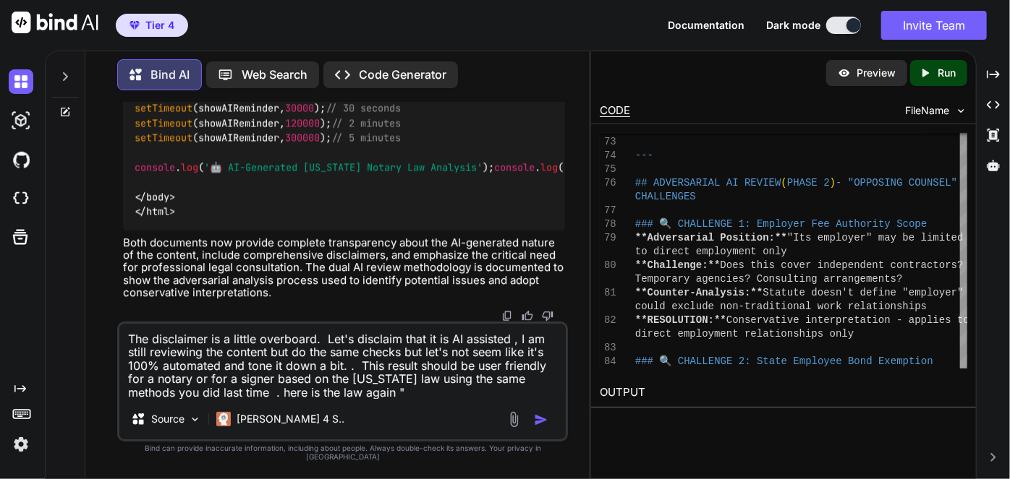
paste textarea "GOVERNMENT CODE TITLE 4. EXECUTIVE BRANCH SUBTITLE A. EXECUTIVE OFFICERS CHAPTE…"
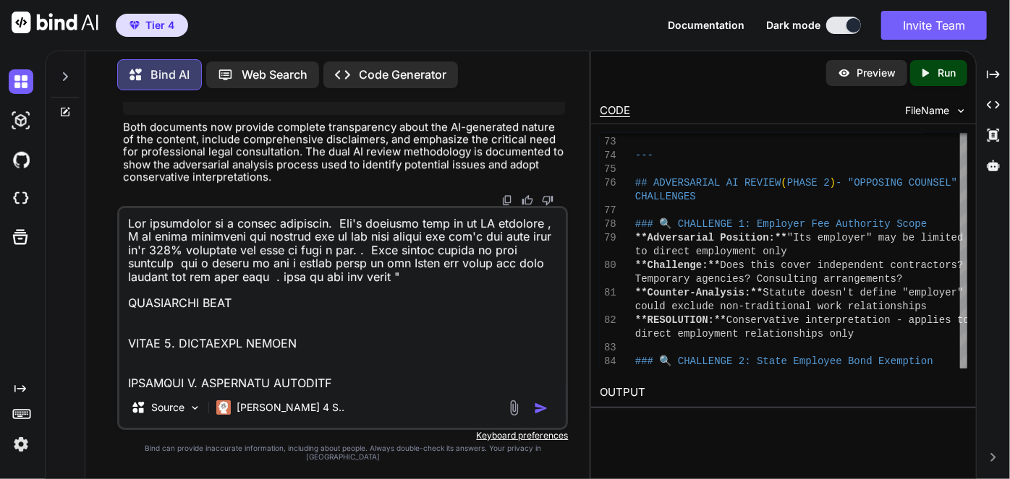
scroll to position [17364, 0]
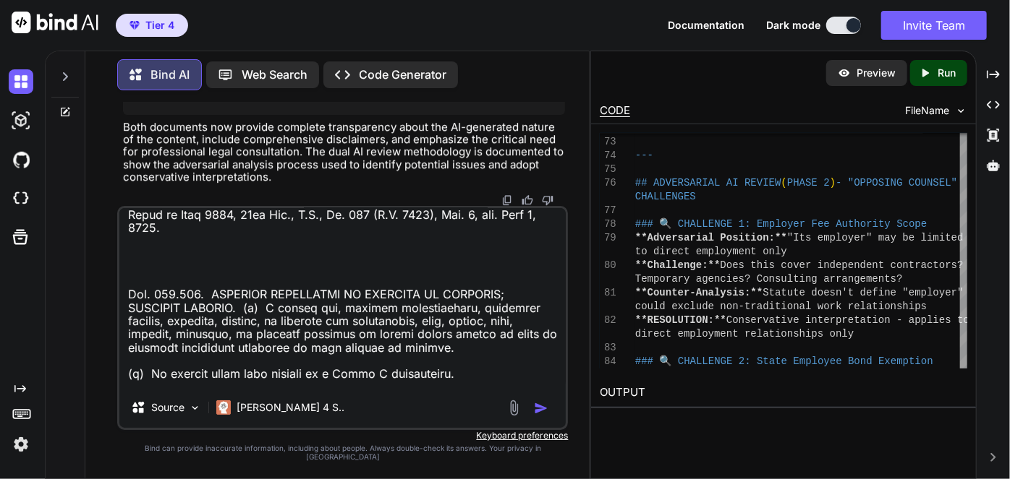
type textarea "The disclaimer is a little overboard. Let's disclaim that it is AI assisted , I…"
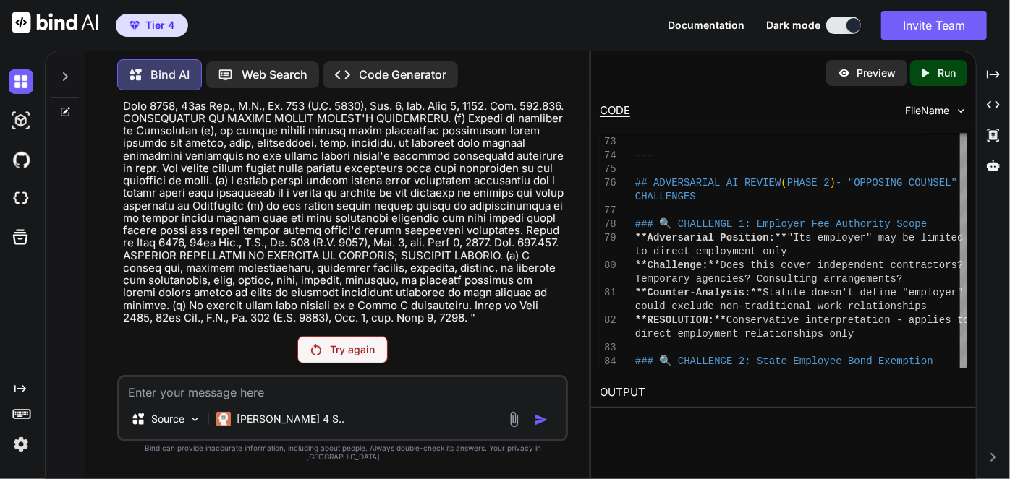
scroll to position [130348, 0]
click at [304, 356] on div "Try again" at bounding box center [342, 349] width 90 height 27
click at [12, 451] on img at bounding box center [21, 444] width 25 height 25
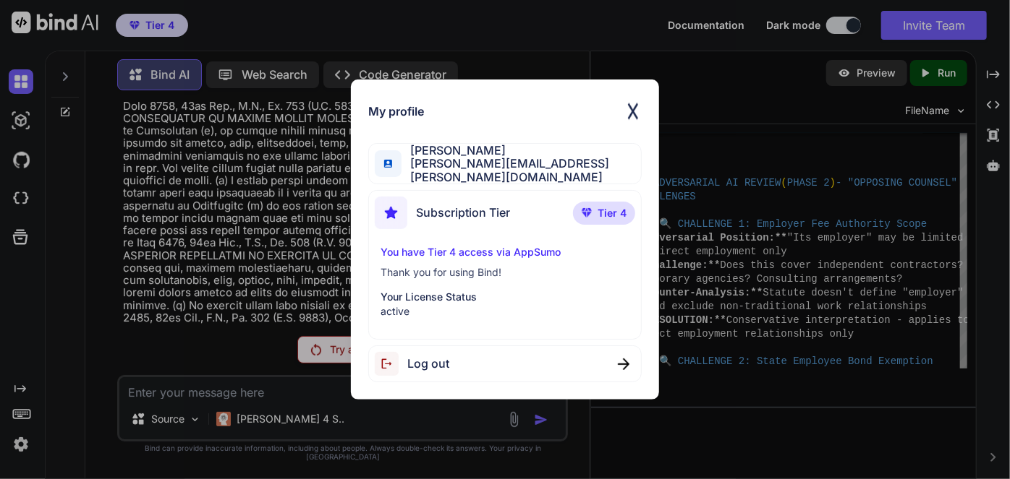
click at [457, 360] on div "Log out" at bounding box center [505, 364] width 274 height 37
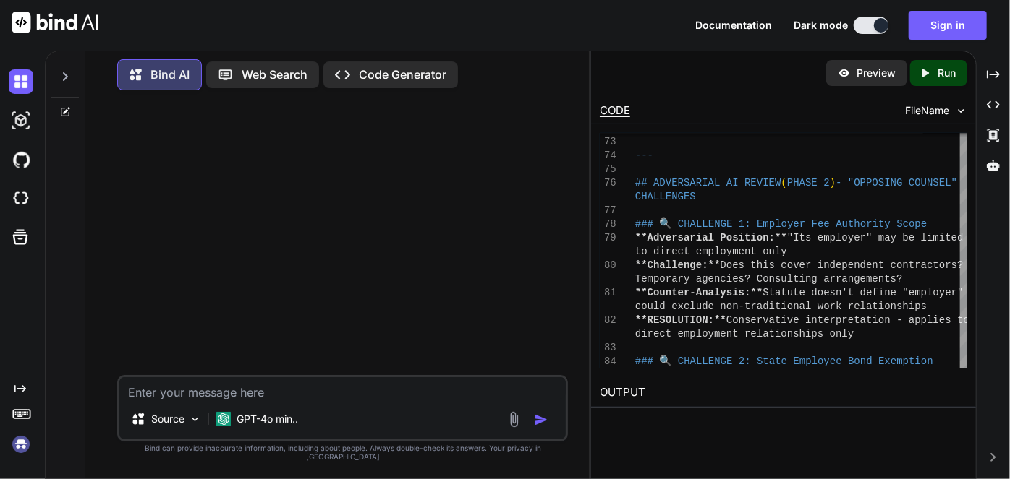
scroll to position [0, 0]
click at [73, 85] on div at bounding box center [64, 73] width 27 height 50
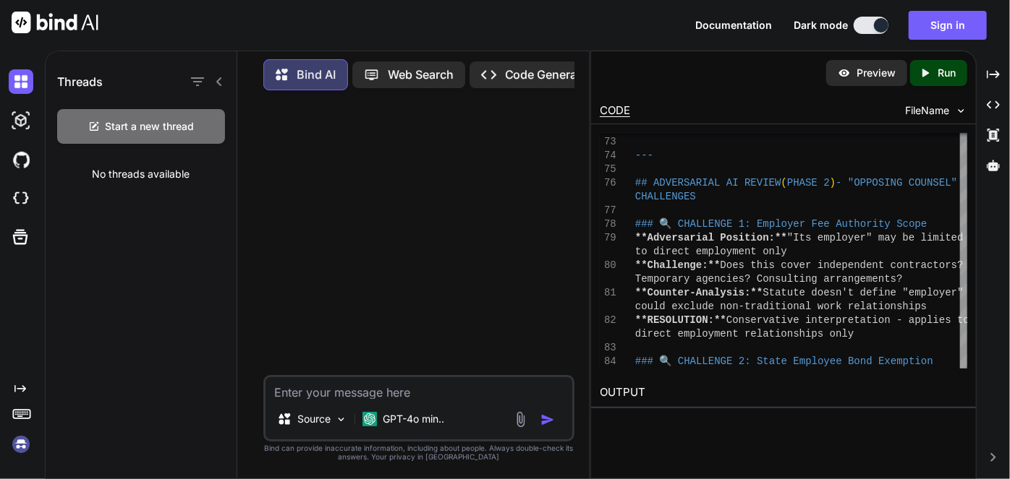
click at [150, 174] on div "No threads available" at bounding box center [141, 174] width 191 height 38
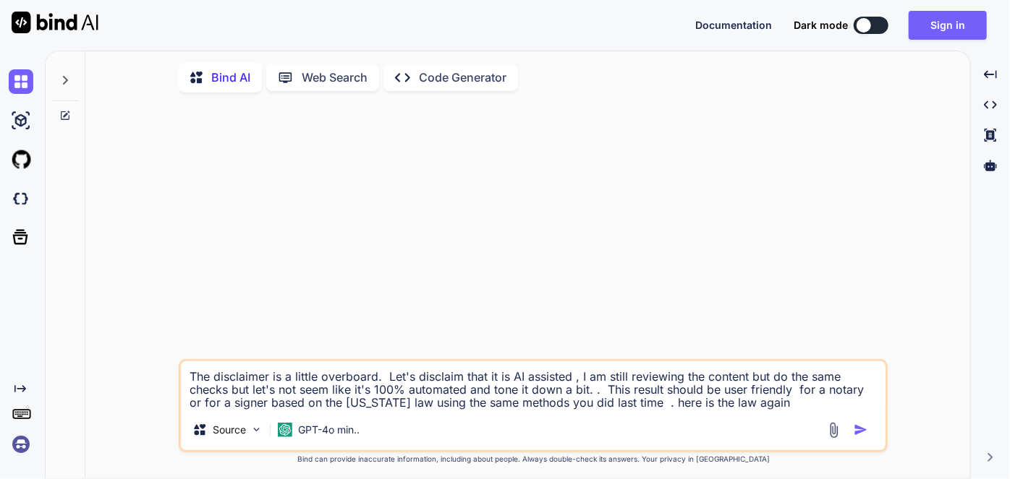
type textarea "x"
click at [326, 382] on textarea "The disclaimer is a little overboard. Let's disclaim that it is AI assisted , I…" at bounding box center [533, 386] width 704 height 48
click at [355, 380] on textarea "The disclaimer is a little overboard. Let's disclaim that it is AI assisted , I…" at bounding box center [533, 386] width 704 height 48
click at [382, 380] on textarea "The disclaimer is a little overboard. Let's disclaim that it is AI assisted , I…" at bounding box center [533, 386] width 704 height 48
click at [21, 441] on img at bounding box center [21, 444] width 25 height 25
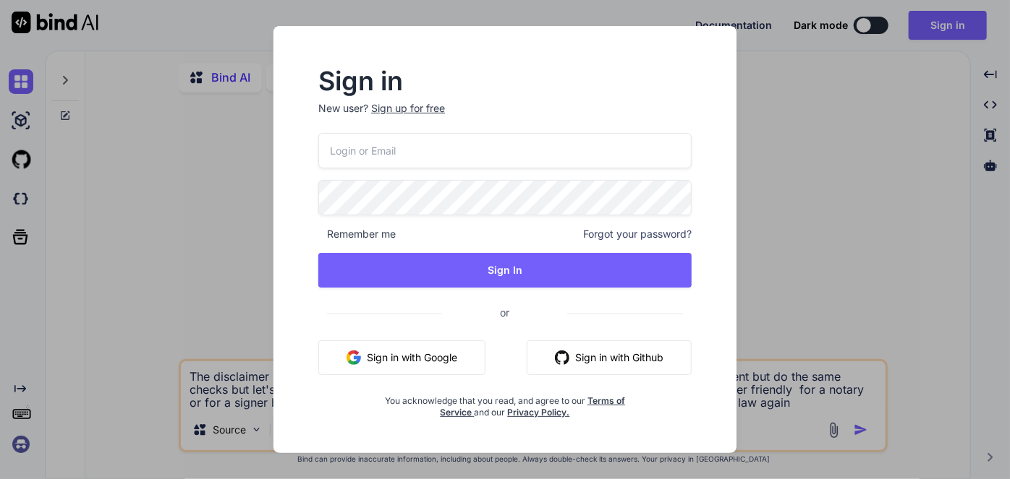
type input "[PERSON_NAME][EMAIL_ADDRESS][PERSON_NAME][DOMAIN_NAME]"
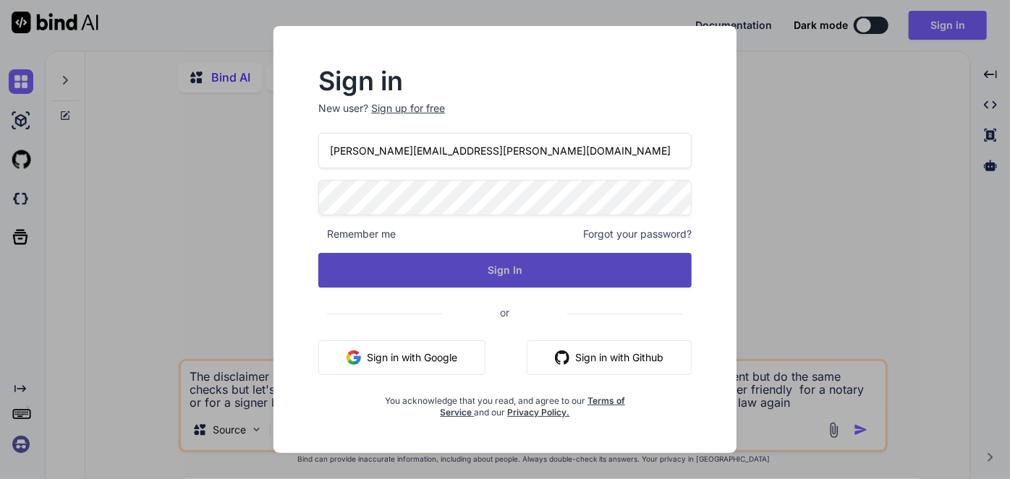
click at [414, 270] on button "Sign In" at bounding box center [504, 270] width 373 height 35
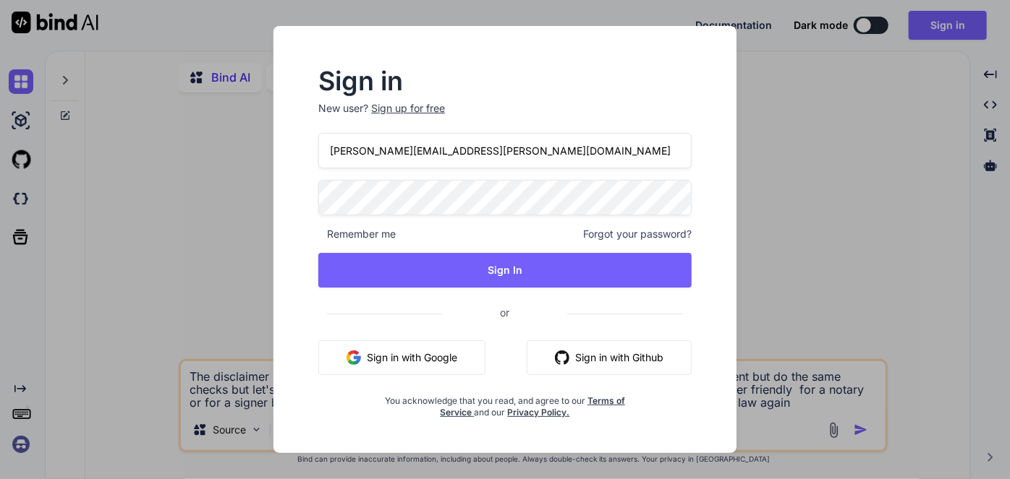
click at [495, 177] on div "[PERSON_NAME][EMAIL_ADDRESS][PERSON_NAME][DOMAIN_NAME] Remember me Forgot your …" at bounding box center [504, 276] width 373 height 286
drag, startPoint x: 486, startPoint y: 163, endPoint x: 490, endPoint y: 140, distance: 23.5
click at [486, 163] on input "[PERSON_NAME][EMAIL_ADDRESS][PERSON_NAME][DOMAIN_NAME]" at bounding box center [504, 150] width 373 height 35
click at [492, 132] on p "New user? Sign up for free" at bounding box center [504, 117] width 373 height 32
click at [499, 116] on p "New user? Sign up for free" at bounding box center [504, 117] width 373 height 32
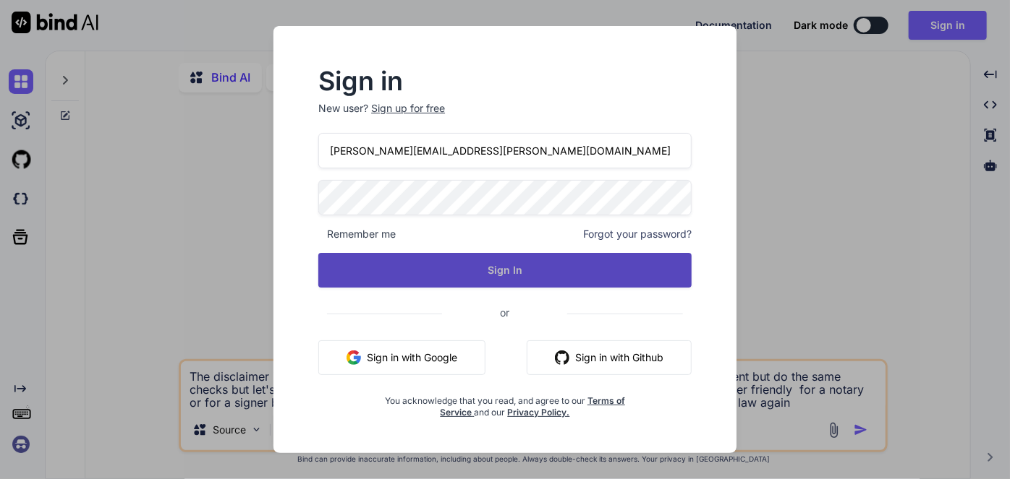
click at [534, 270] on button "Sign In" at bounding box center [504, 270] width 373 height 35
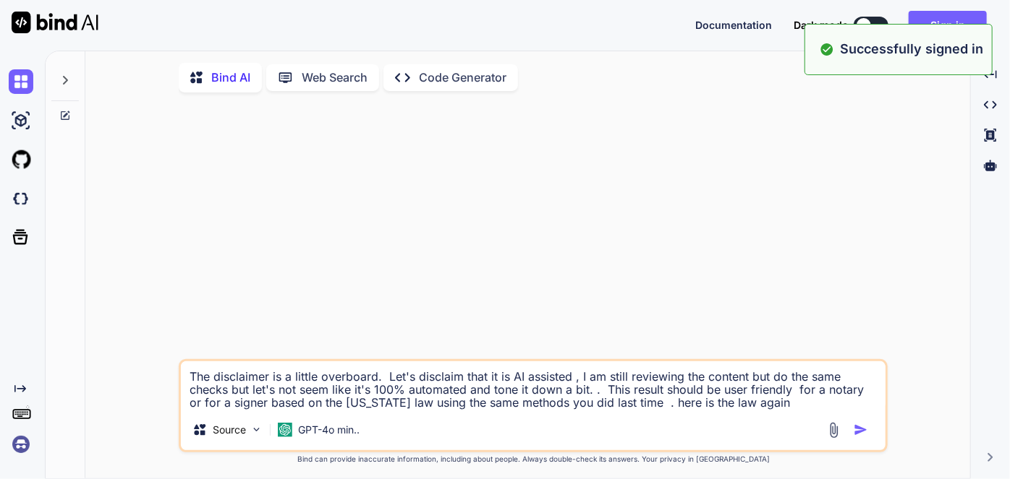
click at [434, 396] on textarea "The disclaimer is a little overboard. Let's disclaim that it is AI assisted , I…" at bounding box center [533, 386] width 704 height 48
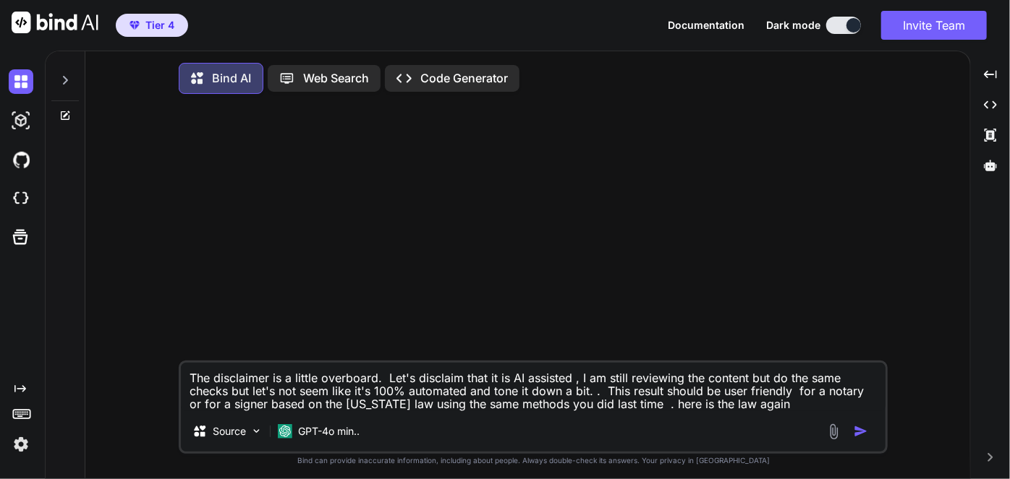
type textarea "x"
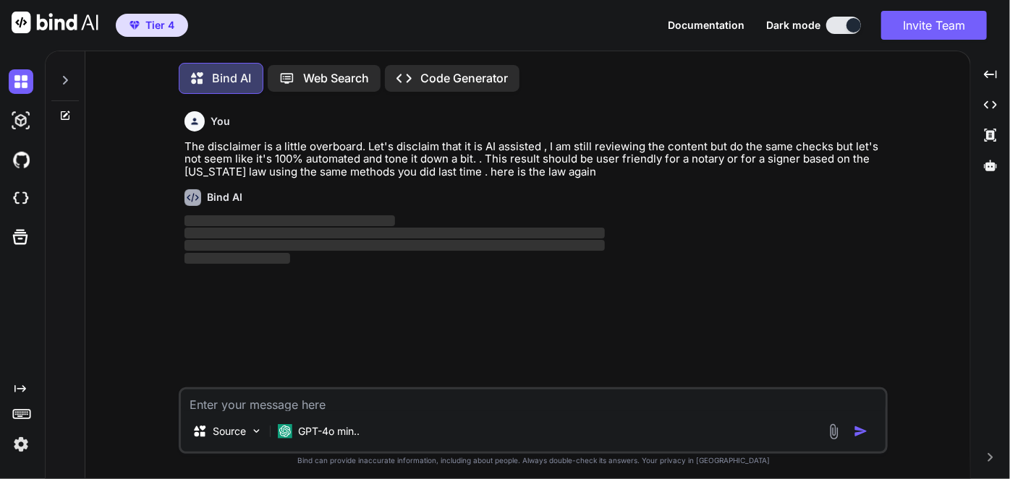
scroll to position [6, 0]
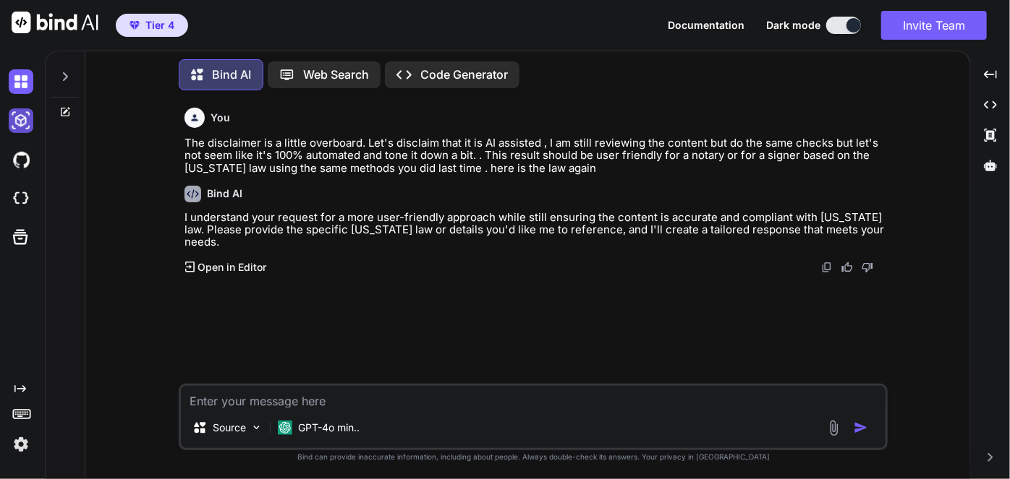
click at [17, 126] on img at bounding box center [21, 120] width 25 height 25
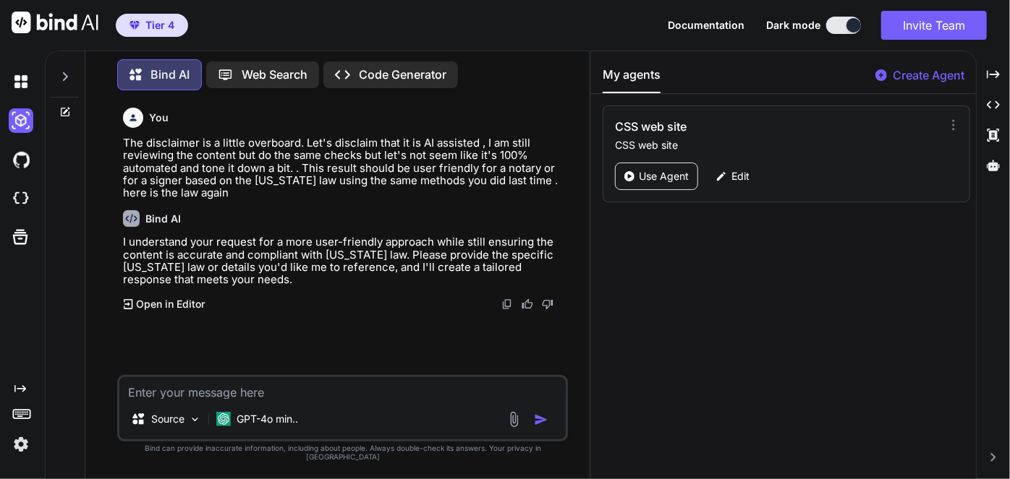
click at [63, 110] on icon at bounding box center [65, 112] width 12 height 12
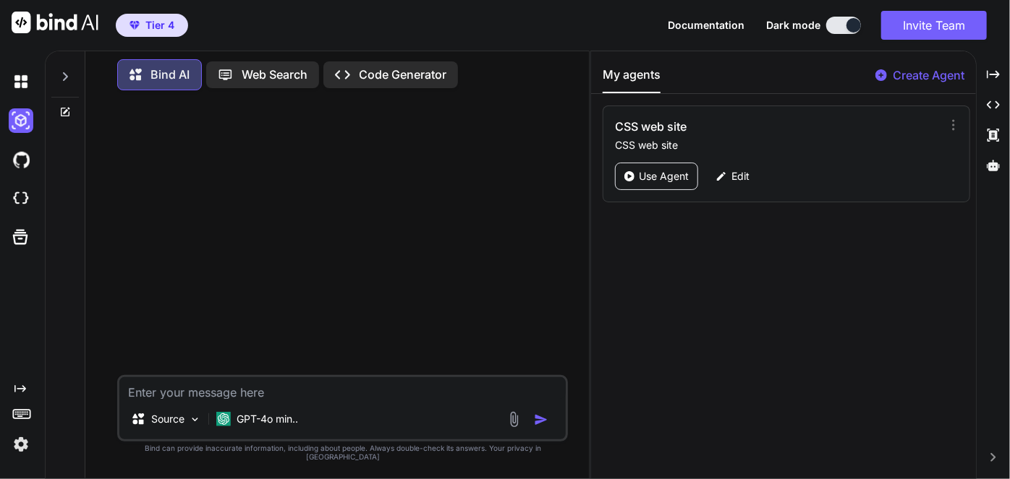
click at [70, 80] on div at bounding box center [64, 73] width 27 height 50
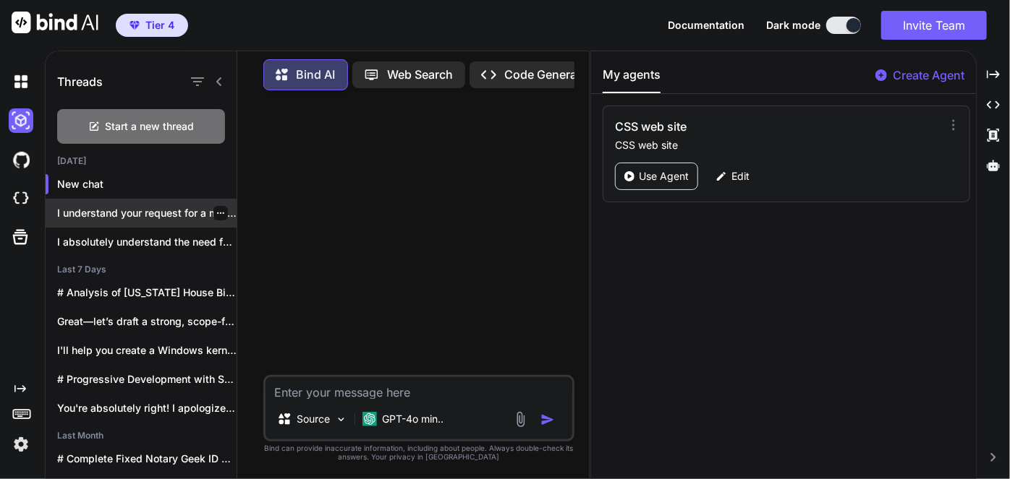
click at [119, 213] on p "I understand your request for a more use..." at bounding box center [146, 213] width 179 height 14
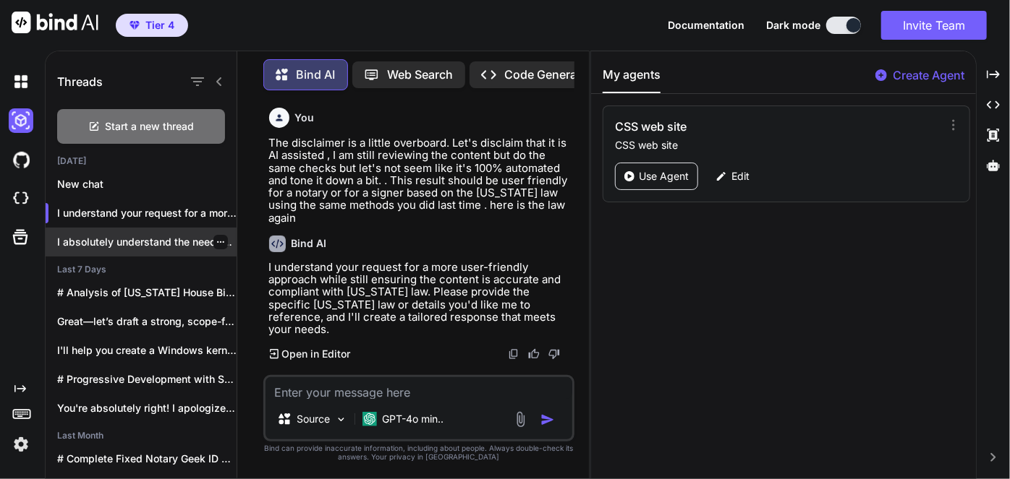
click at [106, 246] on p "I absolutely understand the need for complete..." at bounding box center [146, 242] width 179 height 14
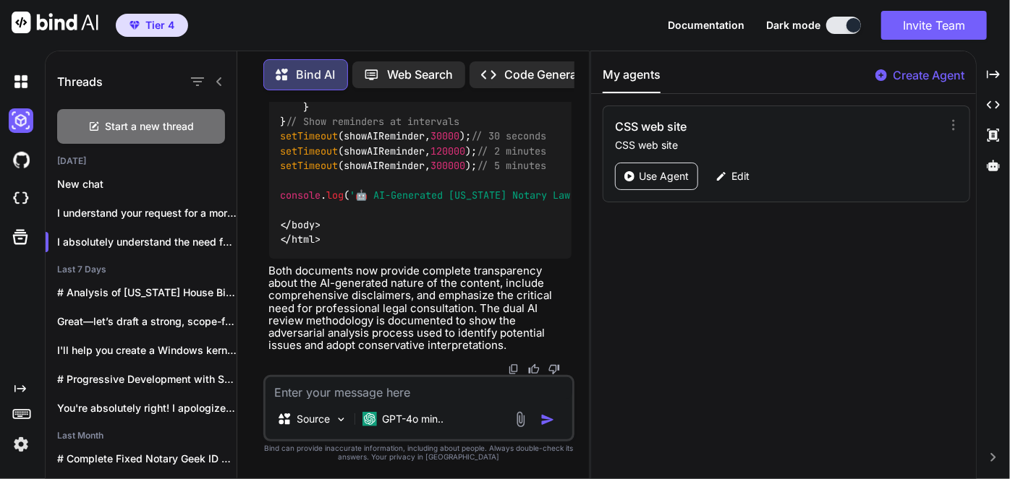
scroll to position [131498, 0]
click at [385, 399] on textarea at bounding box center [418, 388] width 307 height 22
click at [388, 393] on textarea at bounding box center [418, 388] width 307 height 22
click at [148, 206] on p "I understand your request for a more use..." at bounding box center [146, 213] width 179 height 14
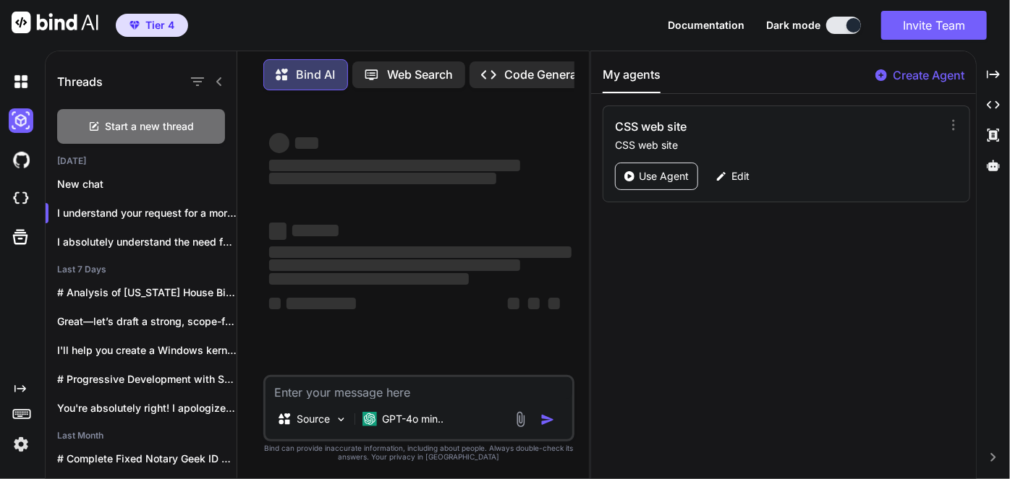
scroll to position [0, 0]
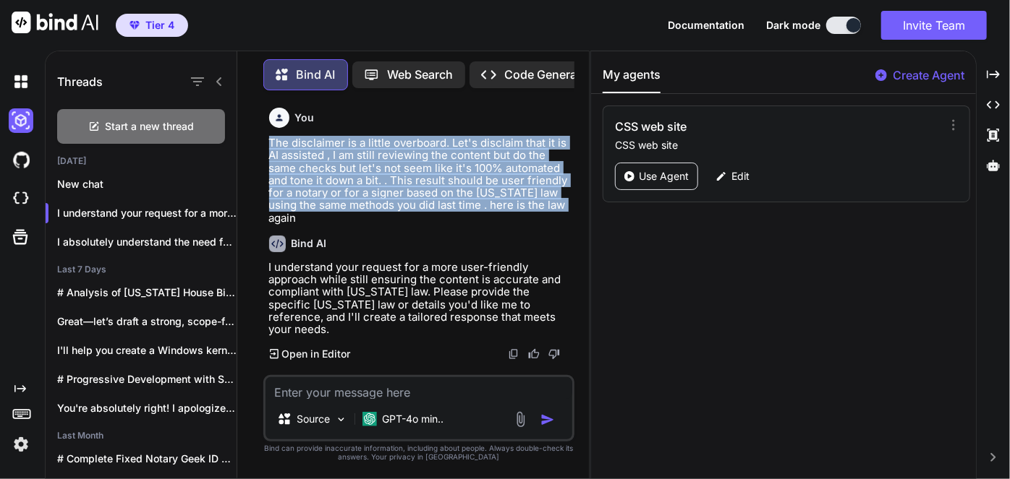
drag, startPoint x: 574, startPoint y: 208, endPoint x: 260, endPoint y: 147, distance: 319.8
click at [260, 147] on div "You The disclaimer is a little overboard. Let's disclaim that it is AI assisted…" at bounding box center [419, 290] width 340 height 377
copy p "The disclaimer is a little overboard. Let's disclaim that it is AI assisted , I…"
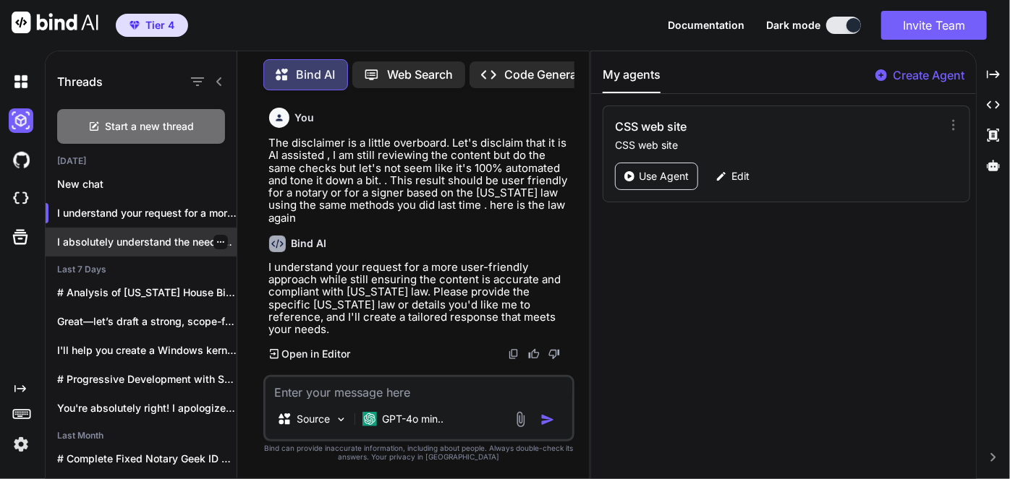
click at [127, 237] on p "I absolutely understand the need for complete..." at bounding box center [146, 242] width 179 height 14
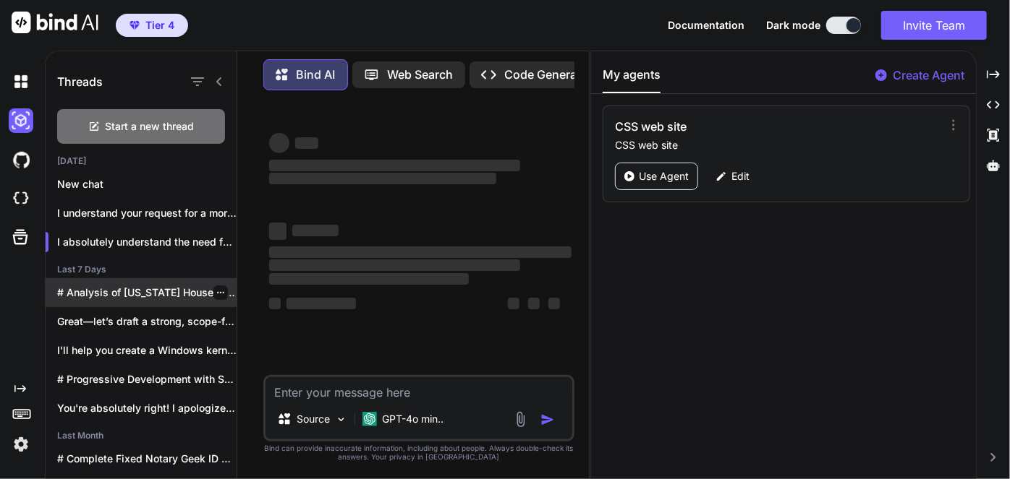
click at [146, 290] on p "# Analysis of [US_STATE] House Bill 915..." at bounding box center [146, 293] width 179 height 14
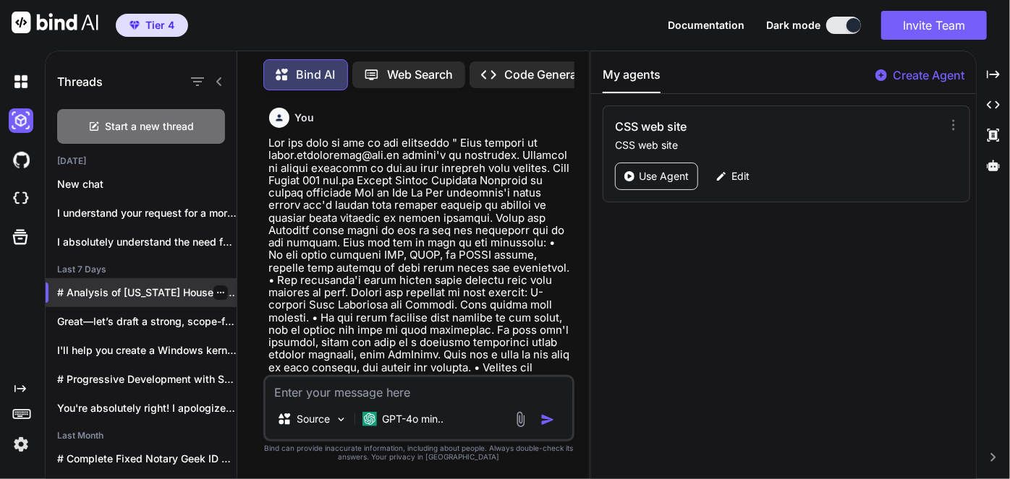
type textarea "x"
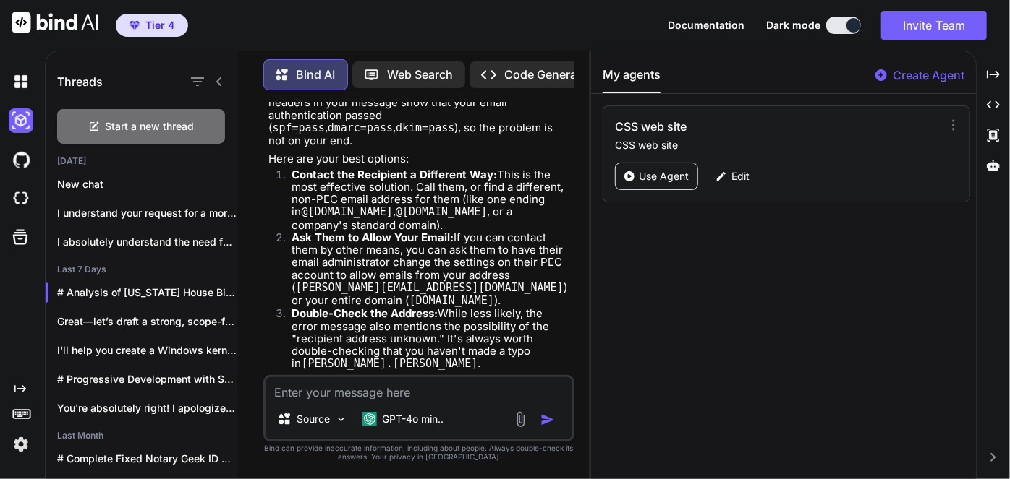
click at [374, 392] on textarea at bounding box center [418, 388] width 307 height 22
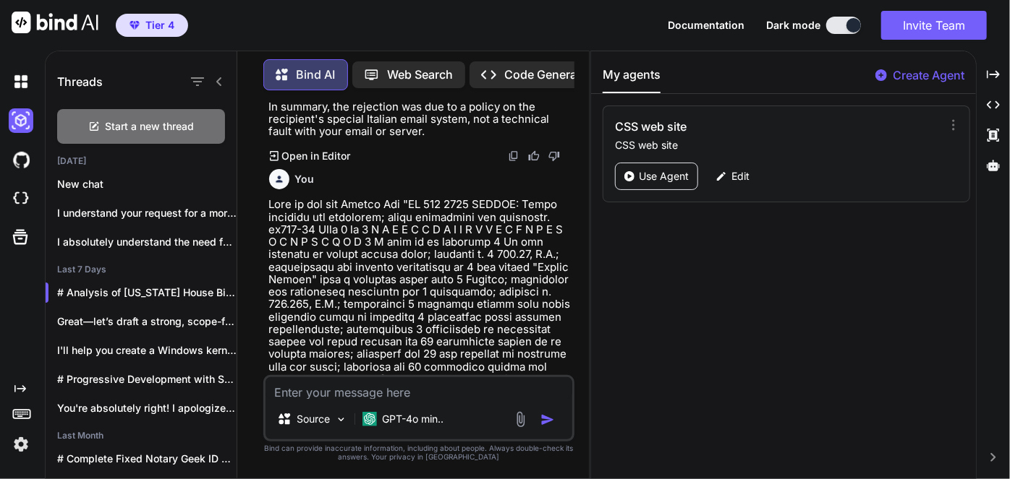
paste textarea "The disclaimer is a little overboard. Let's disclaim that it is AI assisted , I…"
type textarea "The disclaimer is a little overboard. Let's disclaim that it is AI assisted , I…"
type textarea "x"
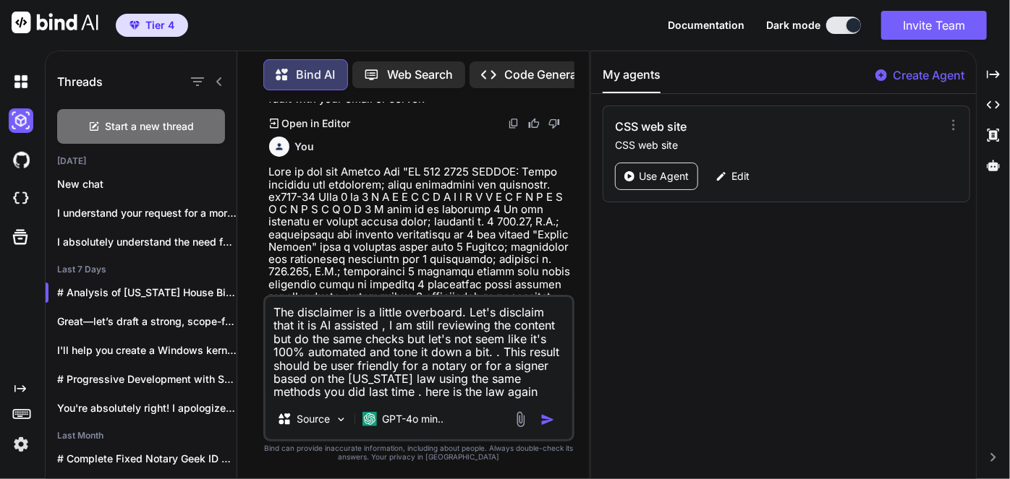
type textarea "The disclaimer is a little overboard. Let's disclaim that it is AI assisted , I…"
type textarea "x"
type textarea "The disclaimer is a little overboard. Let's disclaim that it is AI assisted , I…"
type textarea "x"
type textarea "The disclaimer is a little overboard. Let's disclaim that it is AI assisted , I…"
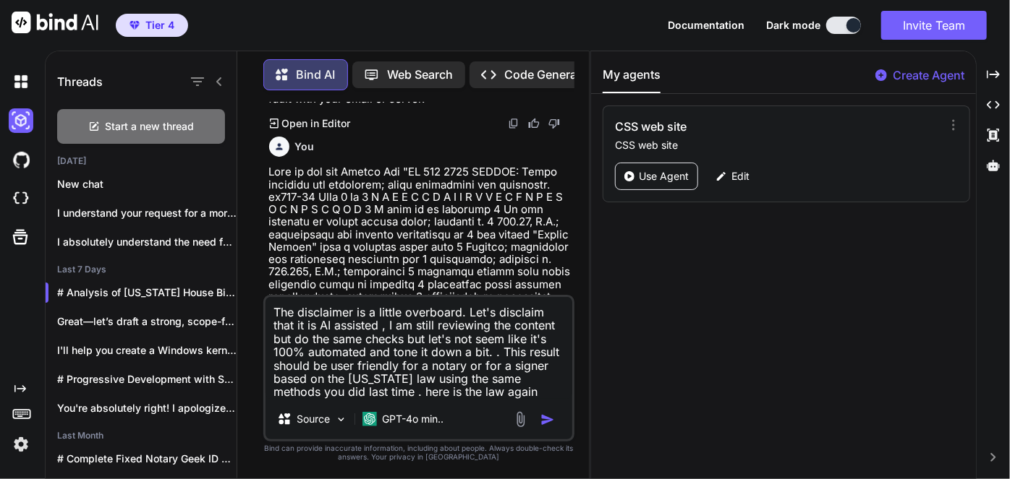
type textarea "x"
paste textarea "GOVERNMENT CODE TITLE 4. EXECUTIVE BRANCH SUBTITLE A. EXECUTIVE OFFICERS CHAPTE…"
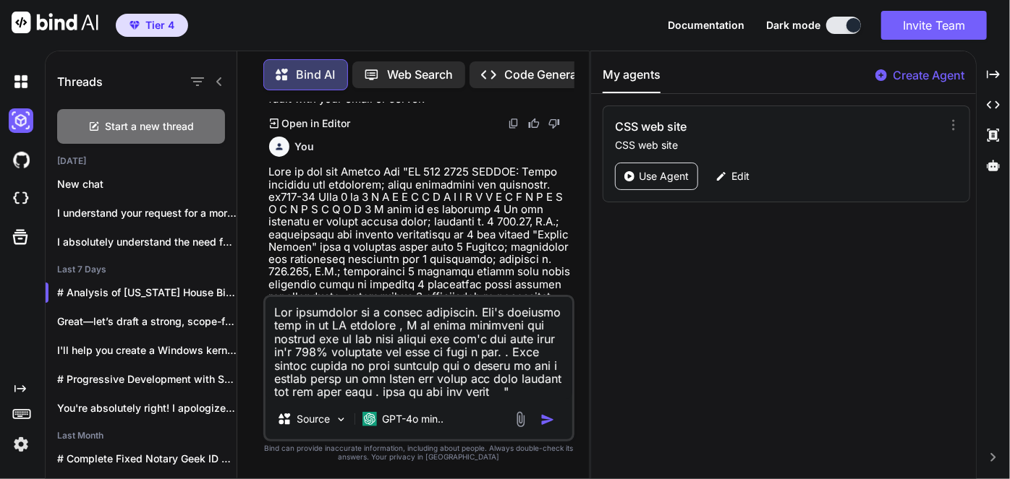
scroll to position [21568, 0]
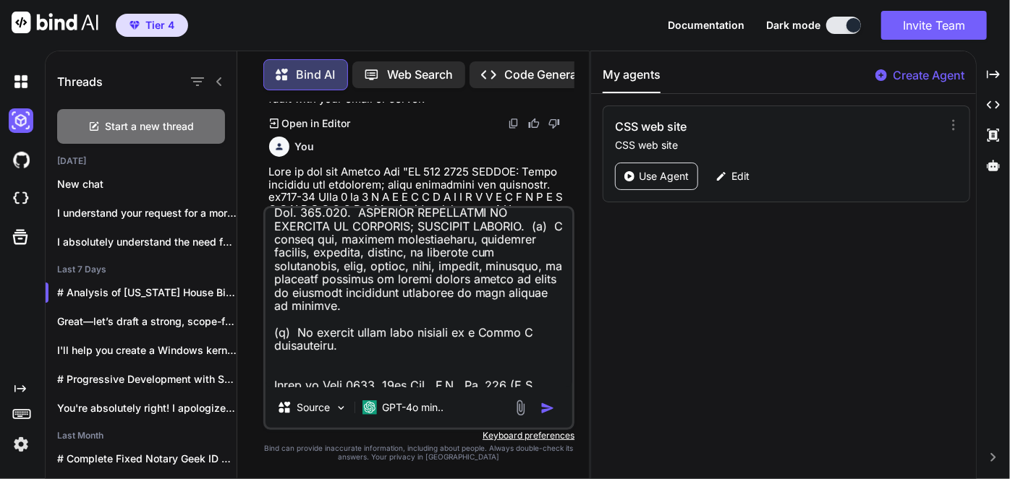
drag, startPoint x: 386, startPoint y: 364, endPoint x: 345, endPoint y: 374, distance: 42.3
click at [384, 364] on textarea at bounding box center [418, 297] width 307 height 179
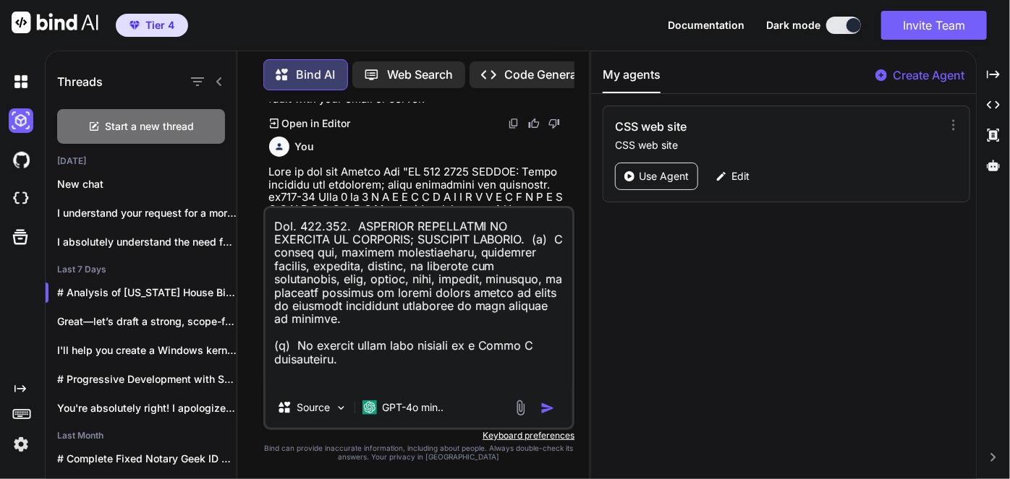
paste textarea "<!DOCTYPE html> <html lang="en"> <head> <meta charset="UTF-8"> <meta name="view…"
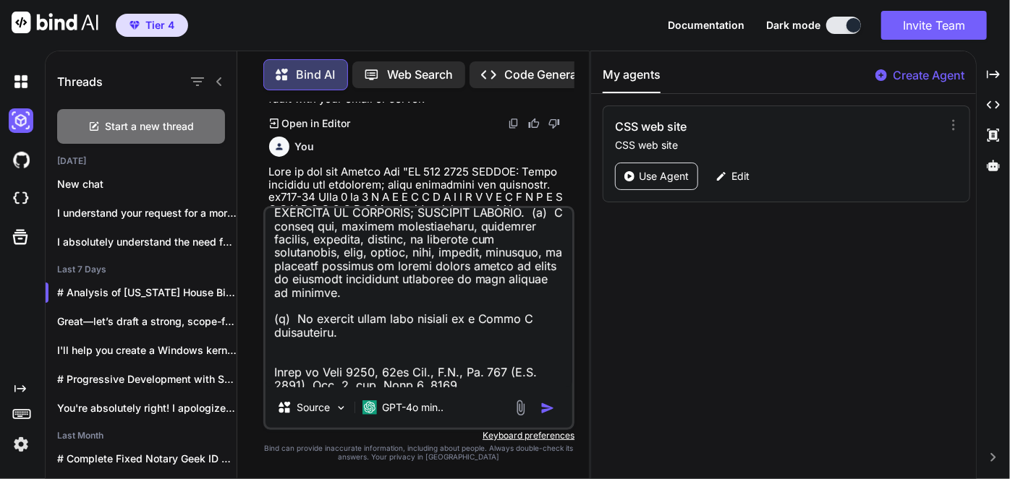
scroll to position [32078, 0]
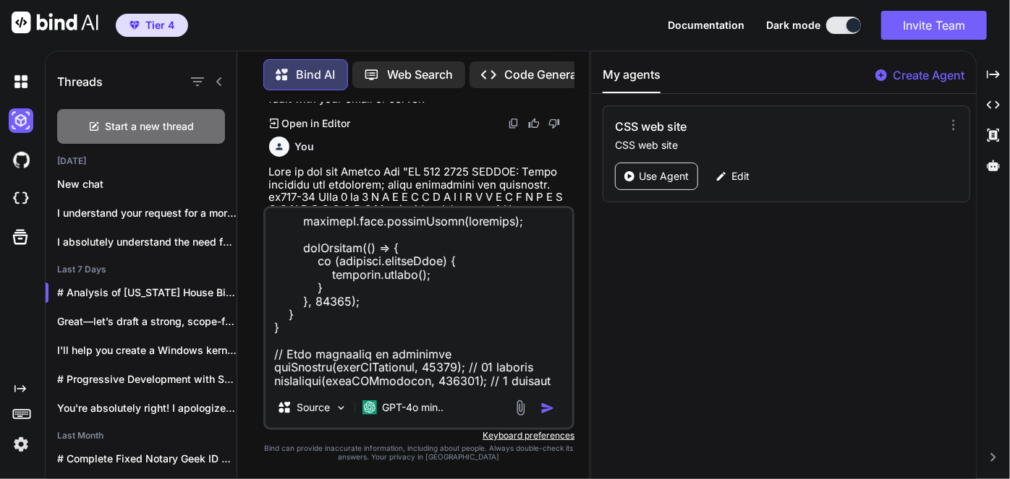
type textarea "The disclaimer is a little overboard. Let's disclaim that it is AI assisted , I…"
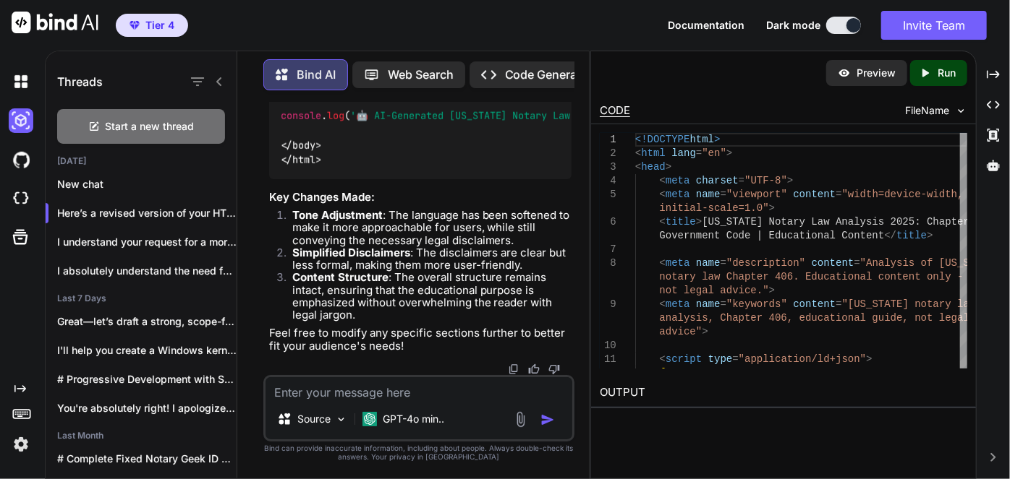
scroll to position [28189, 0]
click at [417, 398] on textarea at bounding box center [418, 388] width 307 height 22
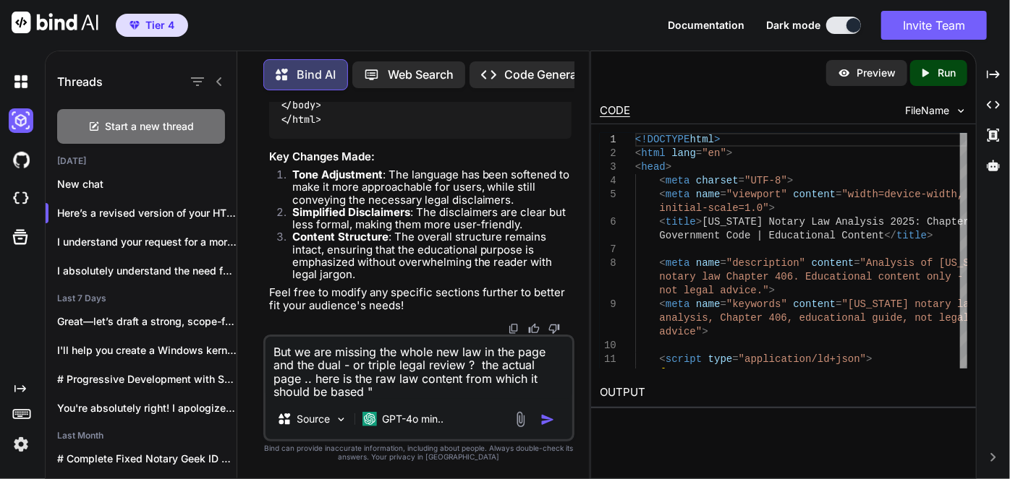
paste textarea "GOVERNMENT CODE TITLE 4. EXECUTIVE BRANCH SUBTITLE A. EXECUTIVE OFFICERS CHAPTE…"
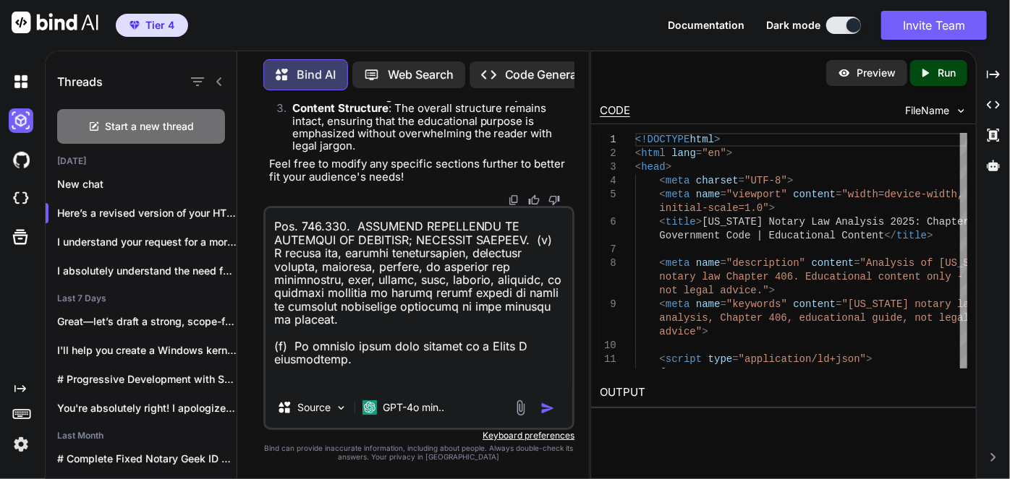
type textarea "But we are missing the whole new law in the page and the dual - or triple legal…"
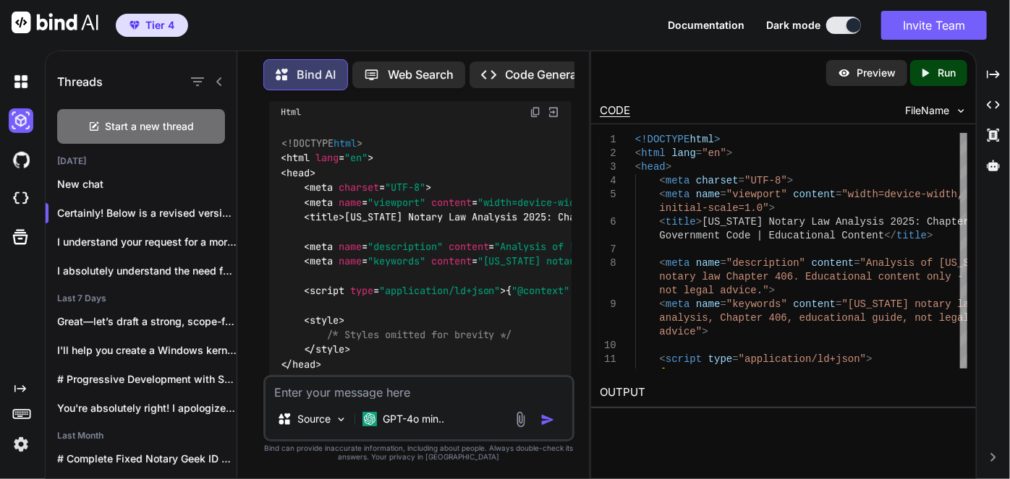
scroll to position [38425, 0]
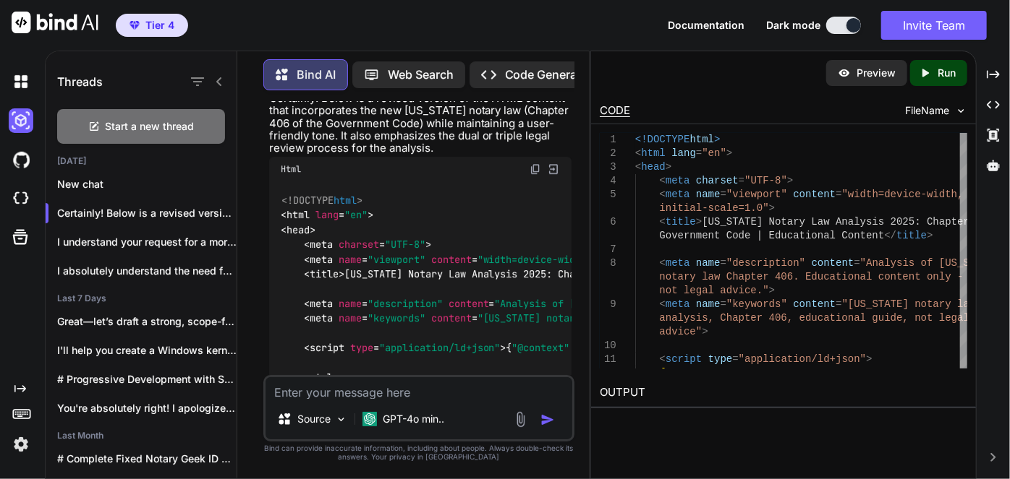
click at [417, 387] on textarea at bounding box center [418, 388] width 307 height 22
click at [508, 396] on textarea "Does this new revision address ALL errors in the content and semi match the for…" at bounding box center [418, 381] width 307 height 35
click at [515, 396] on textarea "Does this new revision address ALL errors in the content and semi match the for…" at bounding box center [418, 381] width 307 height 35
click at [518, 394] on textarea "Does this new revision address ALL errors in the content and semi match the for…" at bounding box center [418, 381] width 307 height 35
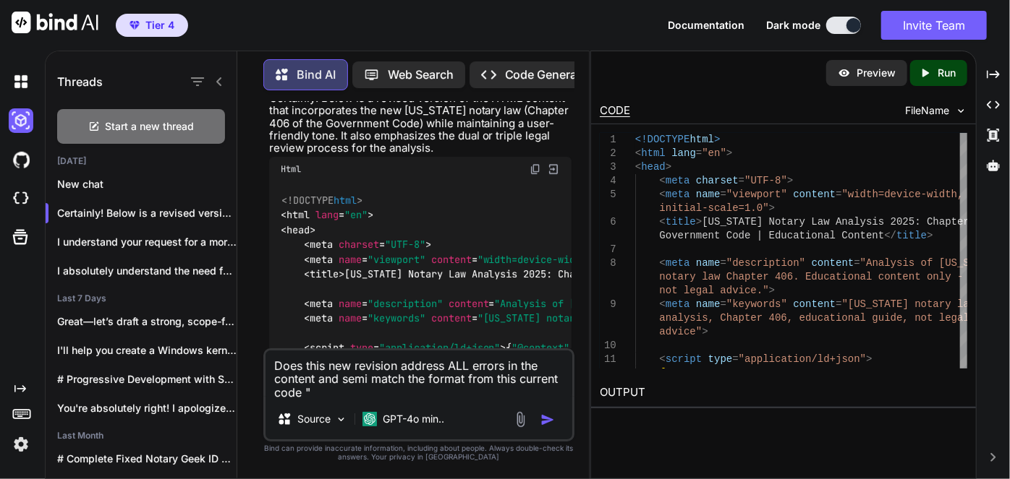
paste textarea "<!DOCTYPE html> <html lang="en"> <head> <meta charset="UTF-8"> <meta name="view…"
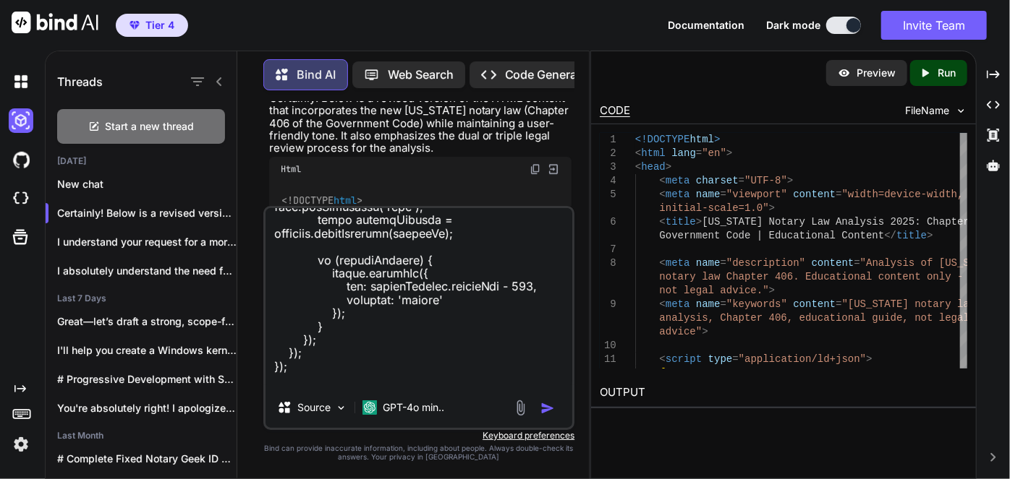
scroll to position [37719, 0]
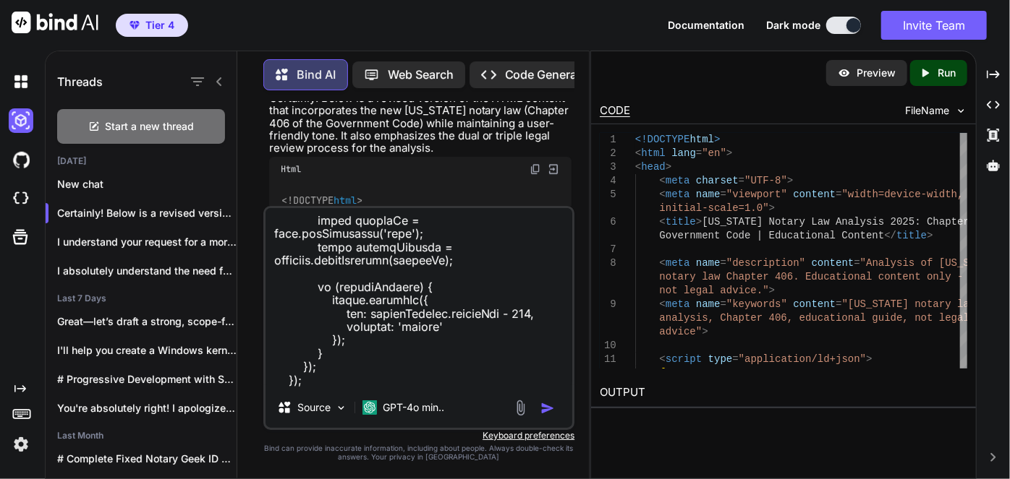
type textarea "Does this new revision address ALL errors in the content and semi match the for…"
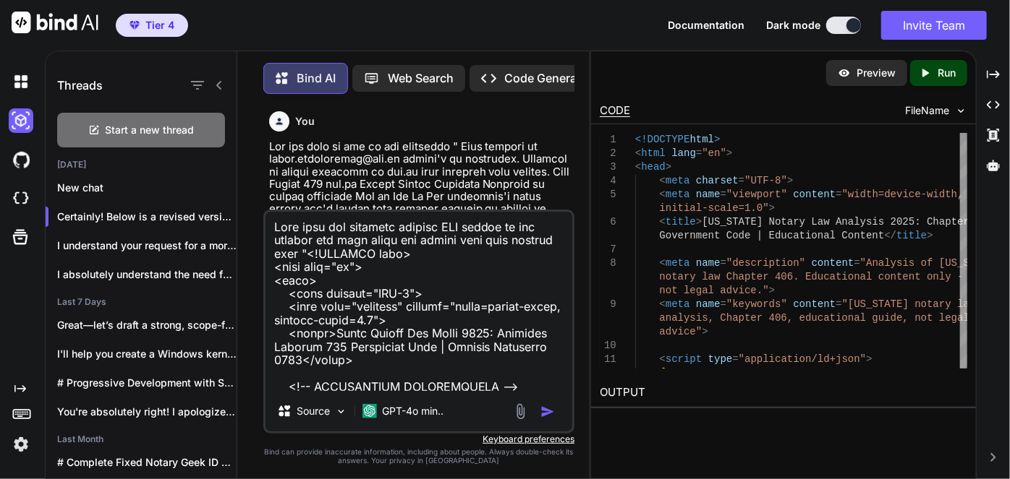
scroll to position [37719, 0]
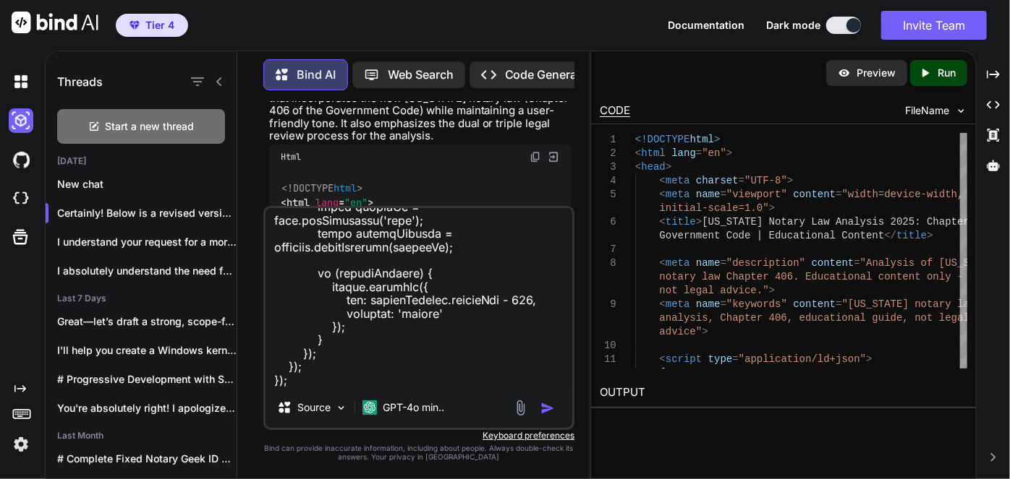
type textarea "Does this new revision address ALL errors in the content and semi match the for…"
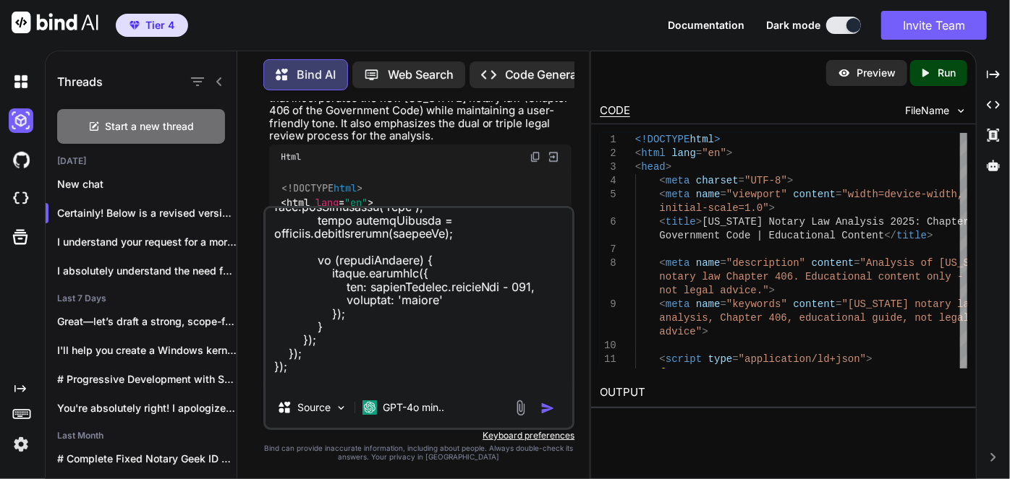
type textarea "x"
type textarea "Does this new revision address ALL errors in the content and semi match the for…"
type textarea "x"
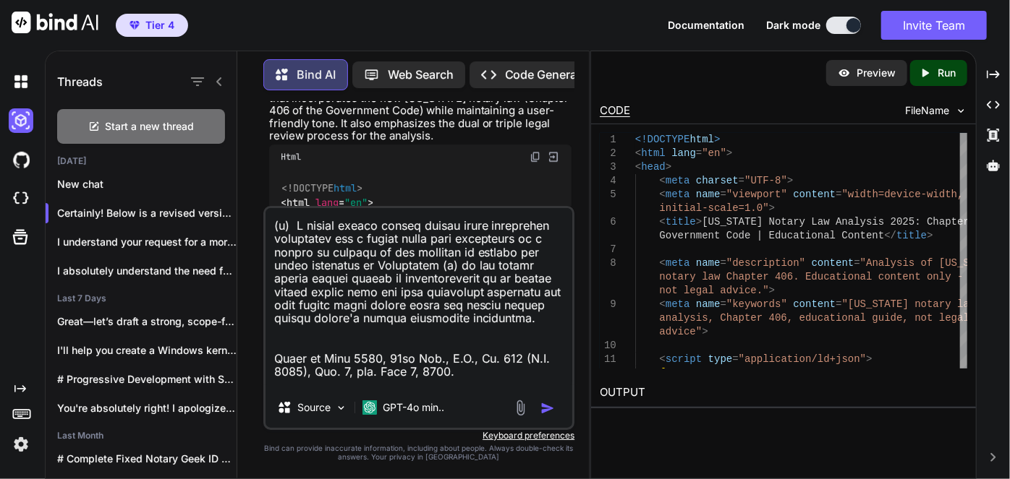
type textarea "Does this new revision address ALL errors in the content and semi match the for…"
type textarea "x"
type textarea "Does this new revision address ALL errors in the content and semi match the for…"
type textarea "x"
type textarea "Does this new revision address ALL errors in the content and semi match the for…"
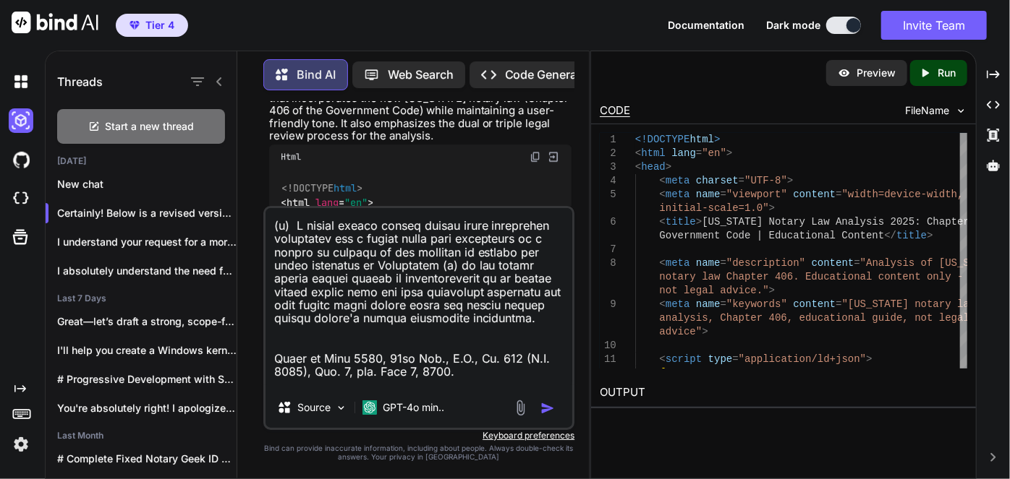
type textarea "x"
type textarea "Does this new revision address ALL errors in the content and semi match the for…"
type textarea "x"
type textarea "Does this new revision address ALL errors in the content and semi match the for…"
type textarea "x"
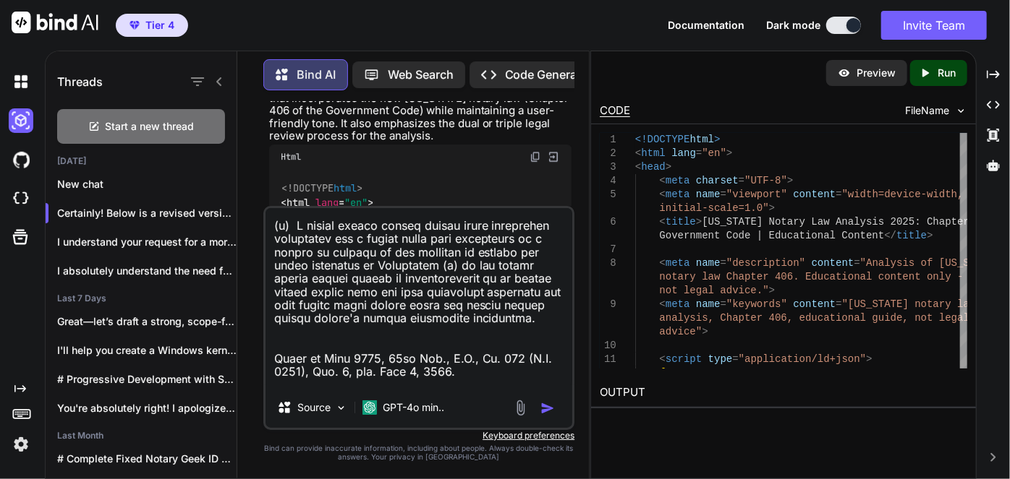
type textarea "Does this new revision address ALL errors in the content and semi match the for…"
type textarea "x"
type textarea "Does this new revision address ALL errors in the content and semi match the for…"
type textarea "x"
type textarea "Does this new revision address ALL errors in the content and semi match the for…"
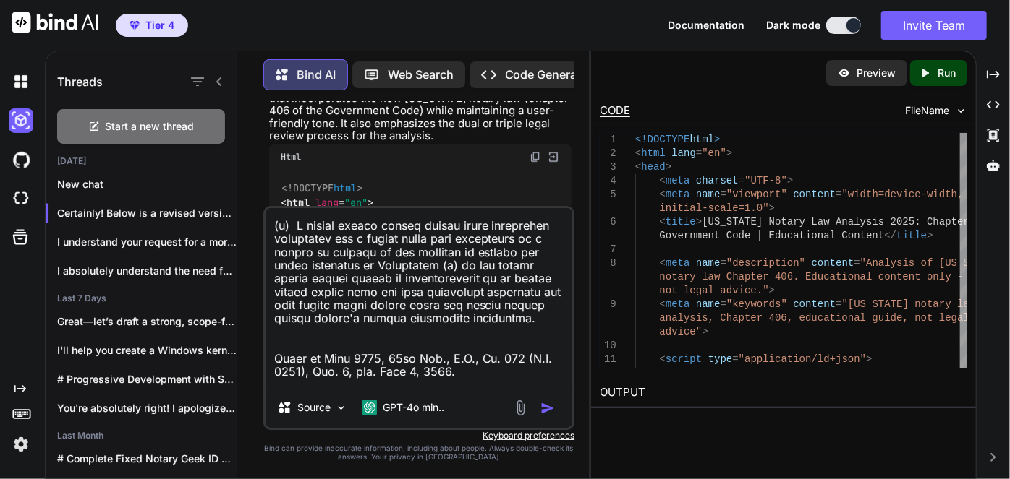
type textarea "x"
type textarea "Does this new revision address ALL errors in the content and semi match the for…"
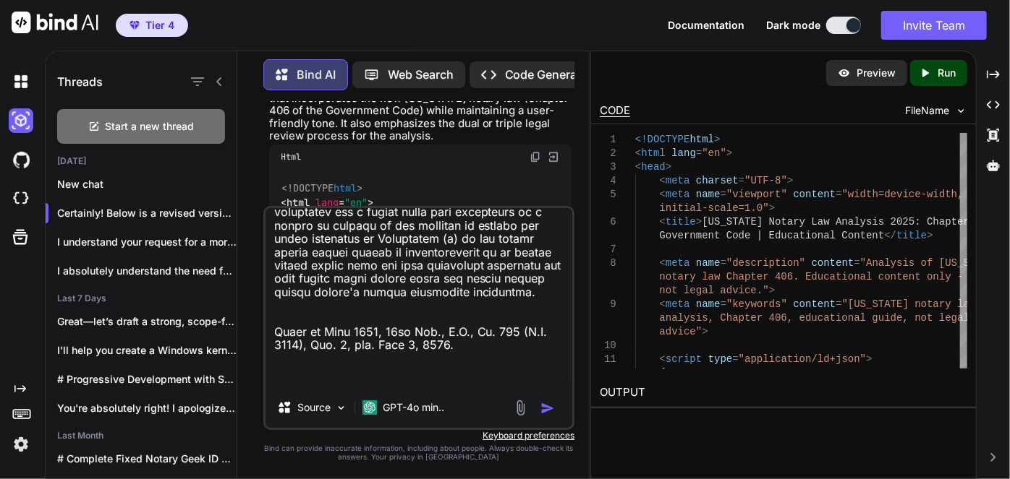
type textarea "x"
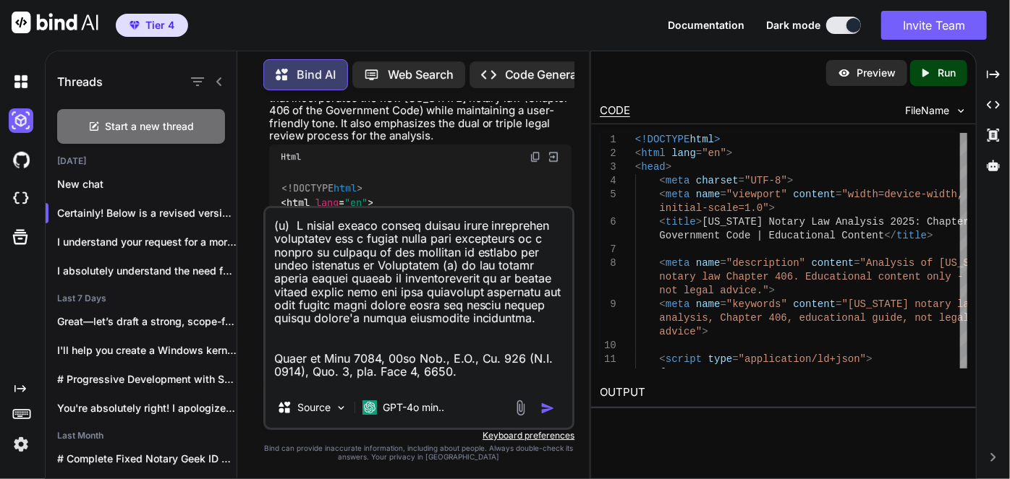
type textarea "Does this new revision address ALL errors in the content and semi match the for…"
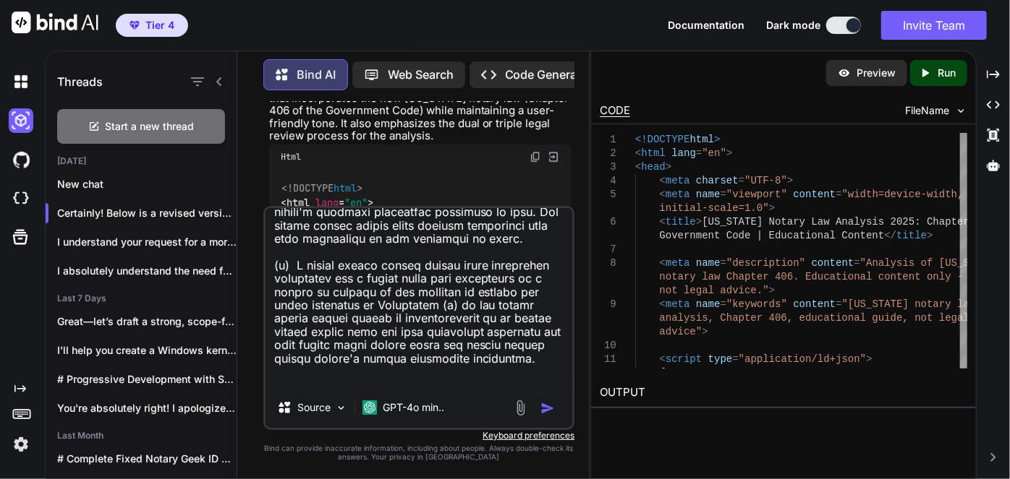
type textarea "x"
type textarea "Does this new revision address ALL errors in the content and semi match the for…"
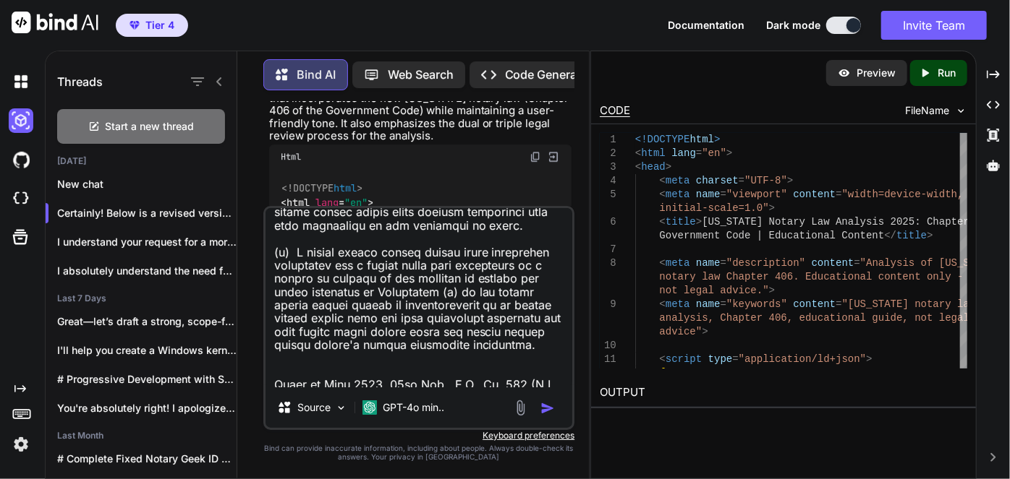
type textarea "x"
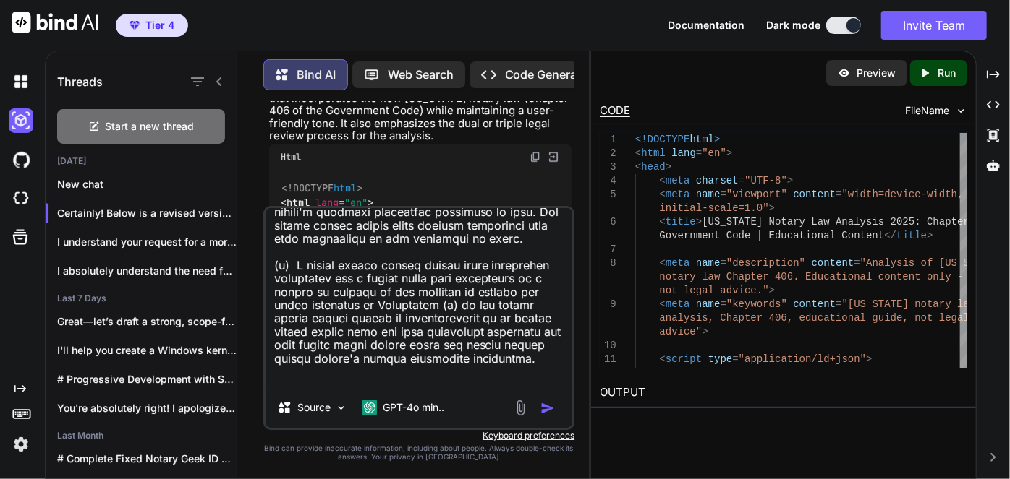
type textarea "Does this new revision address ALL errors in the content and semi match the for…"
type textarea "x"
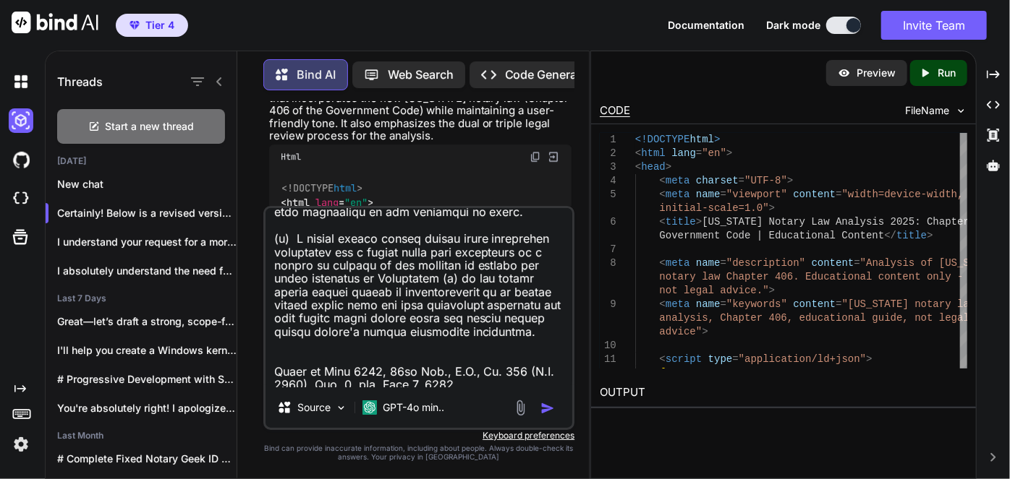
type textarea "Does this new revision address ALL errors in the content and semi match the for…"
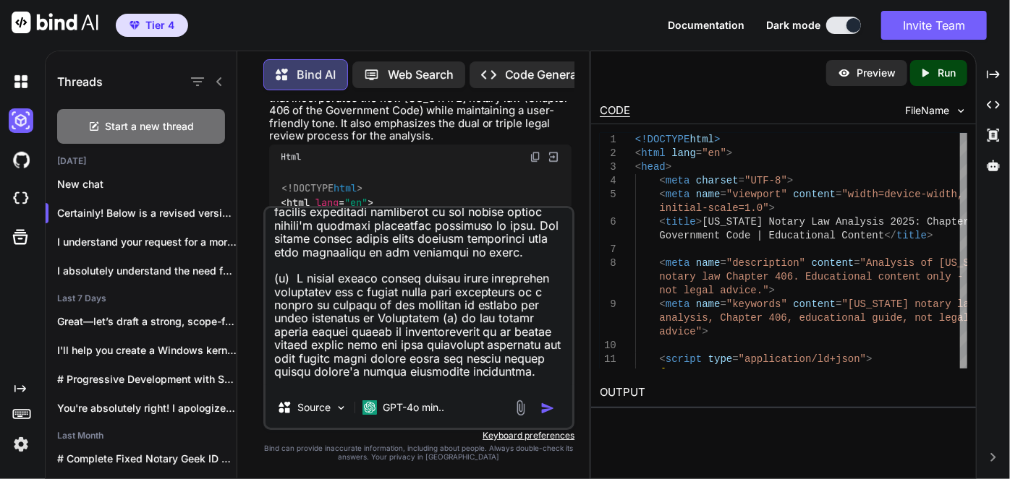
type textarea "x"
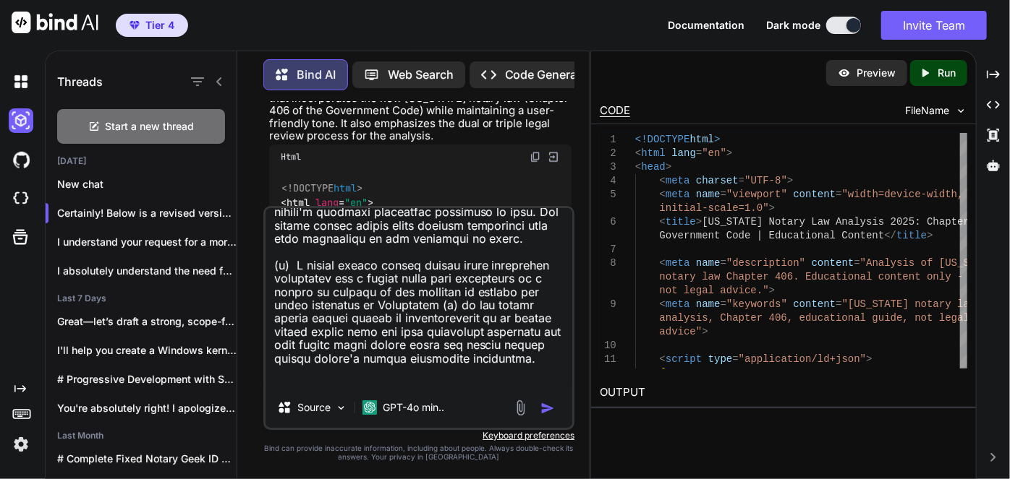
type textarea "Does this new revision address ALL errors in the content and semi match the for…"
type textarea "x"
type textarea "Does this new revision address ALL errors in the content and semi match the for…"
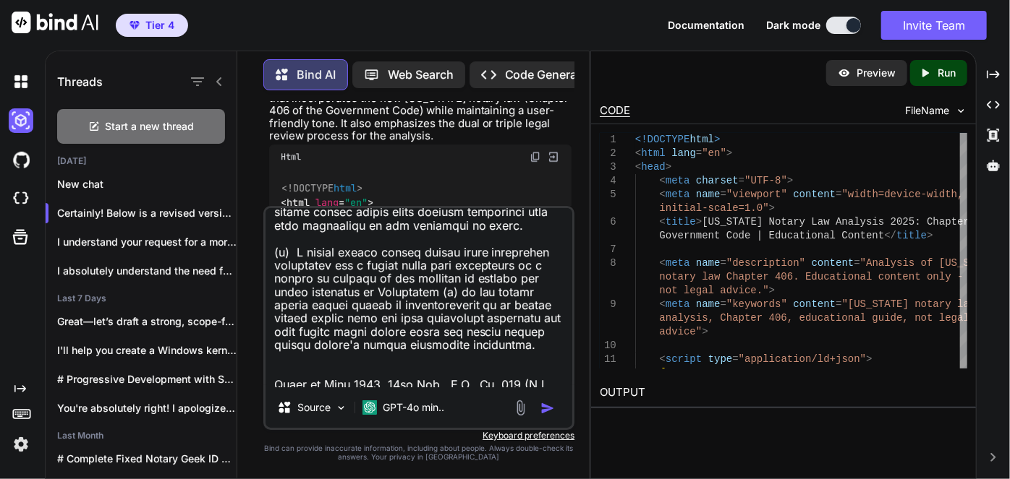
type textarea "x"
type textarea "Does this new revision address ALL errors in the content and semi match the for…"
type textarea "x"
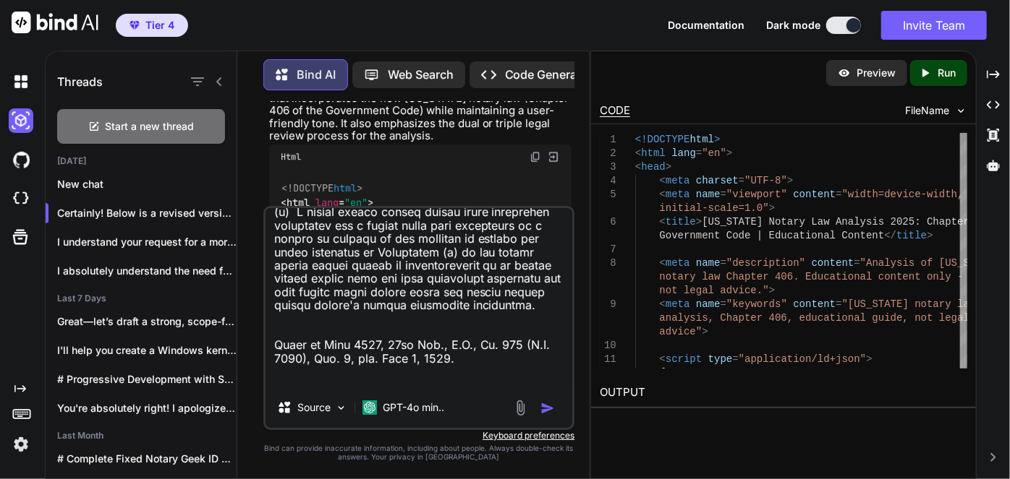
type textarea "Does this new revision address ALL errors in the content and semi match the for…"
type textarea "x"
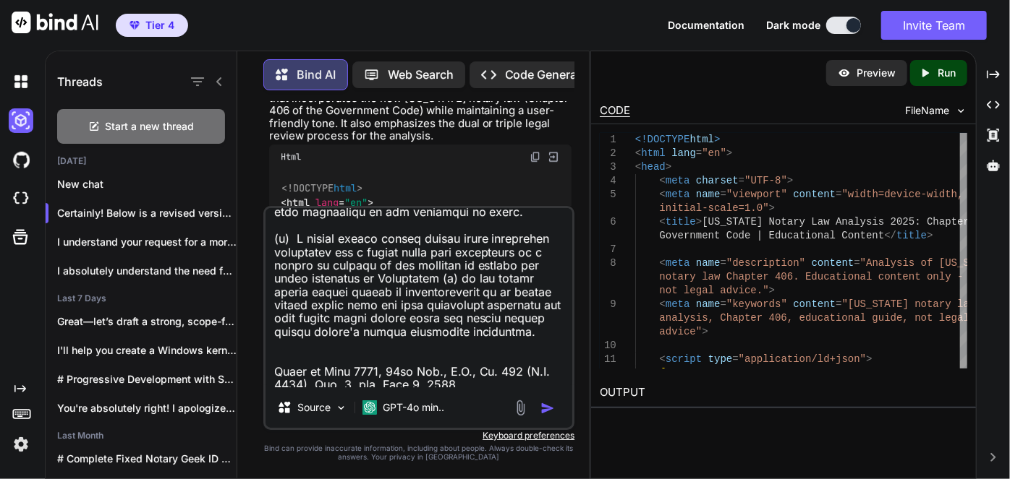
type textarea "Does this new revision address ALL errors in the content and semi match the for…"
type textarea "x"
type textarea "Does this new revision address ALL errors in the content and semi match the for…"
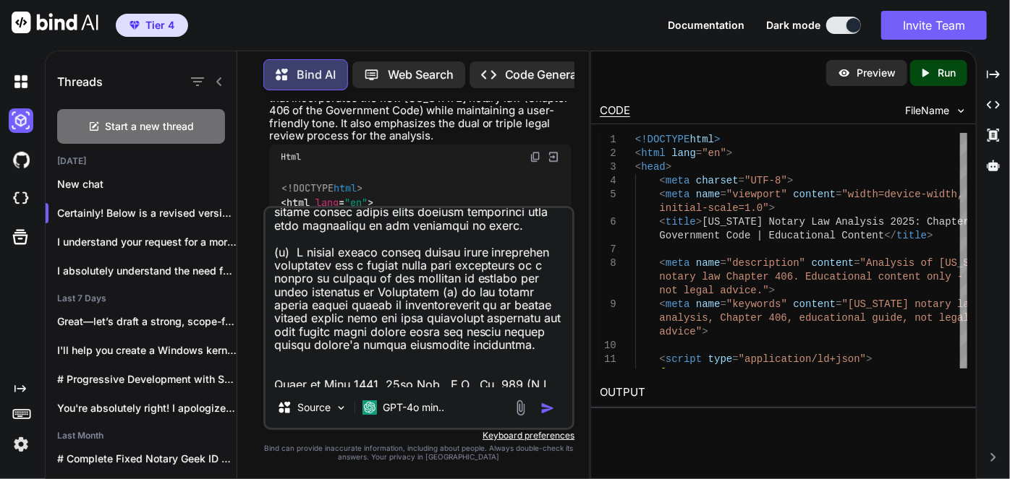
type textarea "x"
type textarea "Does this new revision address ALL errors in the content and semi match the for…"
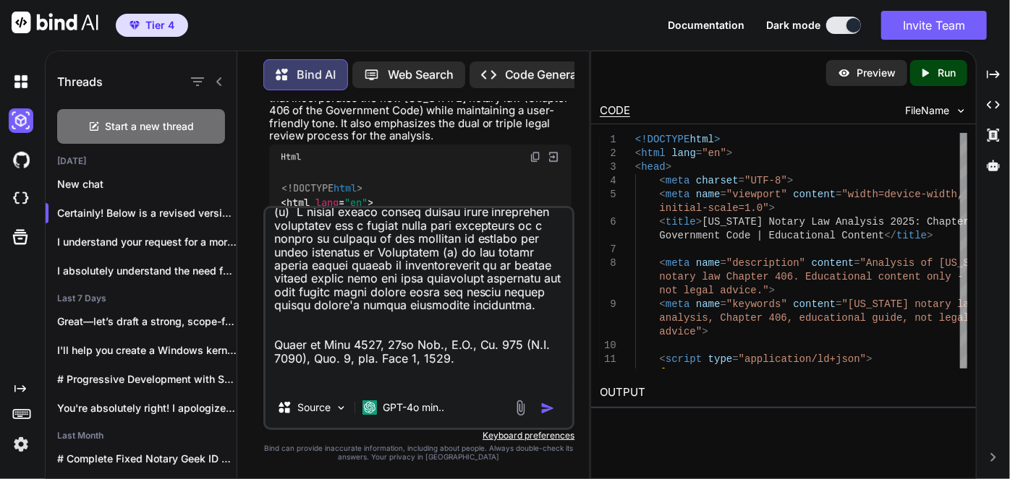
type textarea "x"
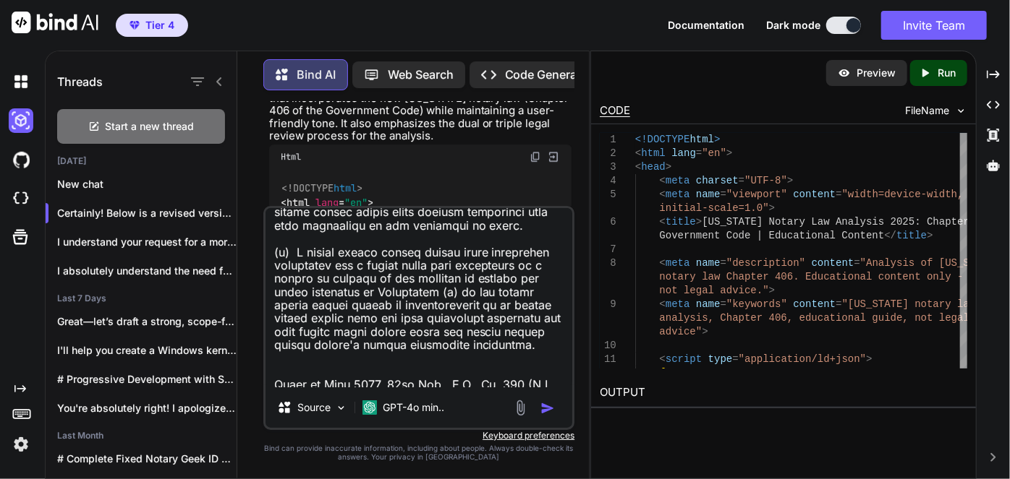
type textarea "Does this new revision address ALL errors in the content and semi match the for…"
type textarea "x"
type textarea "Does this new revision address ALL errors in the content and semi match the for…"
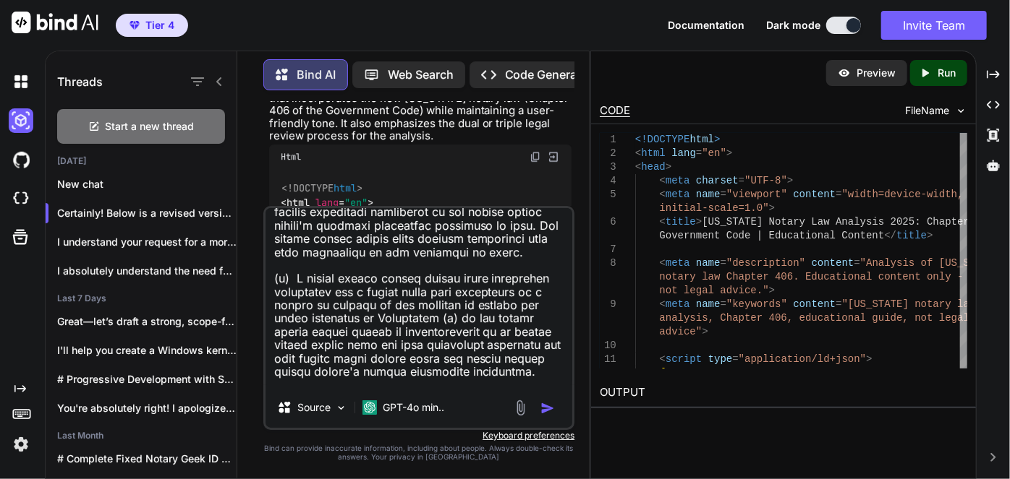
type textarea "x"
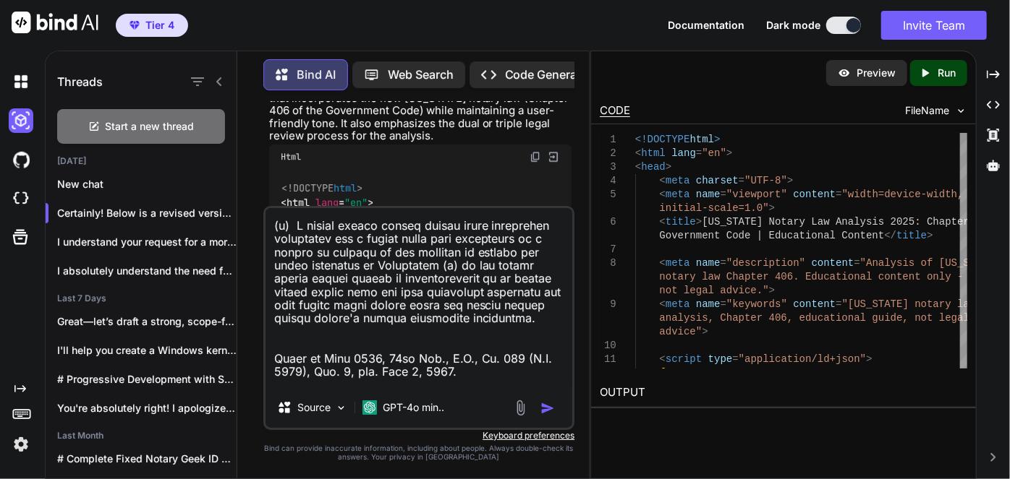
type textarea "Does this new revision address ALL errors in the content and semi match the for…"
type textarea "x"
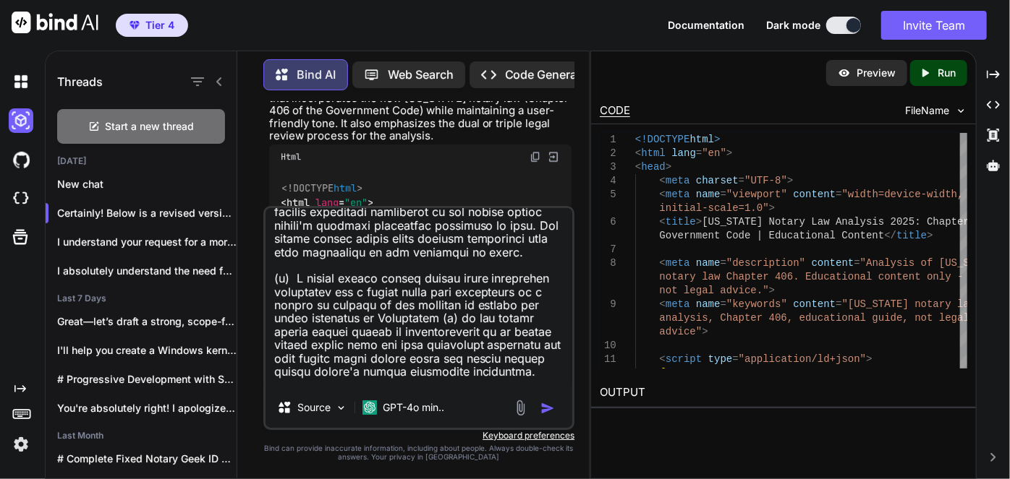
type textarea "Does this new revision address ALL errors in the content and semi match the for…"
type textarea "x"
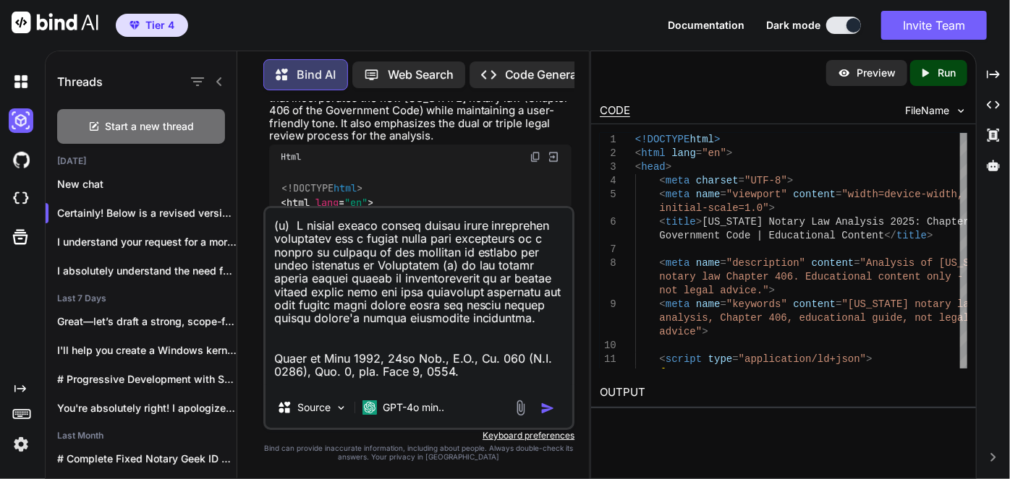
type textarea "Does this new revision address ALL errors in the content and semi match the for…"
type textarea "x"
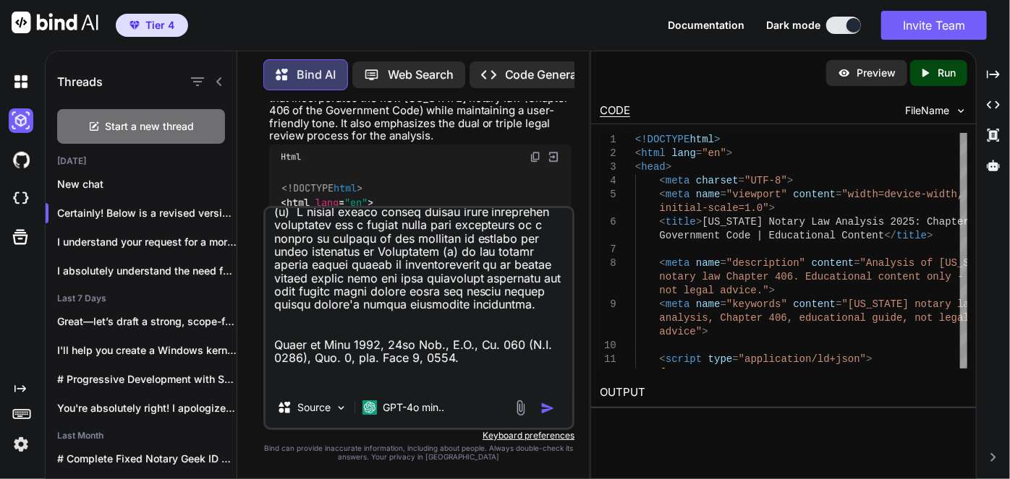
type textarea "Does this new revision address ALL errors in the content and semi match the for…"
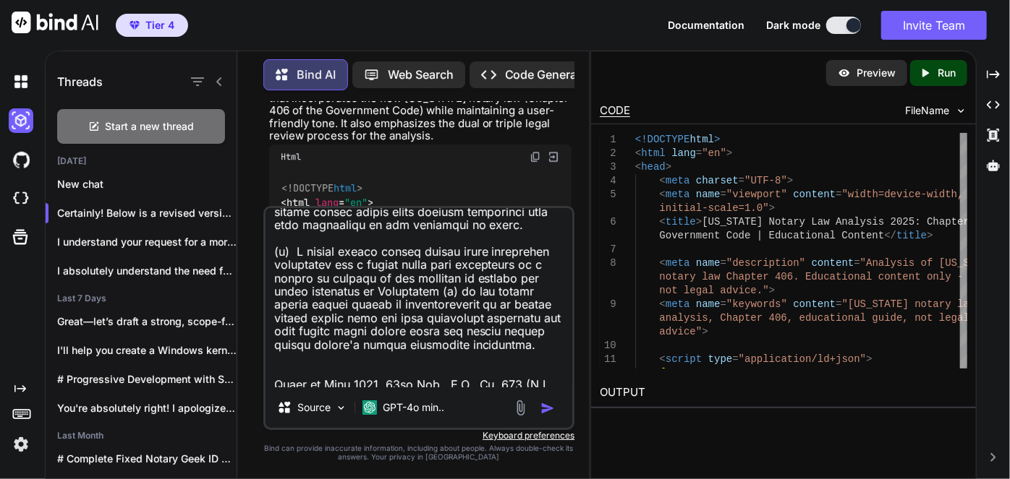
type textarea "x"
type textarea "Does this new revision address ALL errors in the content and semi match the for…"
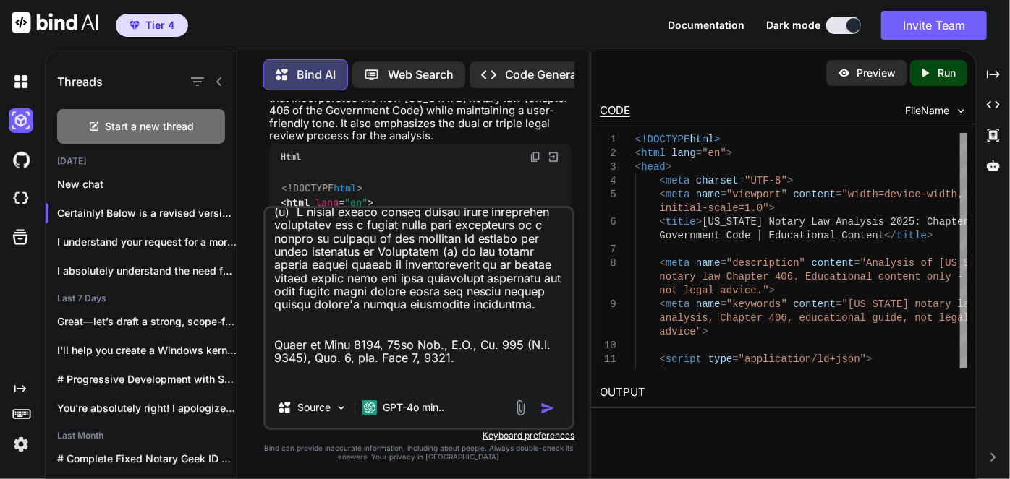
type textarea "x"
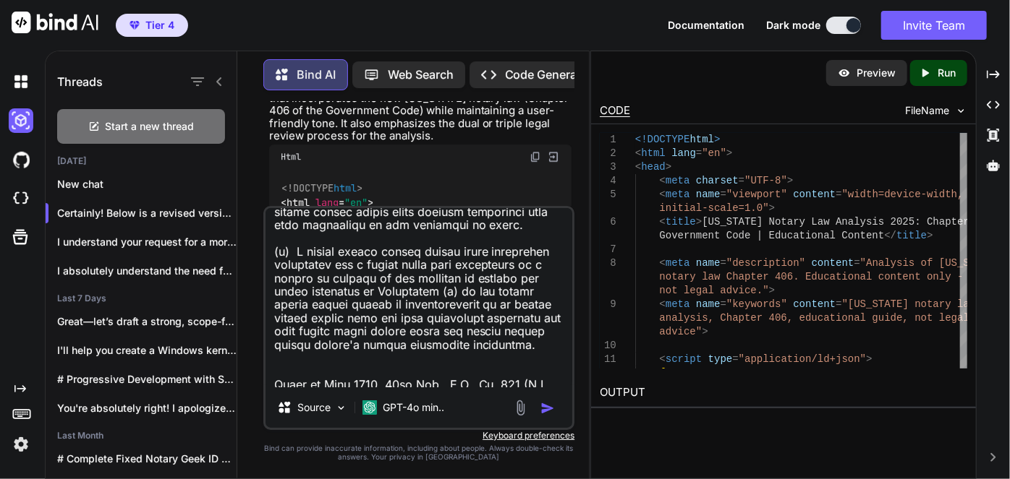
type textarea "Does this new revision address ALL errors in the content and semi match the for…"
type textarea "x"
type textarea "Does this new revision address ALL errors in the content and semi match the for…"
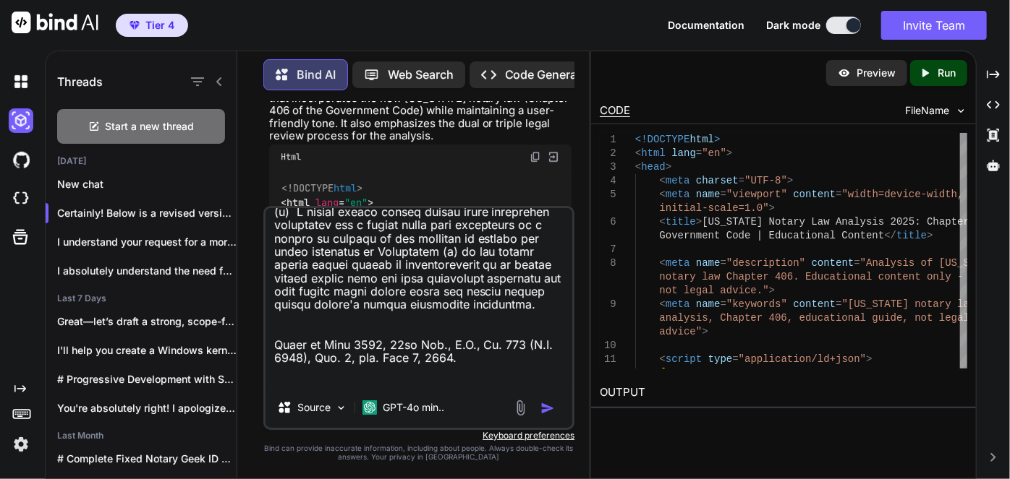
type textarea "x"
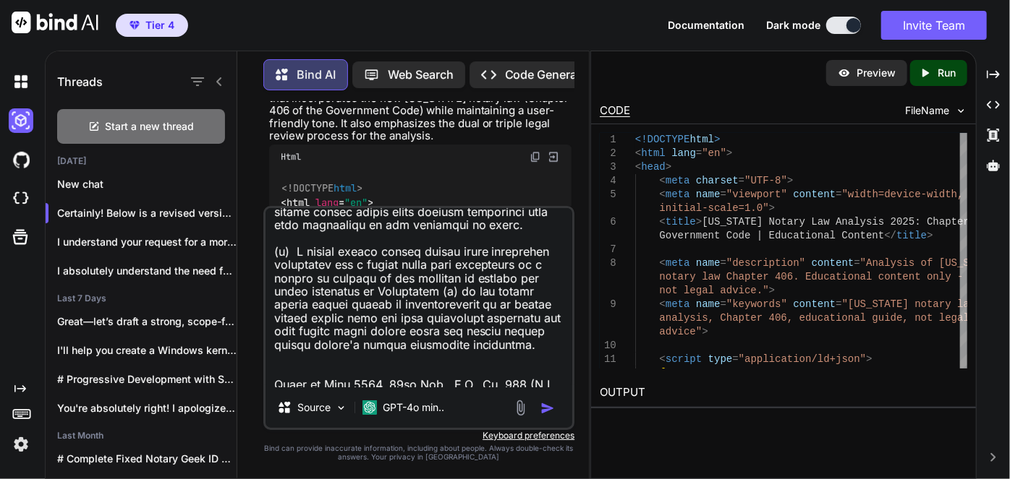
type textarea "Does this new revision address ALL errors in the content and semi match the for…"
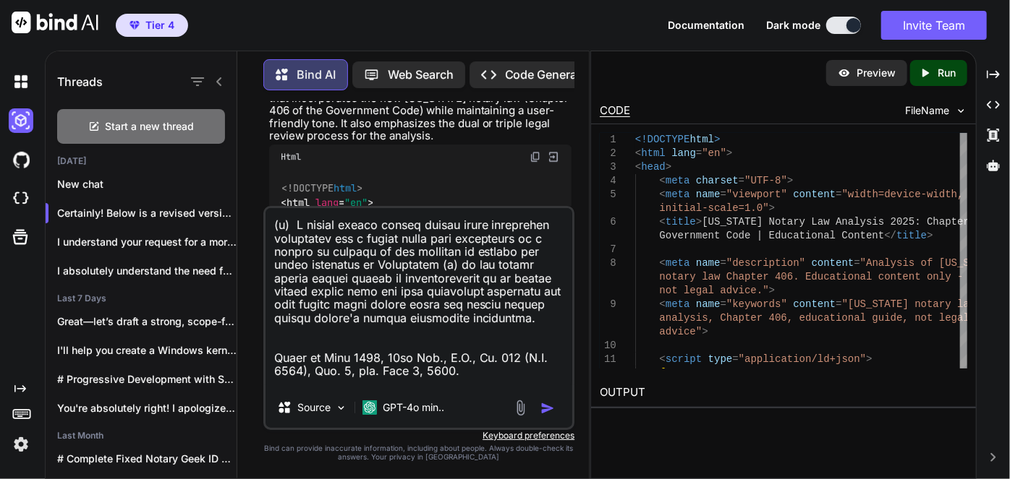
type textarea "x"
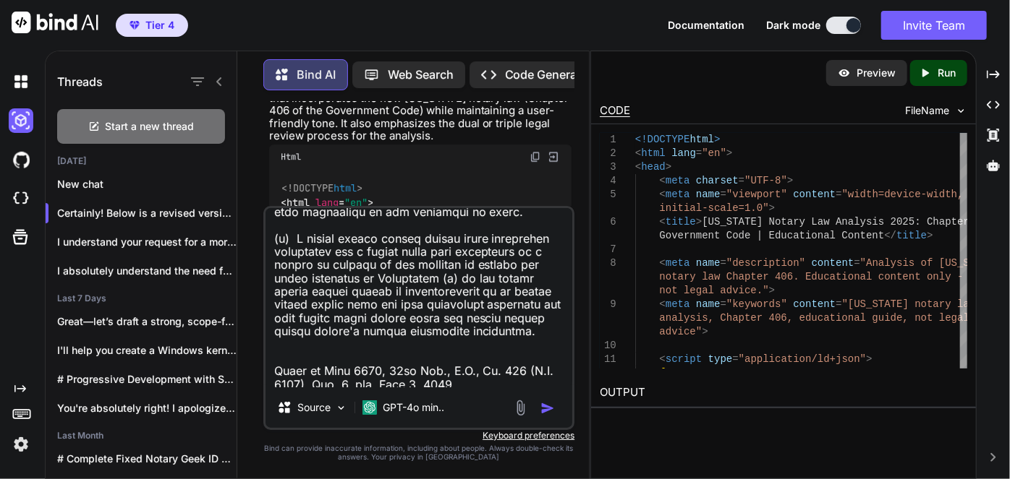
type textarea "Does this new revision address ALL errors in the content and semi match the for…"
type textarea "x"
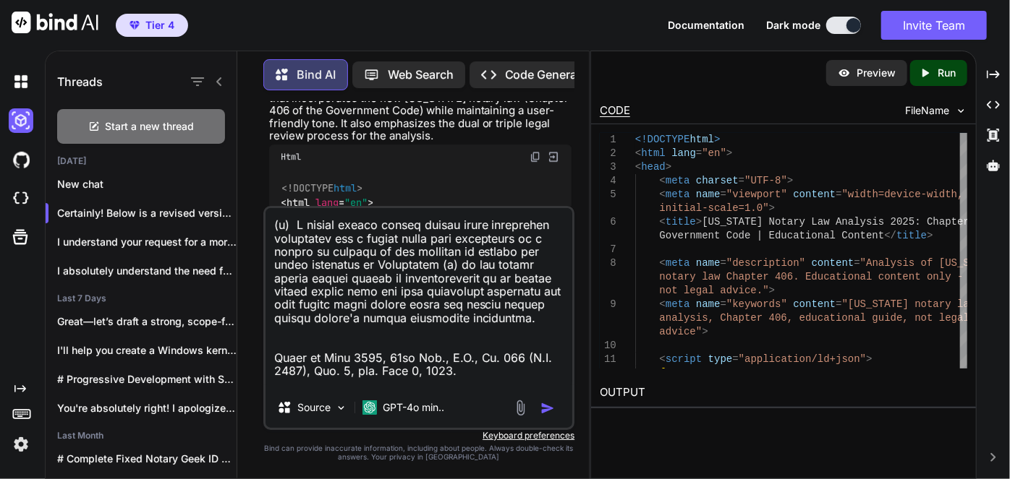
type textarea "Does this new revision address ALL errors in the content and semi match the for…"
type textarea "x"
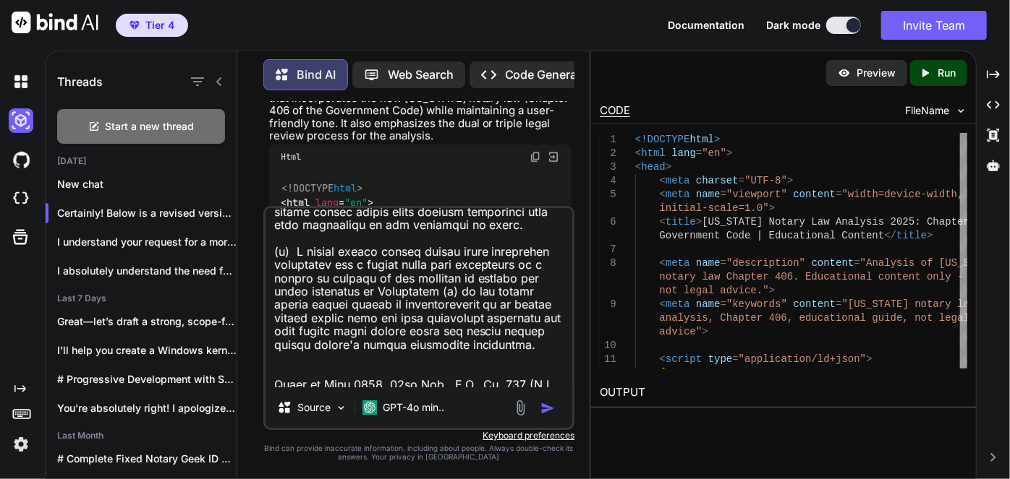
type textarea "Does this new revision address ALL errors in the content and semi match the for…"
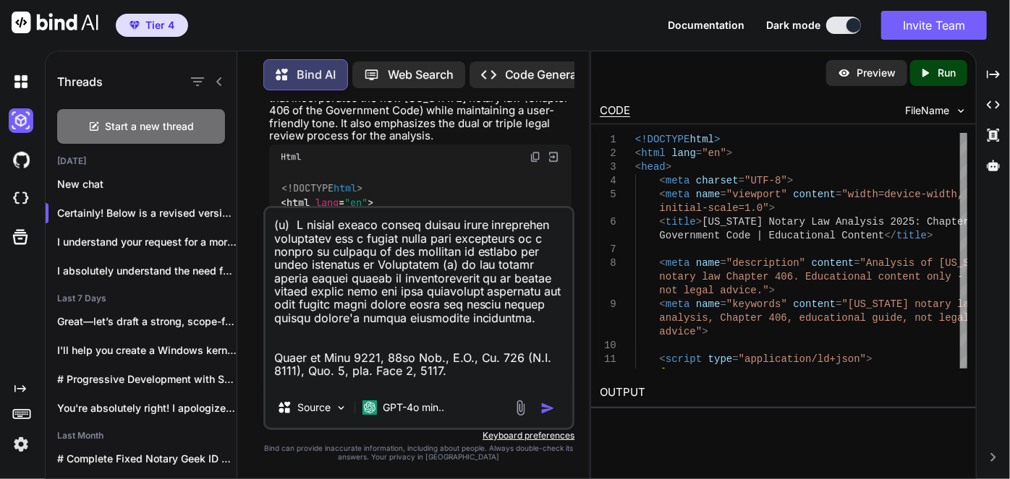
type textarea "x"
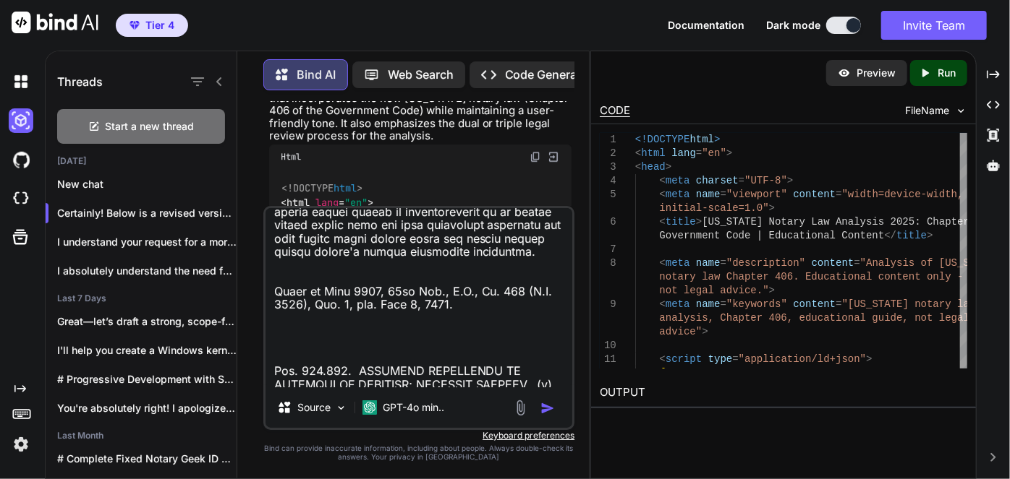
type textarea "Does this new revision address ALL errors in the content and semi match the for…"
type textarea "x"
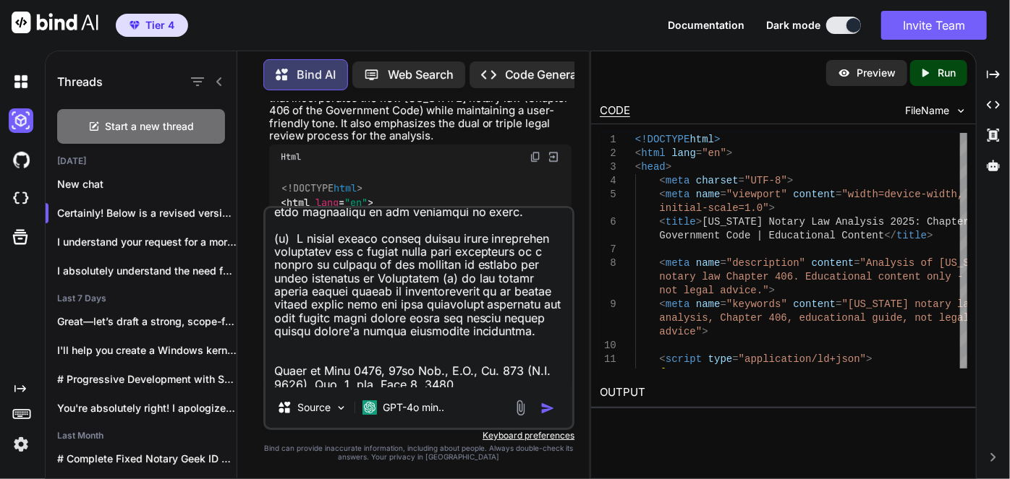
type textarea "Does this new revision address ALL errors in the content and semi match the for…"
type textarea "x"
type textarea "Does this new revision address ALL errors in the content and semi match the for…"
type textarea "x"
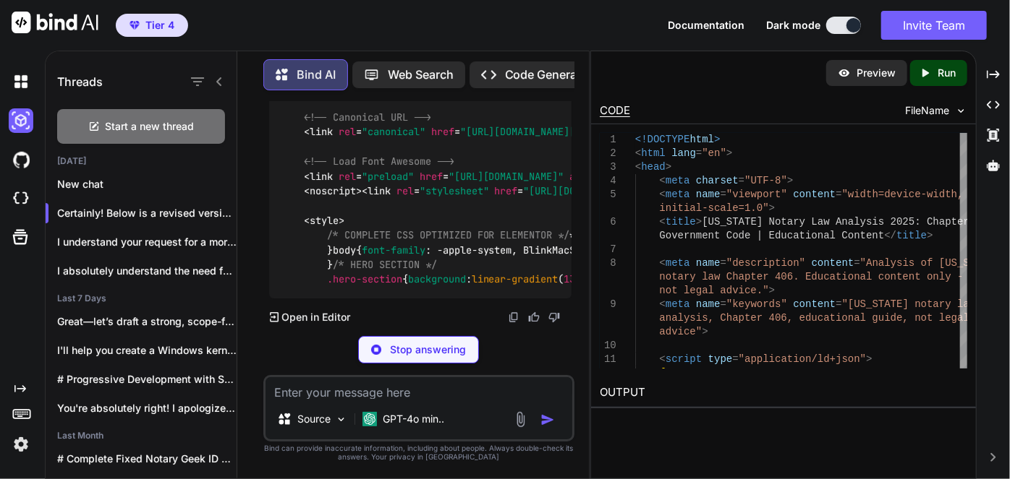
scroll to position [70067, 0]
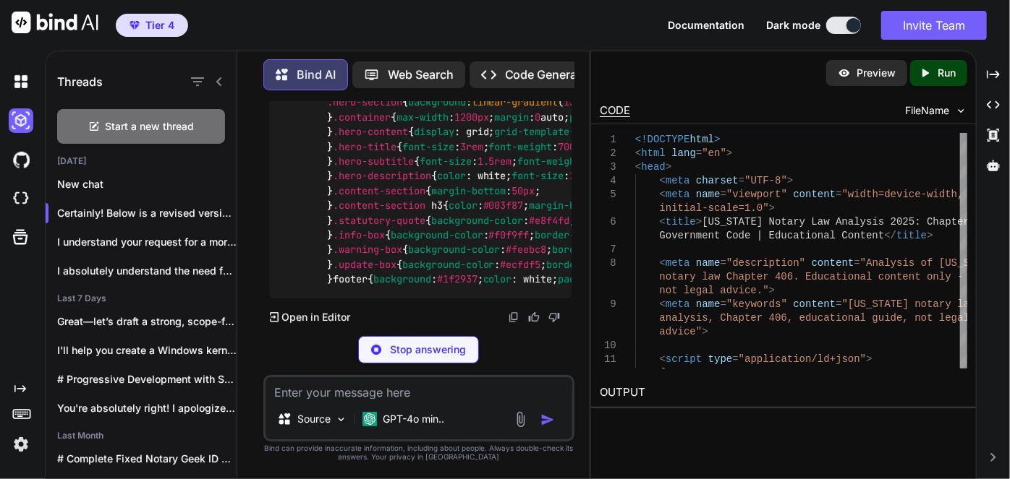
type textarea "x"
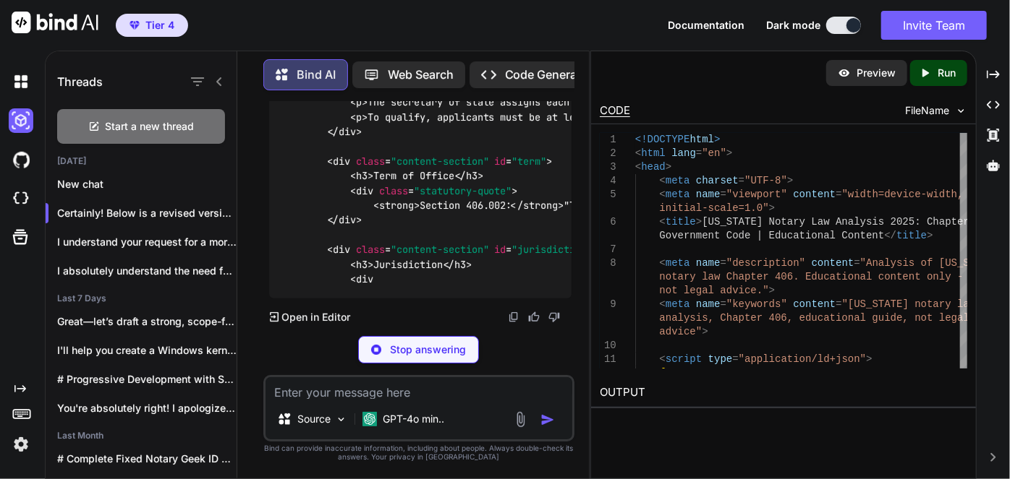
scroll to position [72176, 0]
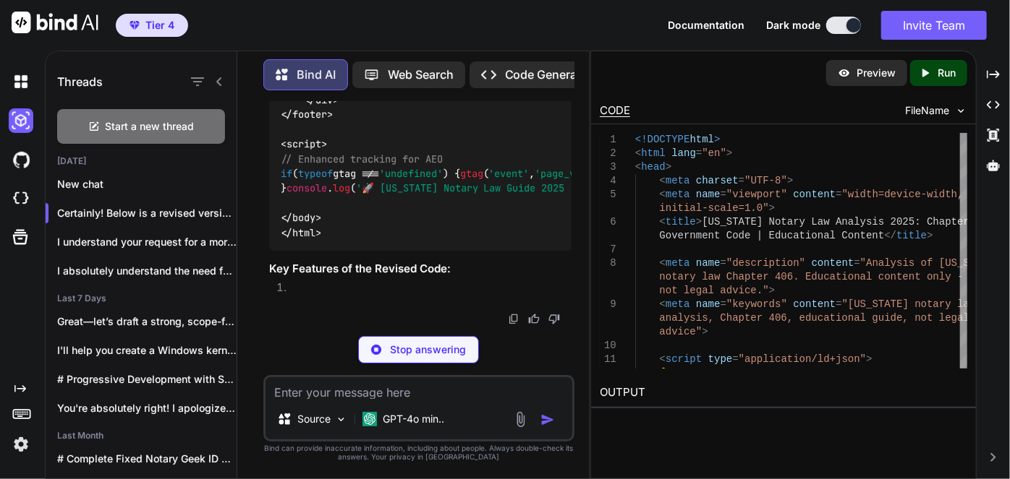
scroll to position [73530, 0]
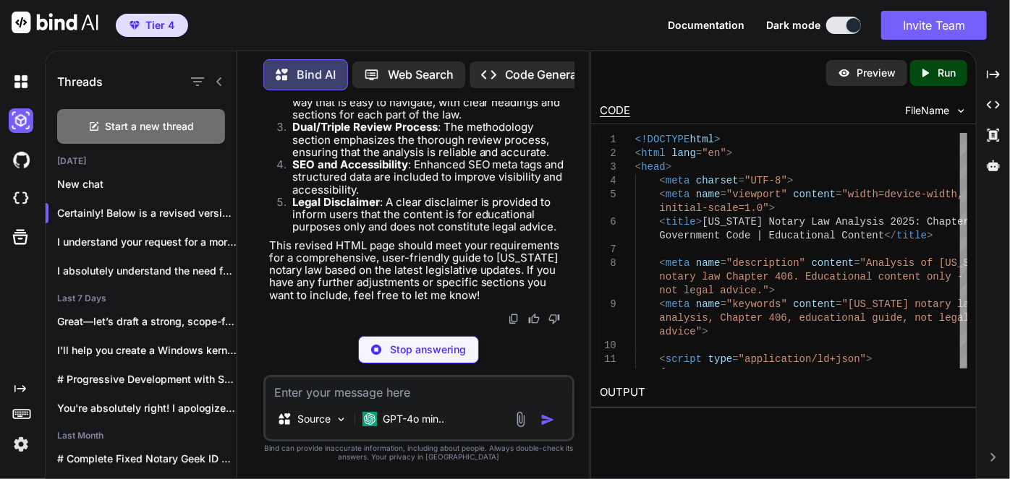
type textarea "x"
type textarea "and new procedures'); </script> </body> </html>"
type textarea "x"
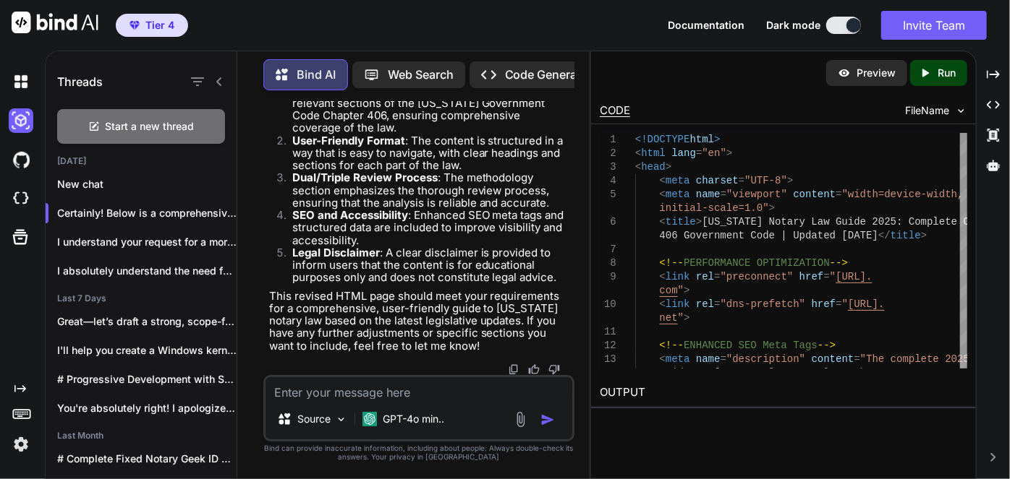
scroll to position [0, 0]
click at [443, 401] on div "Source GPT-4o min.." at bounding box center [419, 408] width 312 height 67
click at [446, 396] on textarea at bounding box center [418, 388] width 307 height 22
click at [447, 393] on textarea at bounding box center [418, 388] width 307 height 22
type textarea "T"
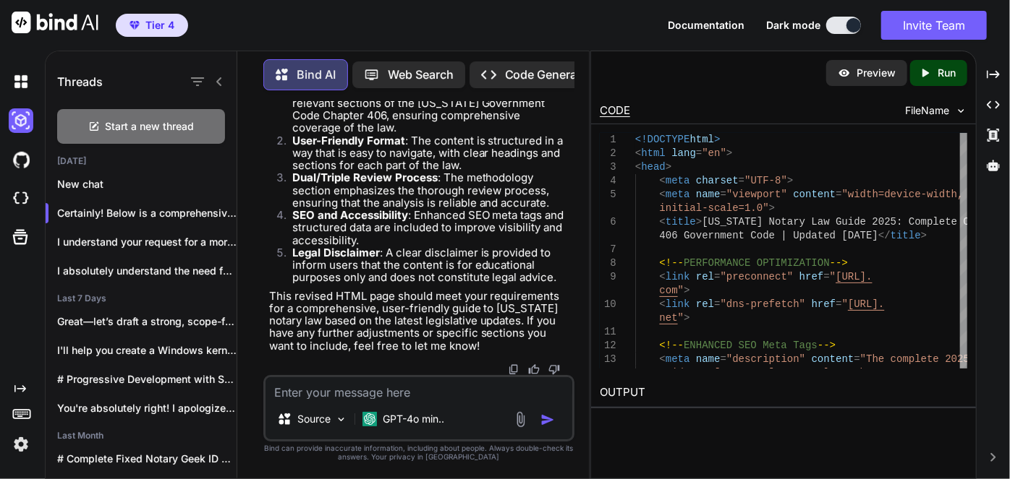
type textarea "x"
type textarea "Th"
type textarea "x"
type textarea "Thi"
type textarea "x"
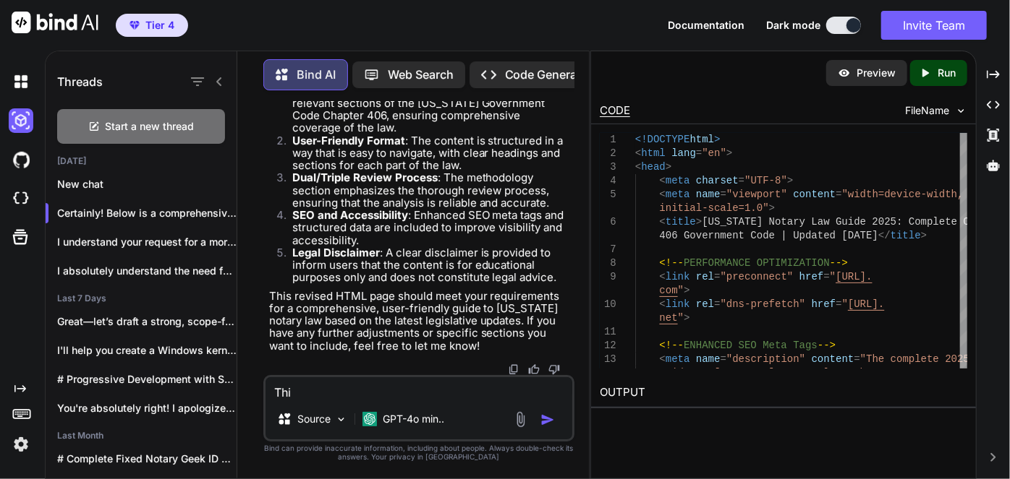
type textarea "This"
type textarea "x"
type textarea "This"
type textarea "x"
type textarea "This n"
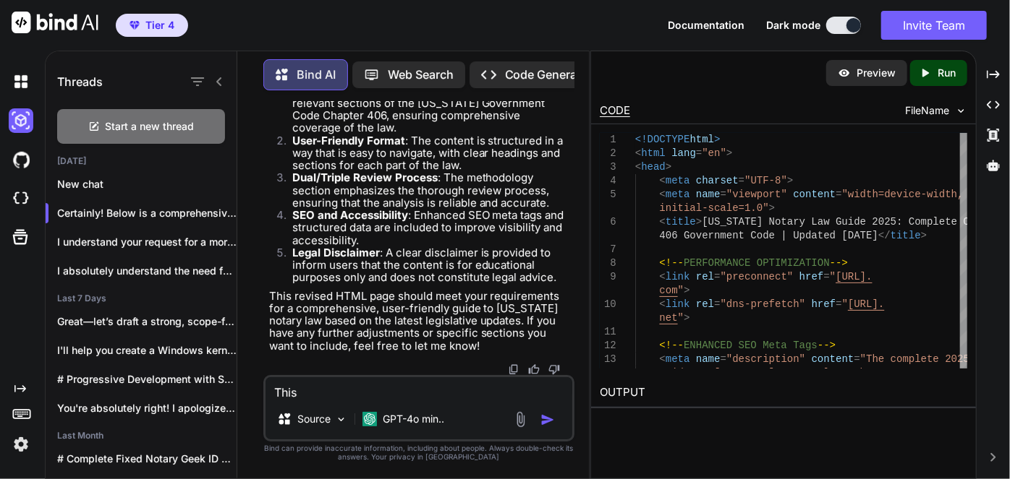
type textarea "x"
type textarea "This ne"
type textarea "x"
type textarea "This new"
type textarea "x"
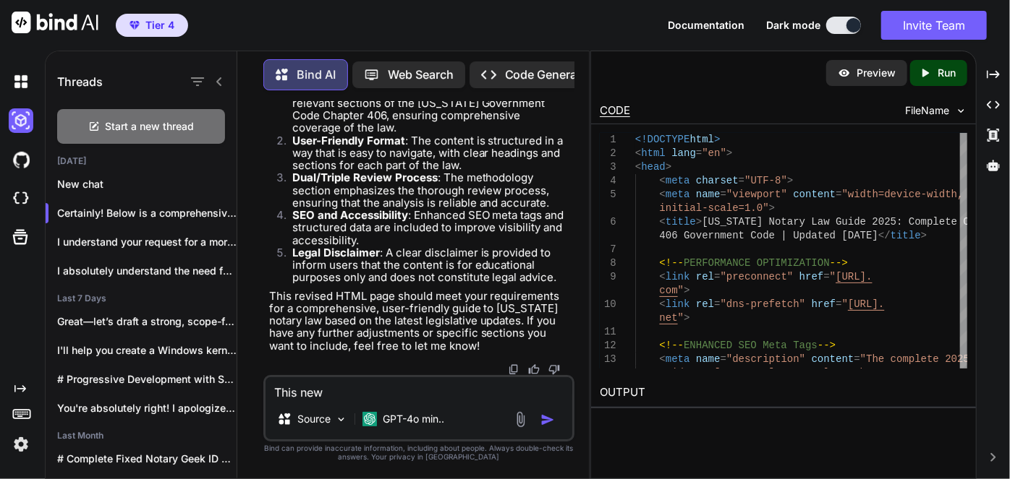
type textarea "This new"
type textarea "x"
type textarea "This new c"
type textarea "x"
type textarea "This new co"
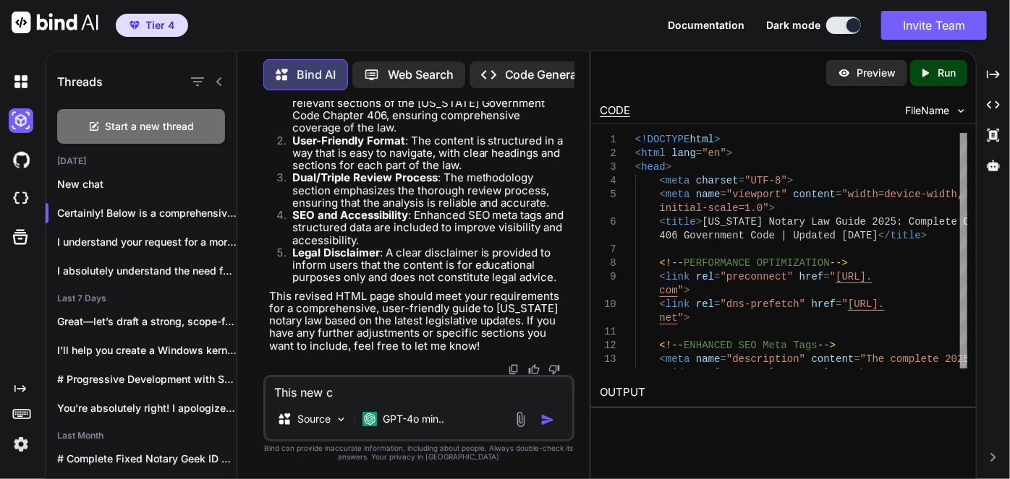
type textarea "x"
type textarea "This new cod"
type textarea "x"
type textarea "This new code"
type textarea "x"
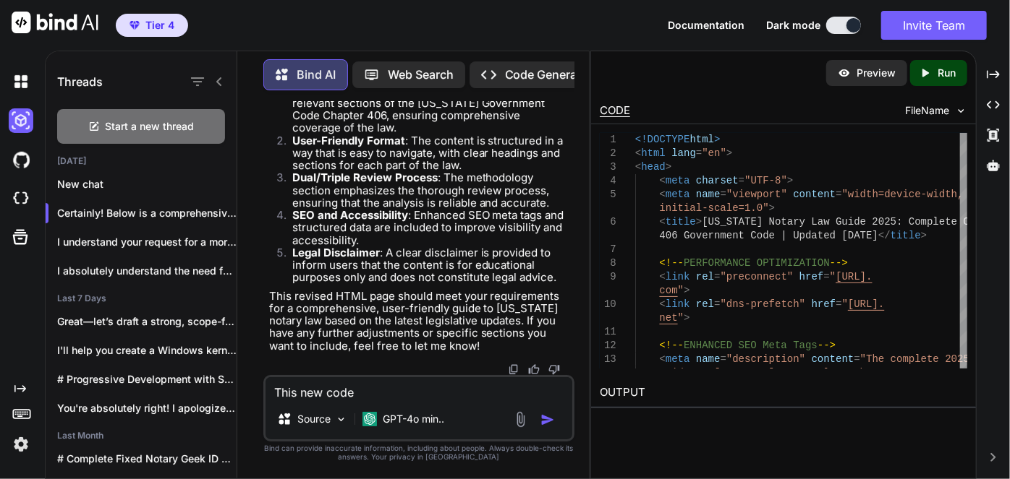
type textarea "This new code"
type textarea "x"
type textarea "This new code d"
type textarea "x"
type textarea "This new code do"
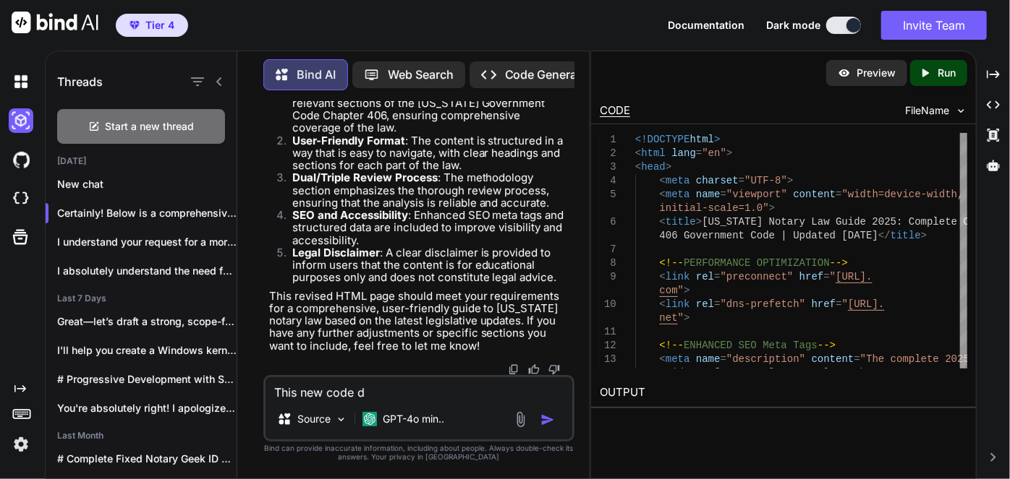
type textarea "x"
type textarea "This new code doe"
type textarea "x"
type textarea "This new code does"
type textarea "x"
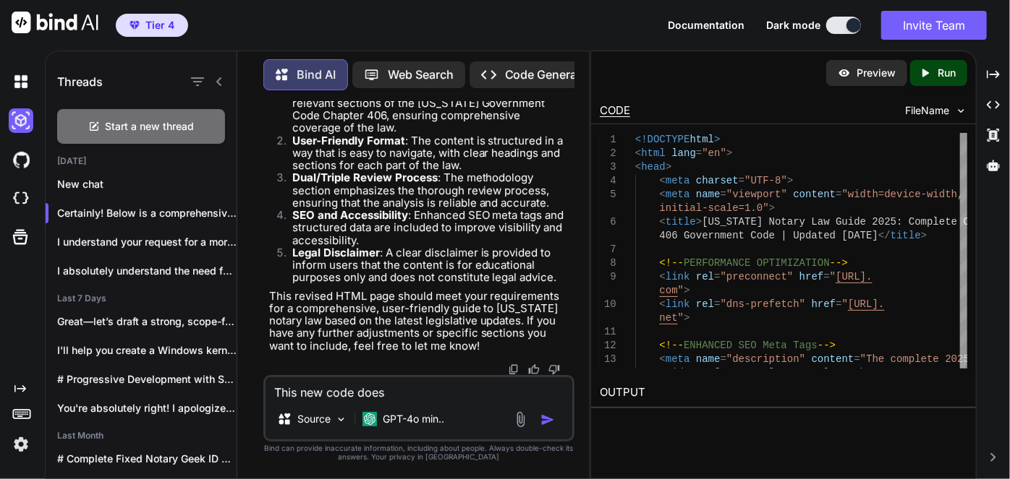
type textarea "This new code does"
type textarea "x"
type textarea "This new code does n"
type textarea "x"
type textarea "This new code does not"
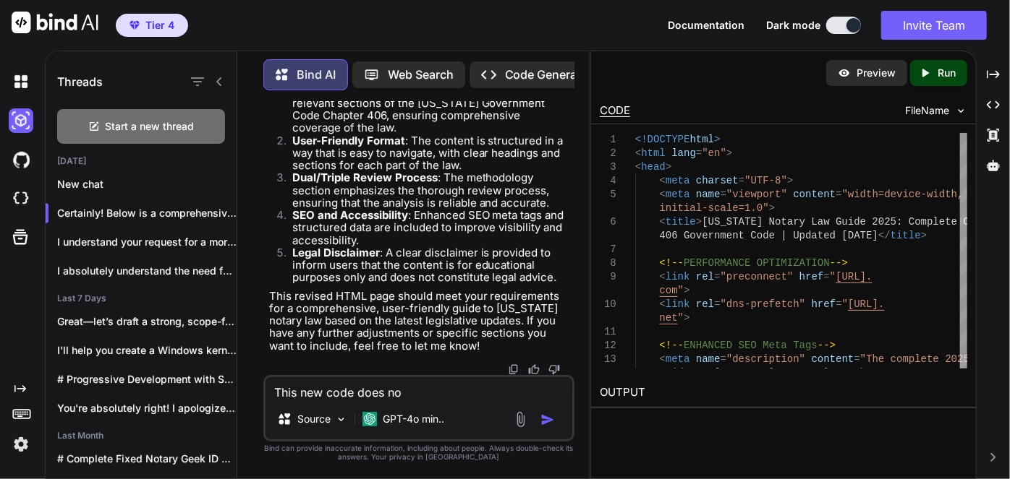
type textarea "x"
type textarea "This new code does not"
type textarea "x"
type textarea "This new code does not c"
type textarea "x"
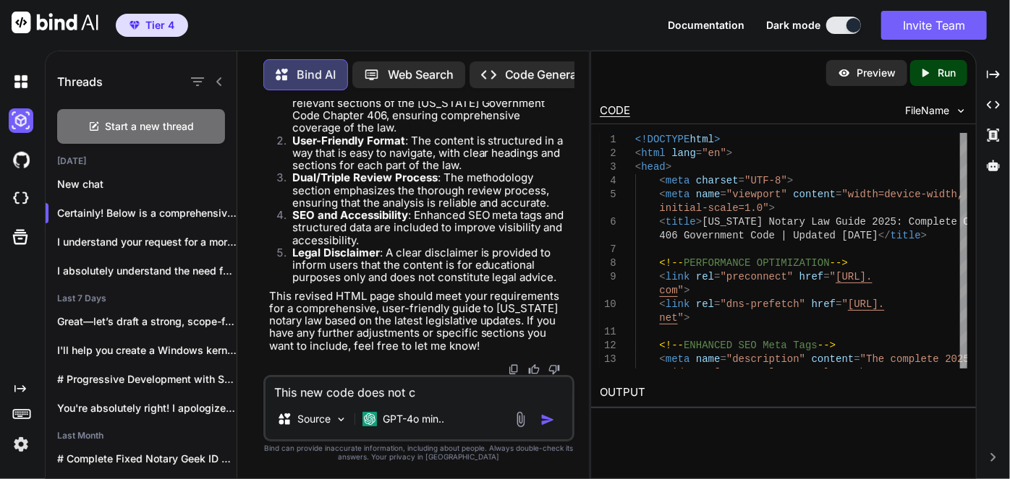
type textarea "This new code does not co"
type textarea "x"
type textarea "This new code does not cont"
type textarea "x"
type textarea "This new code does not conta"
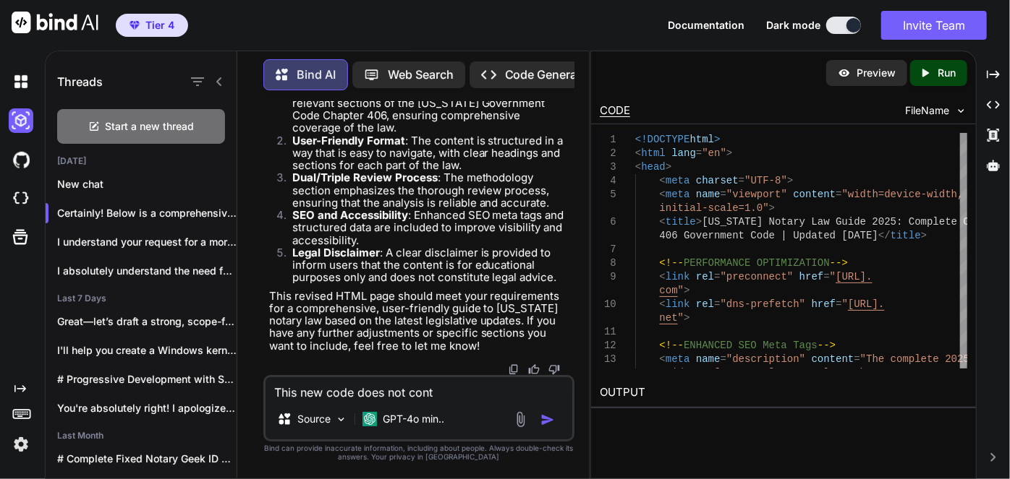
type textarea "x"
type textarea "This new code does not contai"
type textarea "x"
type textarea "This new code does not contain"
type textarea "x"
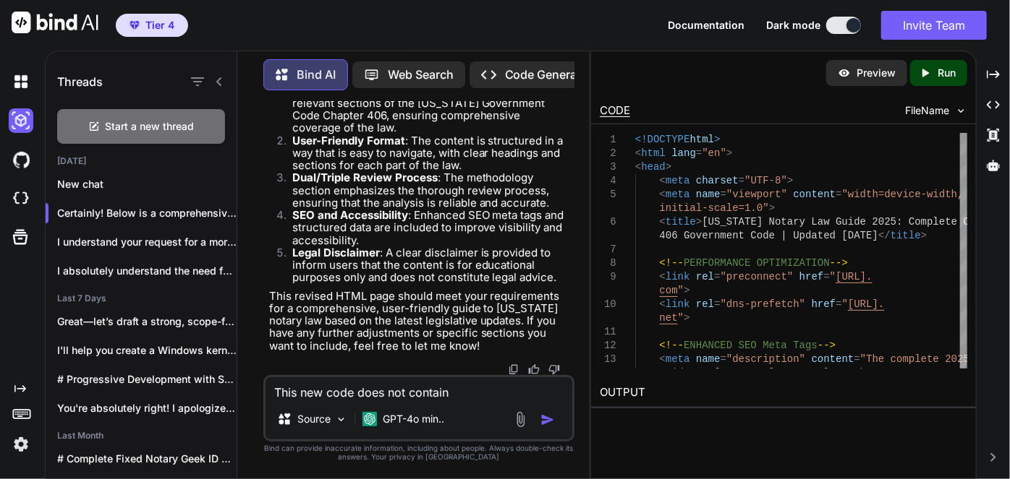
type textarea "This new code does not contain"
type textarea "x"
type textarea "This new code does not contain A"
type textarea "x"
type textarea "This new code does not contain AL"
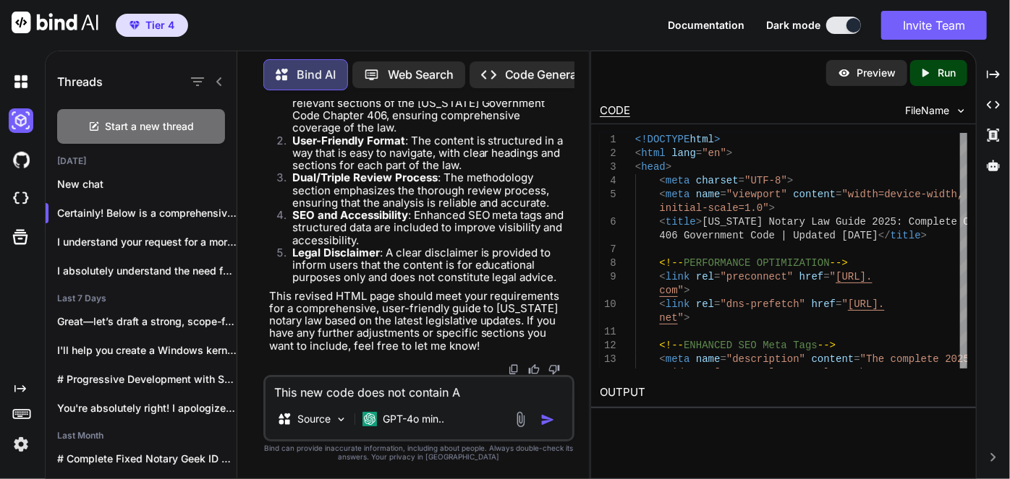
type textarea "x"
type textarea "This new code does not contain ALL"
type textarea "x"
type textarea "This new code does not contain ALL"
type textarea "x"
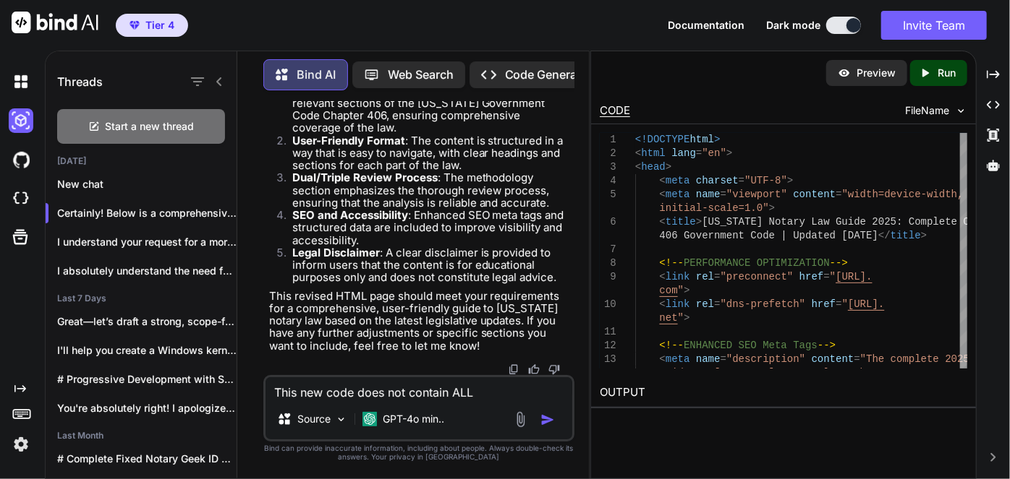
type textarea "This new code does not contain ALL t"
type textarea "x"
type textarea "This new code does not contain ALL th"
type textarea "x"
type textarea "This new code does not contain ALL the"
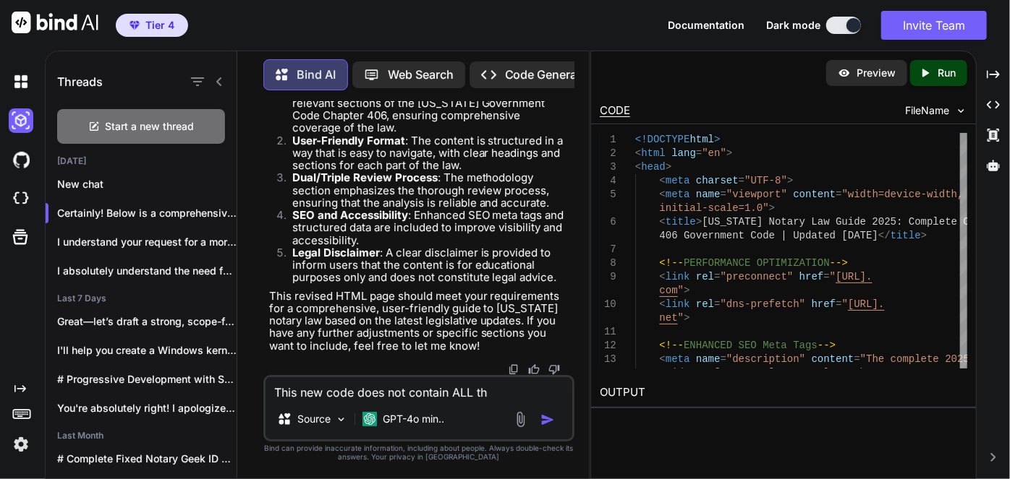
type textarea "x"
type textarea "This new code does not contain ALL the"
type textarea "x"
type textarea "This new code does not contain ALL the d"
type textarea "x"
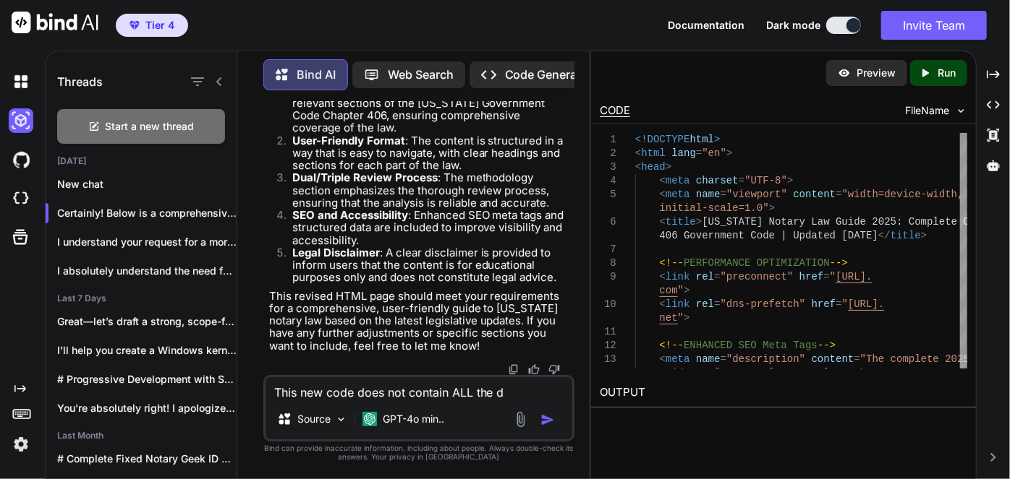
type textarea "This new code does not contain ALL the de"
type textarea "x"
type textarea "This new code does not contain ALL the det"
type textarea "x"
type textarea "This new code does not contain ALL the deta"
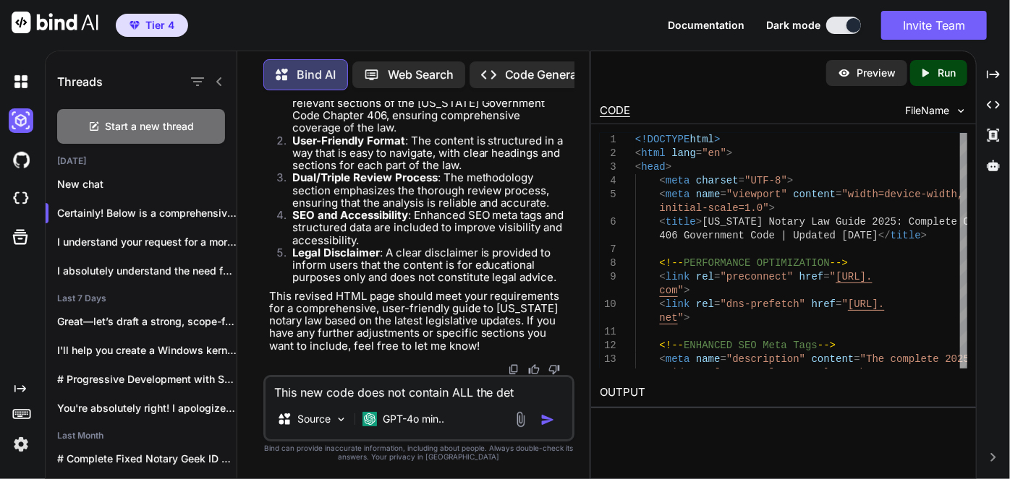
type textarea "x"
type textarea "This new code does not contain ALL the detai"
type textarea "x"
type textarea "This new code does not contain ALL the detail"
type textarea "x"
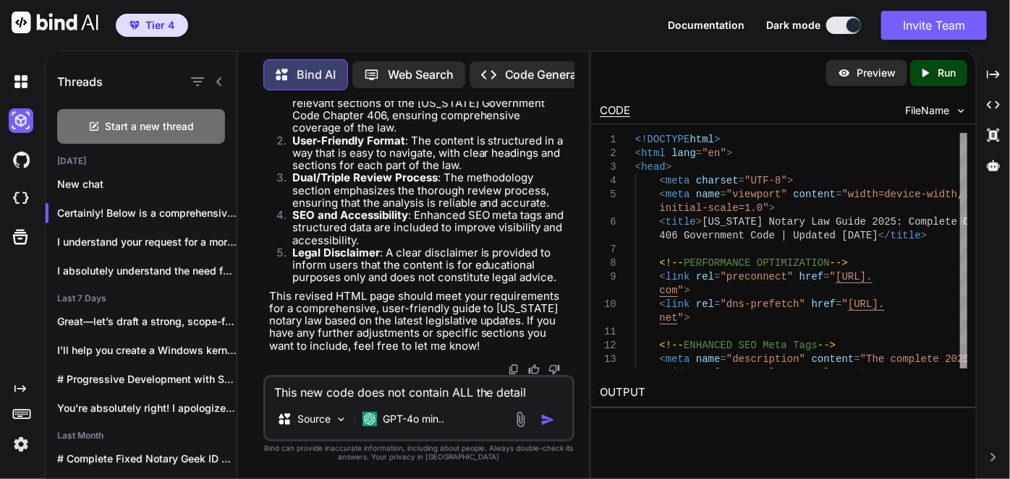
type textarea "This new code does not contain ALL the details"
type textarea "x"
type textarea "This new code does not contain ALL the details"
type textarea "x"
type textarea "This new code does not contain ALL the details f"
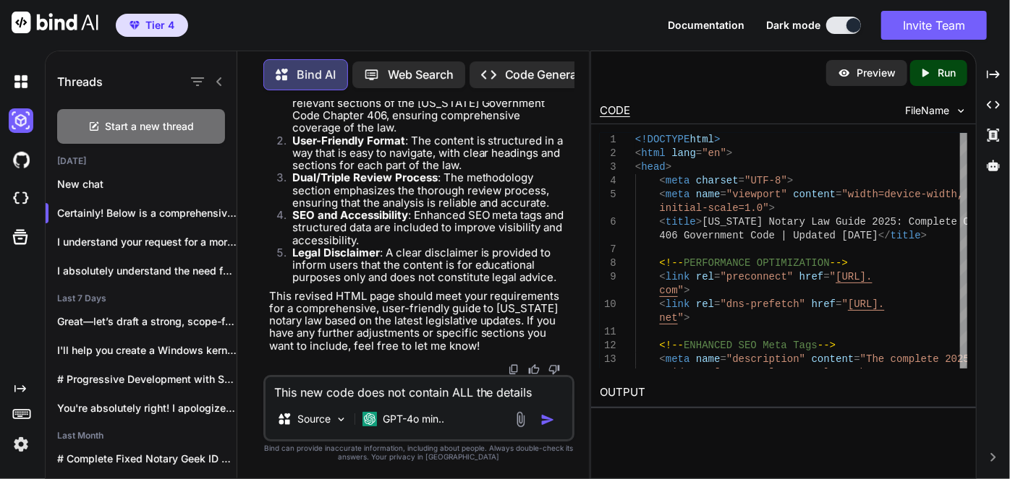
type textarea "x"
type textarea "This new code does not contain ALL the details fo"
type textarea "x"
type textarea "This new code does not contain ALL the details for"
type textarea "x"
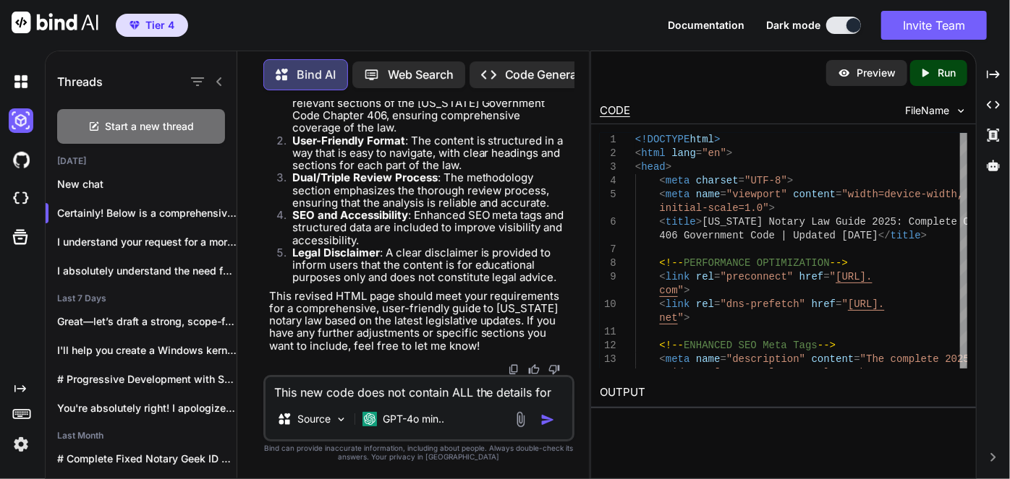
type textarea "This new code does not contain ALL the details form"
type textarea "x"
type textarea "This new code does not contain ALL the details form"
type textarea "x"
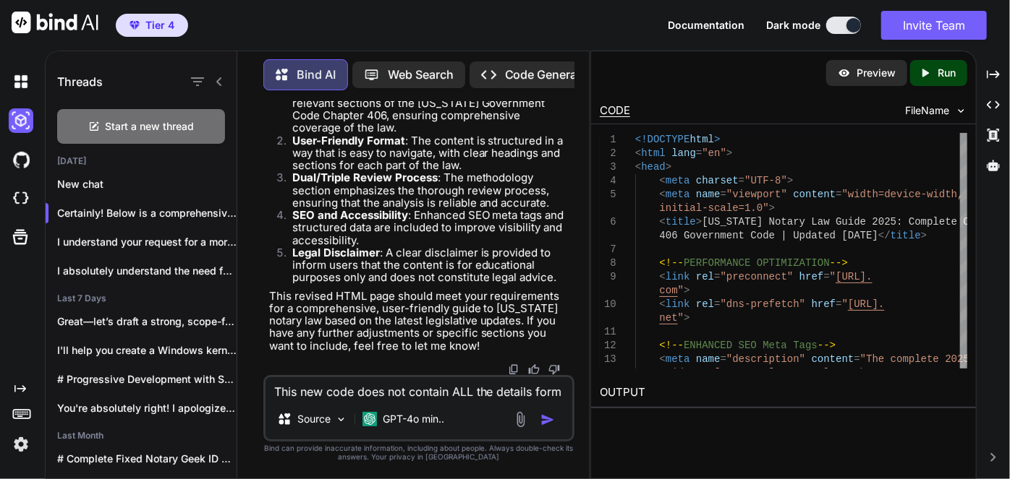
type textarea "This new code does not contain ALL the details form t"
type textarea "x"
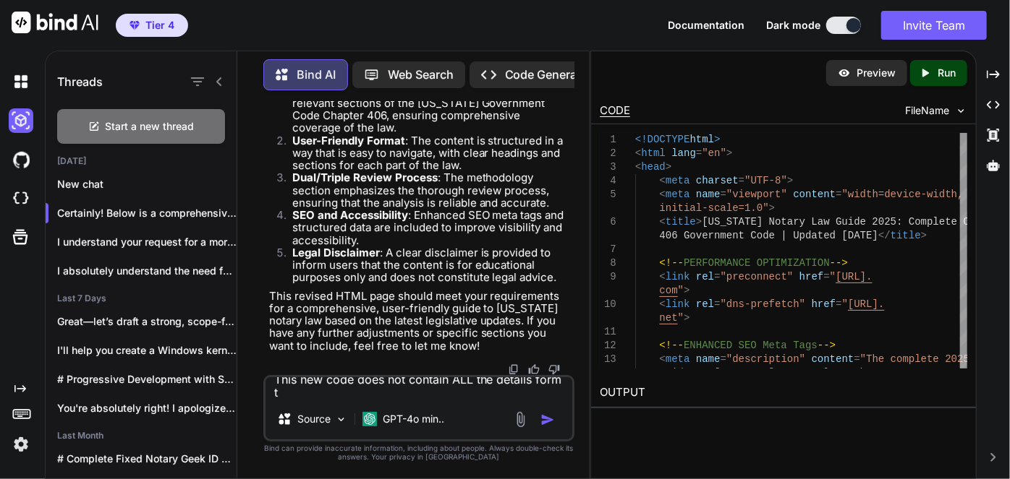
type textarea "This new code does not contain ALL the details form th"
type textarea "x"
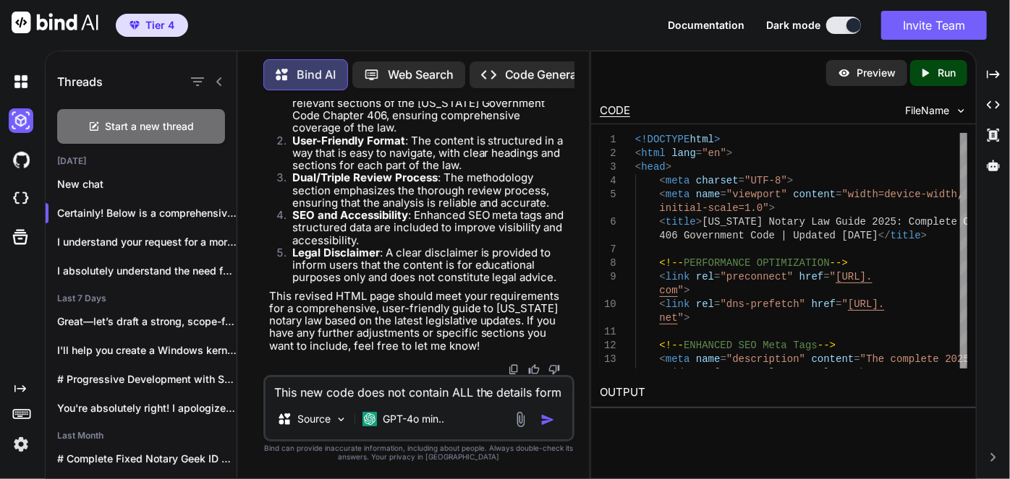
type textarea "This new code does not contain ALL the details form the"
type textarea "x"
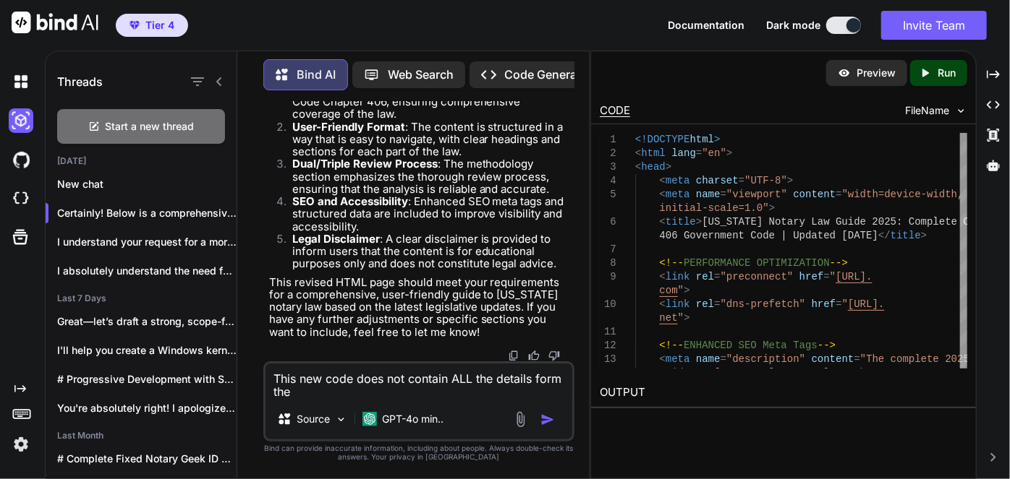
type textarea "This new code does not contain ALL the details form the"
type textarea "x"
type textarea "This new code does not contain ALL the details form the l"
type textarea "x"
type textarea "This new code does not contain ALL the details form the lw"
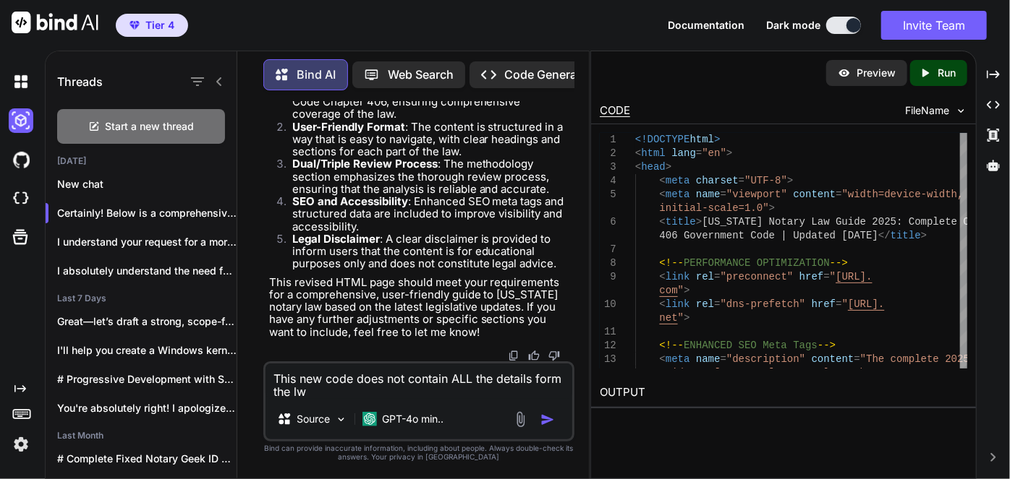
type textarea "x"
type textarea "This new code does not contain ALL the details form the lwa"
type textarea "x"
type textarea "This new code does not contain ALL the details form the lwaw"
type textarea "x"
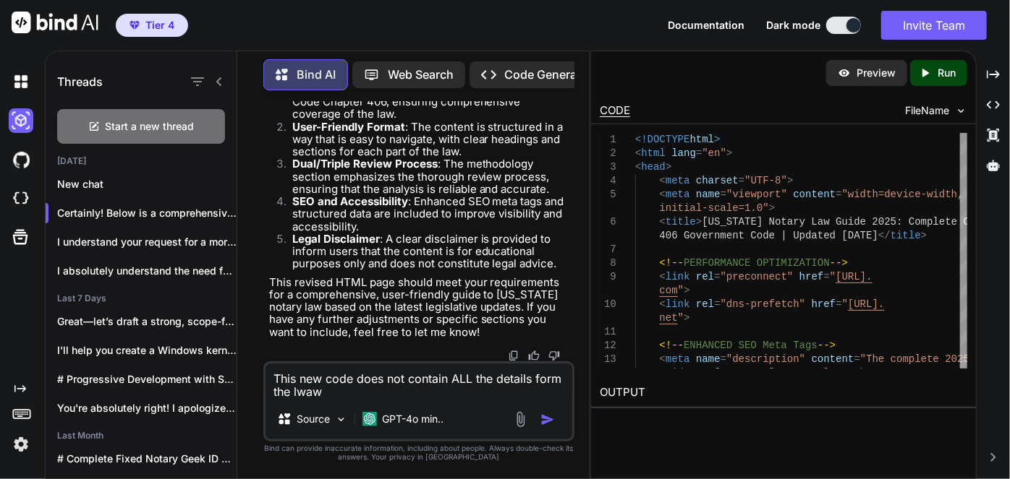
type textarea "This new code does not contain ALL the details form the lwa"
type textarea "x"
type textarea "This new code does not contain ALL the details form the lw"
type textarea "x"
type textarea "This new code does not contain ALL the details form the l"
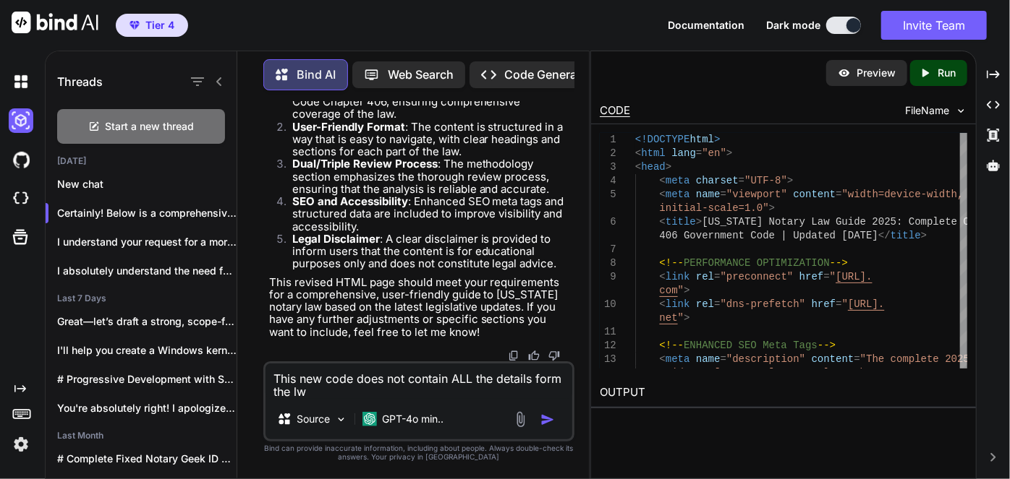
type textarea "x"
type textarea "This new code does not contain ALL the details form the la"
type textarea "x"
type textarea "This new code does not contain ALL the details form the law"
type textarea "x"
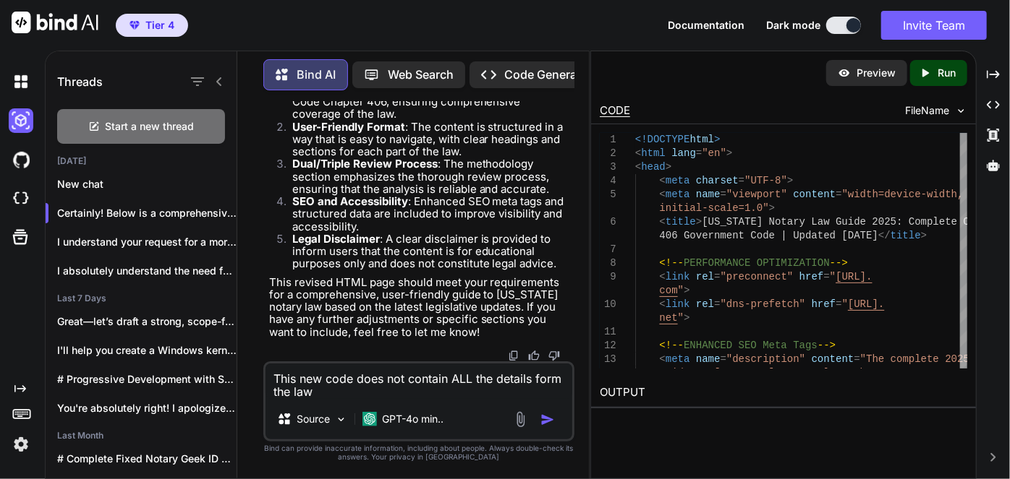
type textarea "This new code does not contain ALL the details form the law."
type textarea "x"
type textarea "This new code does not contain ALL the details form the law."
type textarea "x"
type textarea "This new code does not contain ALL the details form the law. t"
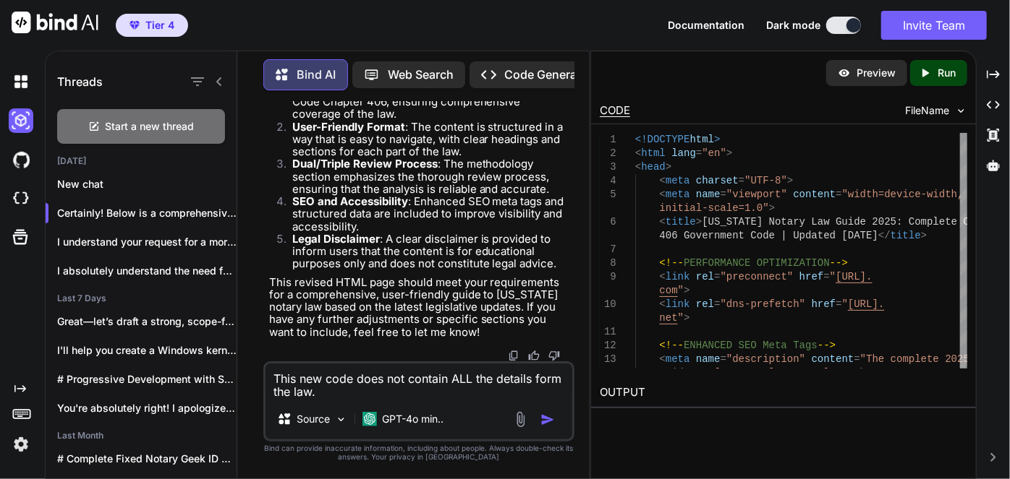
type textarea "x"
type textarea "This new code does not contain ALL the details form the law. th"
type textarea "x"
type textarea "This new code does not contain ALL the details form the law. thi"
type textarea "x"
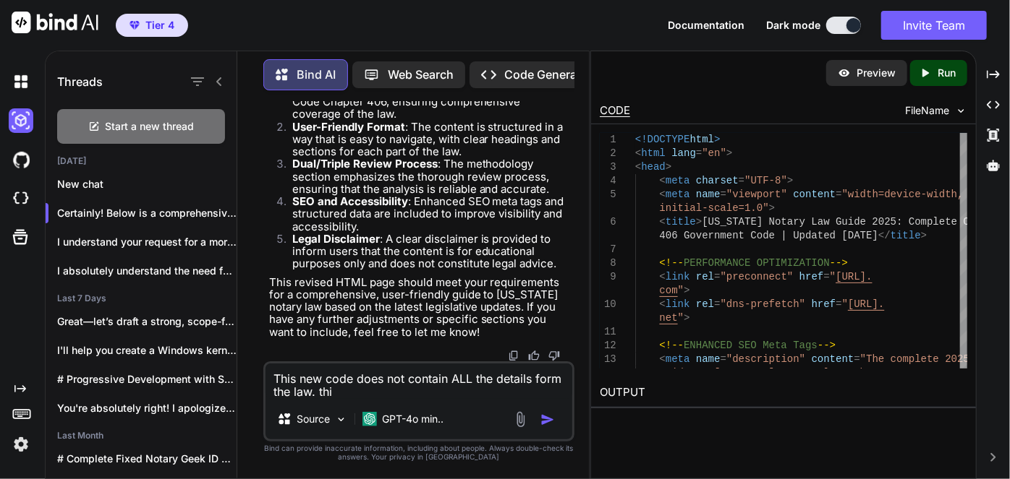
type textarea "This new code does not contain ALL the details form the law. this"
type textarea "x"
type textarea "This new code does not contain ALL the details form the law. this"
type textarea "x"
type textarea "This new code does not contain ALL the details form the law. this s"
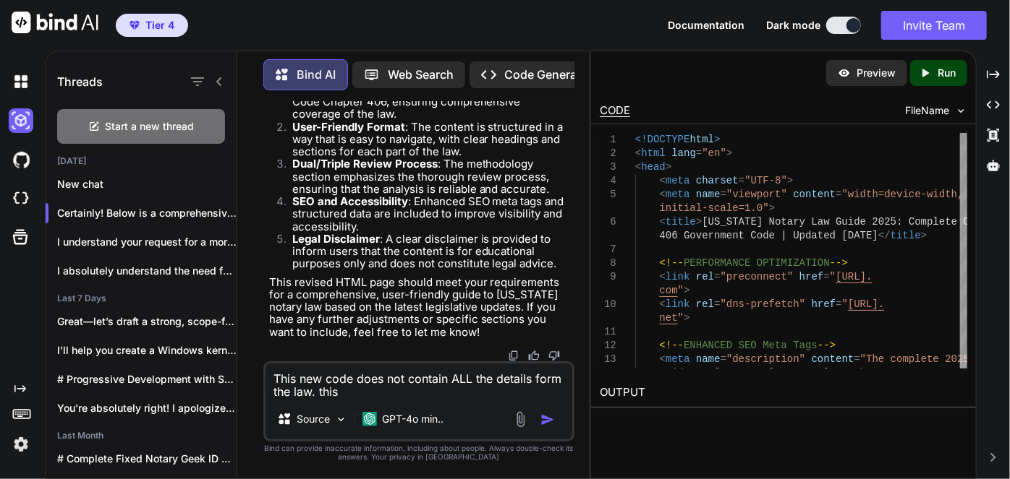
type textarea "x"
type textarea "This new code does not contain ALL the details form the law. this sh"
type textarea "x"
type textarea "This new code does not contain ALL the details form the law. this sho"
type textarea "x"
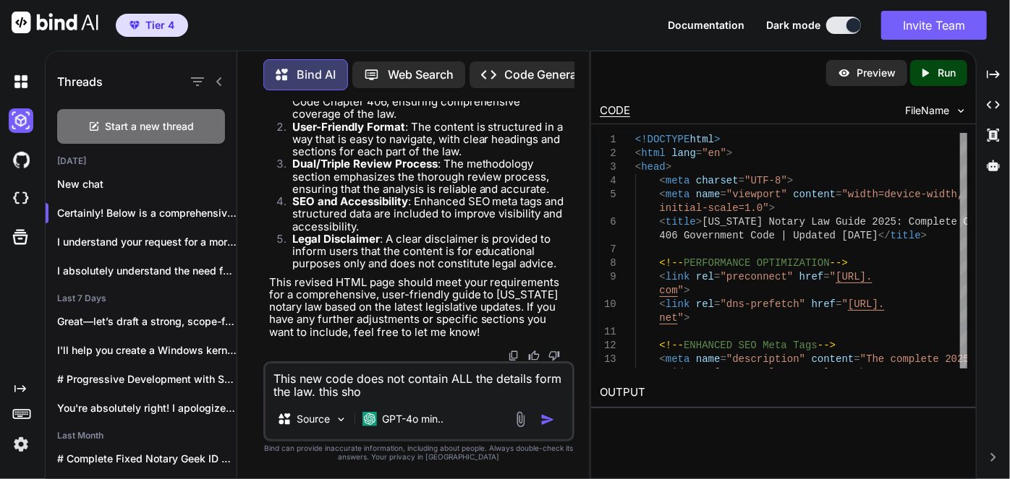
type textarea "This new code does not contain ALL the details form the law. this shou"
type textarea "x"
type textarea "This new code does not contain ALL the details form the law. this shoul"
type textarea "x"
type textarea "This new code does not contain ALL the details form the law. this should"
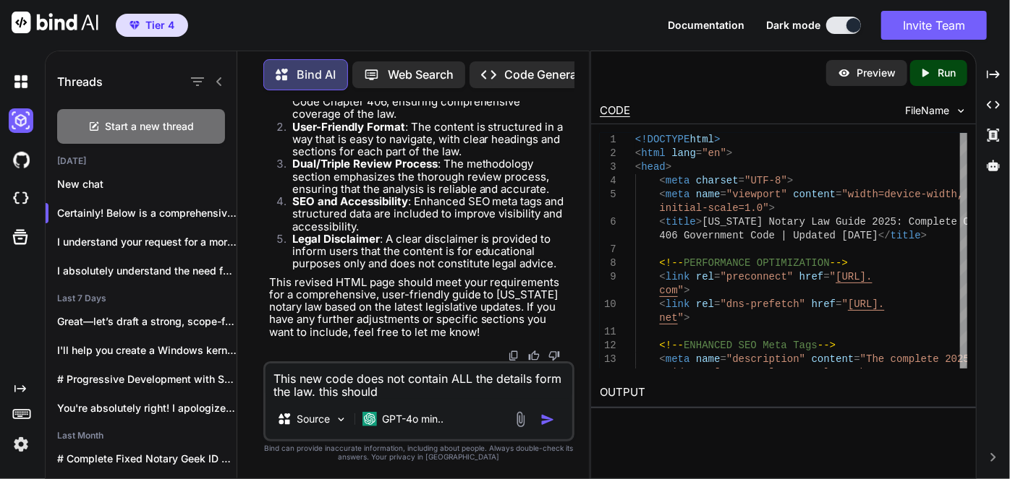
type textarea "x"
type textarea "This new code does not contain ALL the details form the law. this should"
type textarea "x"
type textarea "This new code does not contain ALL the details form the law. this should b"
type textarea "x"
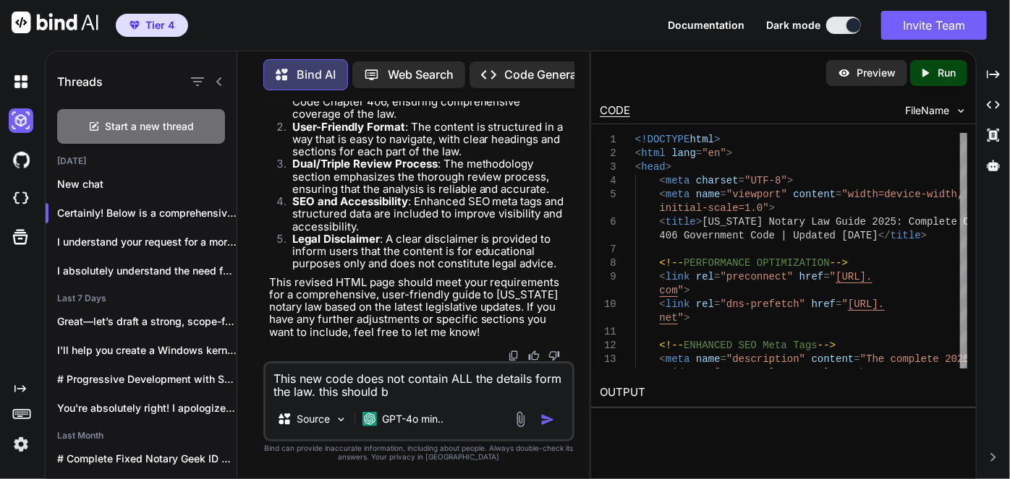
type textarea "This new code does not contain ALL the details form the law. this should be"
type textarea "x"
type textarea "This new code does not contain ALL the details form the law. this should be"
type textarea "x"
type textarea "This new code does not contain ALL the details form the law. this should be 1"
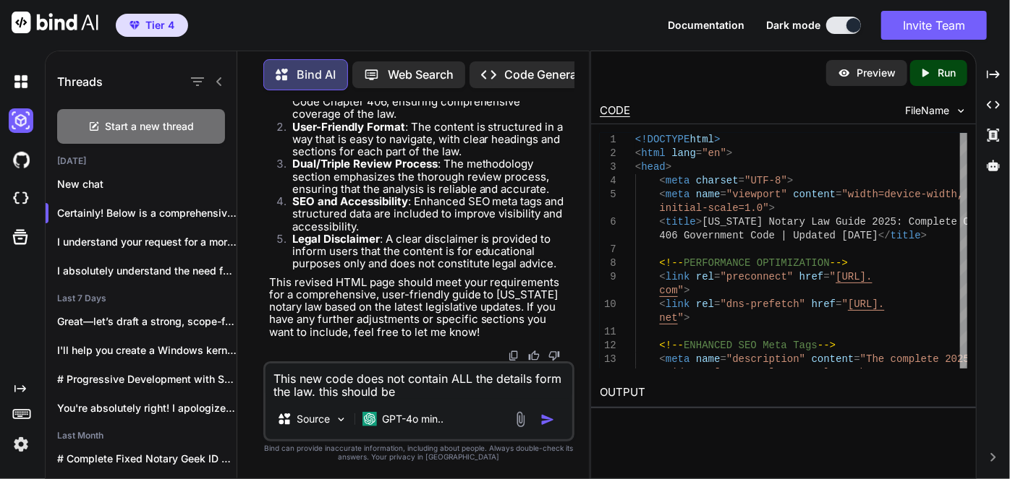
type textarea "x"
type textarea "This new code does not contain ALL the details form the law. this should be 10"
type textarea "x"
type textarea "This new code does not contain ALL the details form the law. this should be 100"
type textarea "x"
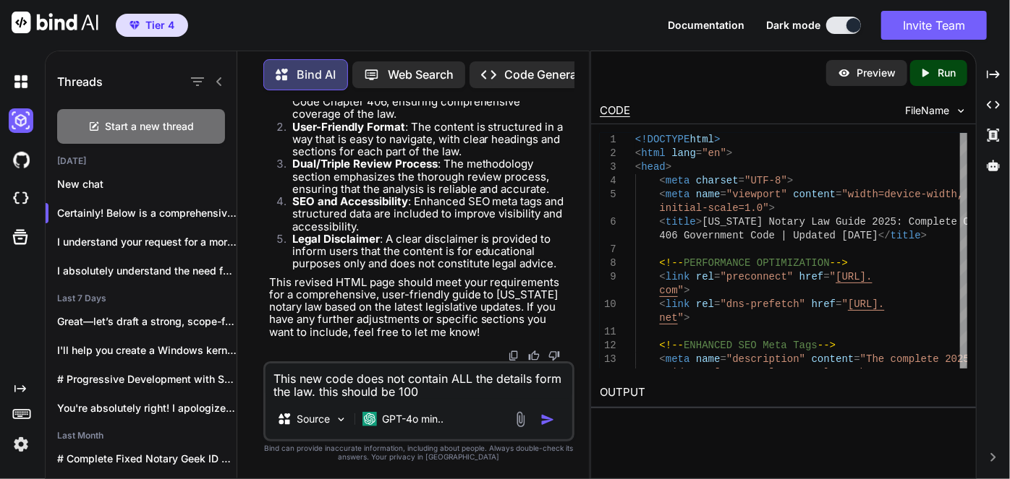
type textarea "This new code does not contain ALL the details form the law. this should be 100%"
type textarea "x"
type textarea "This new code does not contain ALL the details form the law. this should be 100%"
type textarea "x"
type textarea "This new code does not contain ALL the details form the law. this should be 100…"
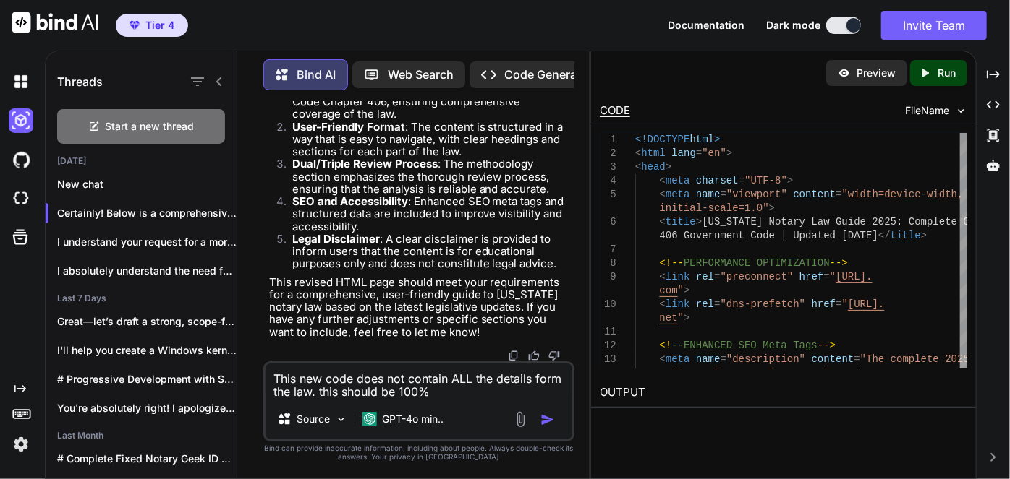
type textarea "x"
type textarea "This new code does not contain ALL the details form the law. this should be 100…"
type textarea "x"
type textarea "This new code does not contain ALL the details form the law. this should be 100…"
type textarea "x"
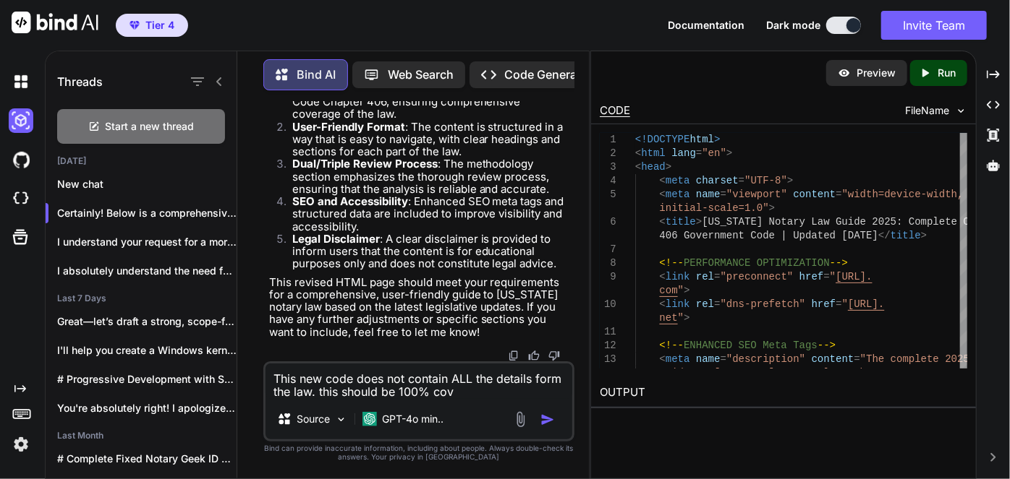
type textarea "This new code does not contain ALL the details form the law. this should be 100…"
type textarea "x"
type textarea "This new code does not contain ALL the details form the law. this should be 100…"
type textarea "x"
type textarea "This new code does not contain ALL the details form the law. this should be 100…"
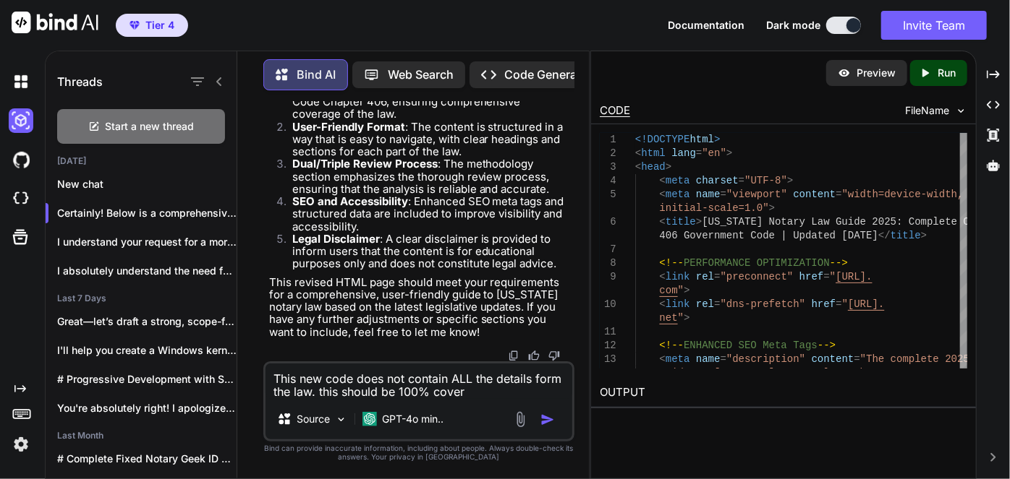
type textarea "x"
type textarea "This new code does not contain ALL the details form the law. this should be 100…"
type textarea "x"
type textarea "This new code does not contain ALL the details form the law. this should be 100…"
type textarea "x"
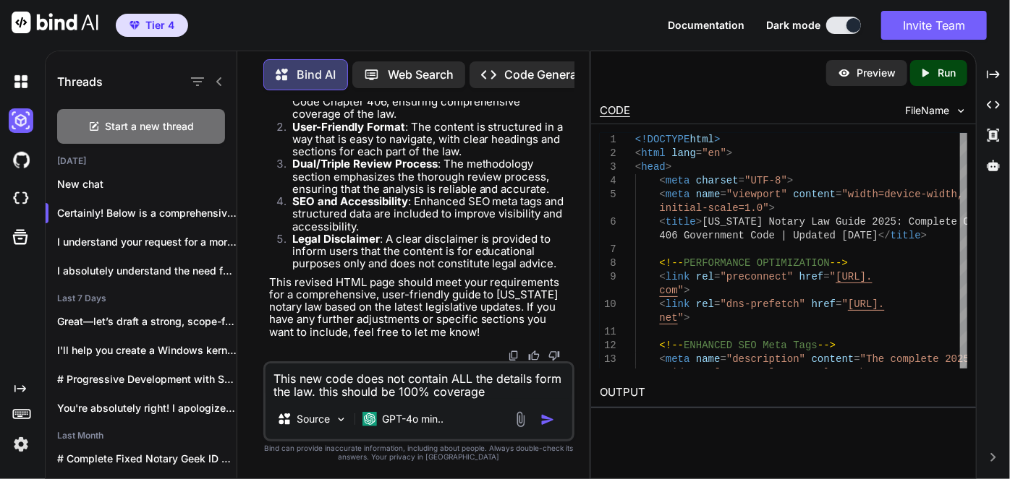
type textarea "This new code does not contain ALL the details form the law. this should be 100…"
type textarea "x"
type textarea "This new code does not contain ALL the details form the law. this should be 100…"
type textarea "x"
type textarea "This new code does not contain ALL the details form the law. this should be 100…"
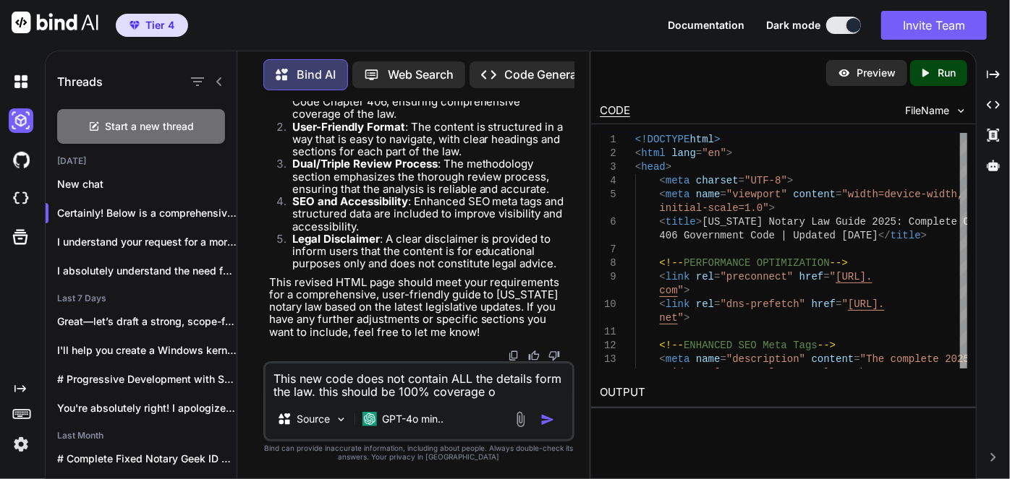
type textarea "x"
type textarea "This new code does not contain ALL the details form the law. this should be 100…"
type textarea "x"
type textarea "This new code does not contain ALL the details form the law. this should be 100…"
type textarea "x"
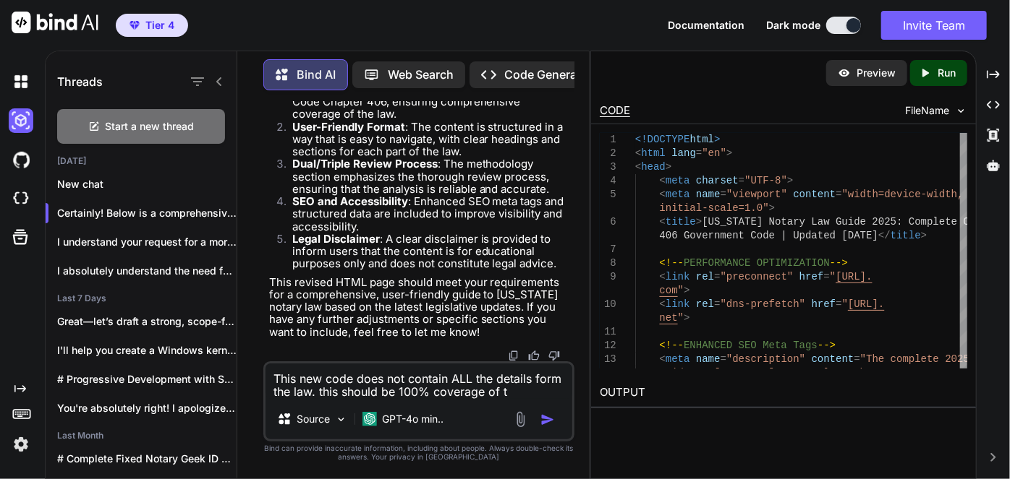
type textarea "This new code does not contain ALL the details form the law. this should be 100…"
paste textarea "GOVERNMENT CODE TITLE 4. EXECUTIVE BRANCH SUBTITLE A. EXECUTIVE OFFICERS CHAPTE…"
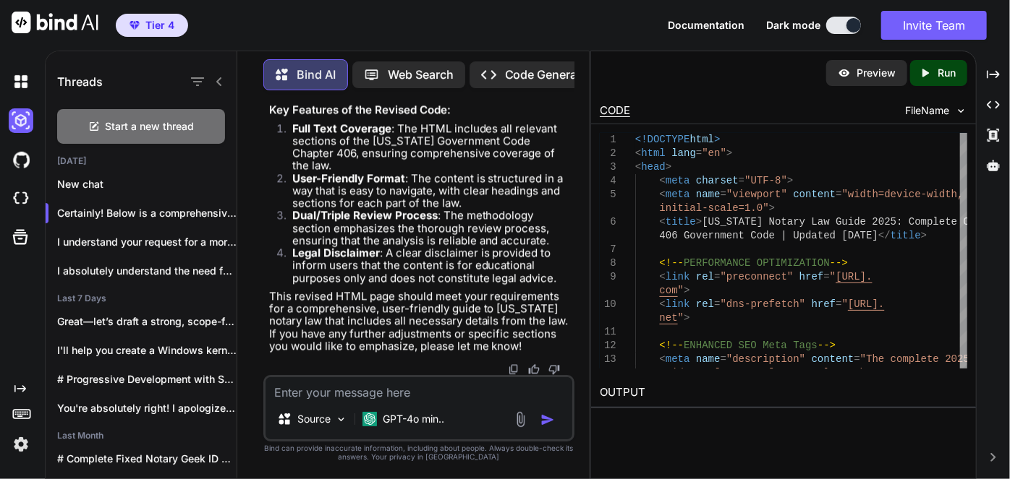
scroll to position [89594, 0]
click at [945, 64] on div "Created with Pixso. Run" at bounding box center [938, 73] width 57 height 26
click at [866, 67] on p "Preview" at bounding box center [875, 73] width 39 height 14
click at [411, 396] on textarea at bounding box center [418, 388] width 307 height 22
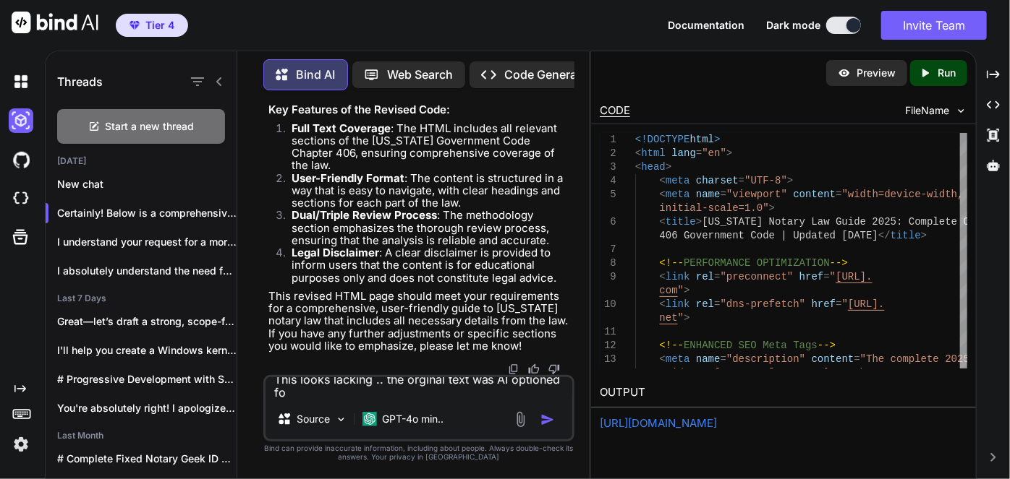
scroll to position [0, 0]
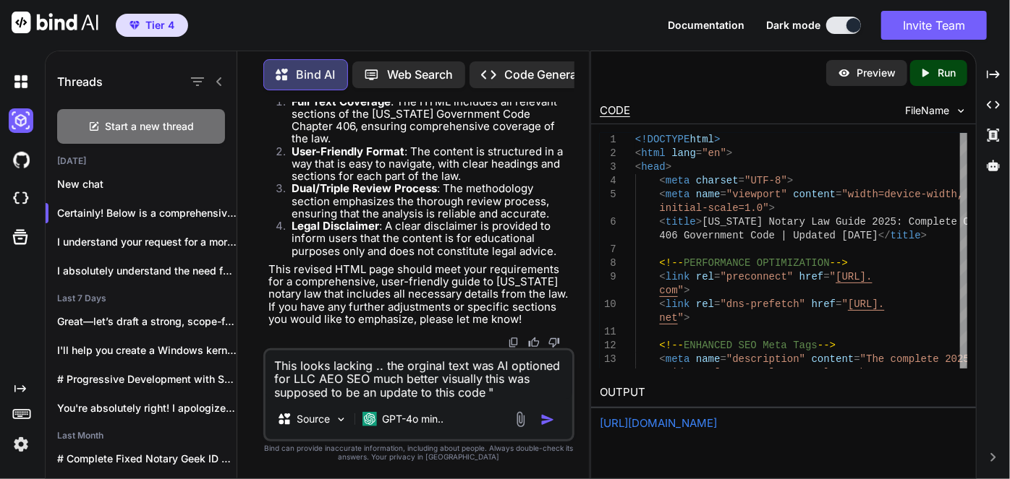
paste textarea "<!DOCTYPE html> <html lang="en"> <head> <meta charset="UTF-8"> <meta name="view…"
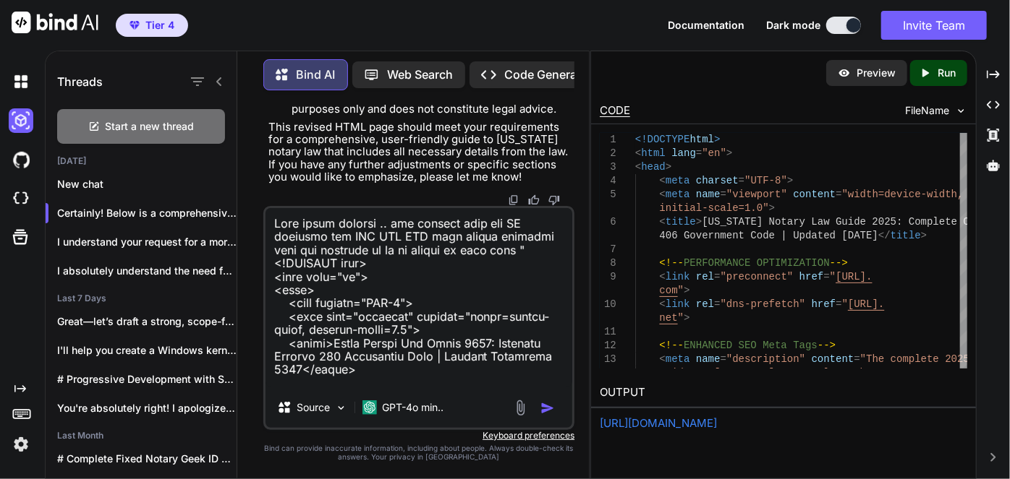
scroll to position [37719, 0]
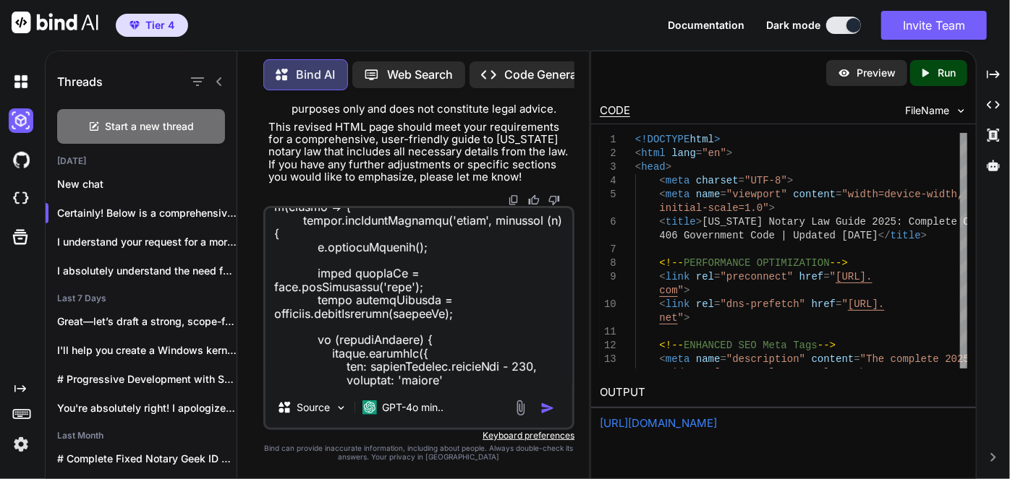
paste textarea "GOVERNMENT CODE TITLE 4. EXECUTIVE BRANCH SUBTITLE A. EXECUTIVE OFFICERS CHAPTE…"
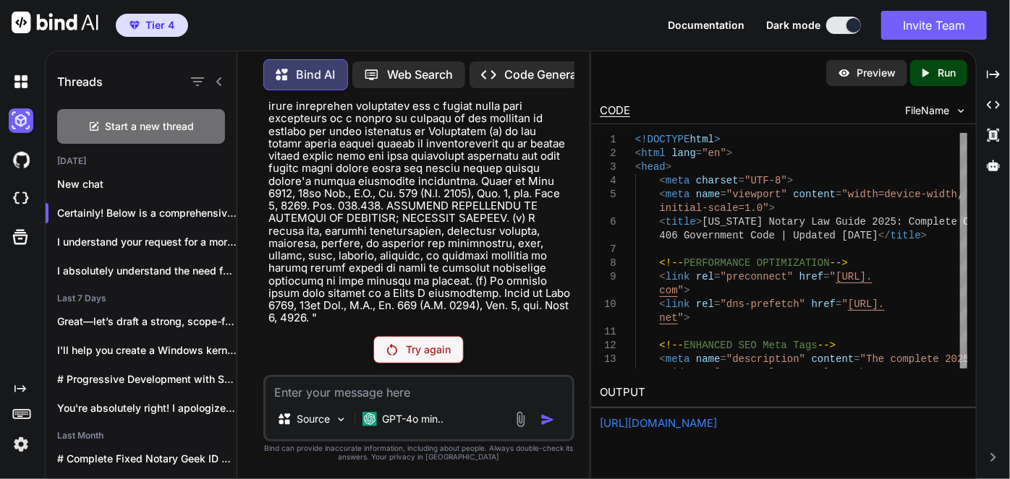
scroll to position [114664, 0]
click at [435, 357] on div "Try again" at bounding box center [418, 349] width 90 height 27
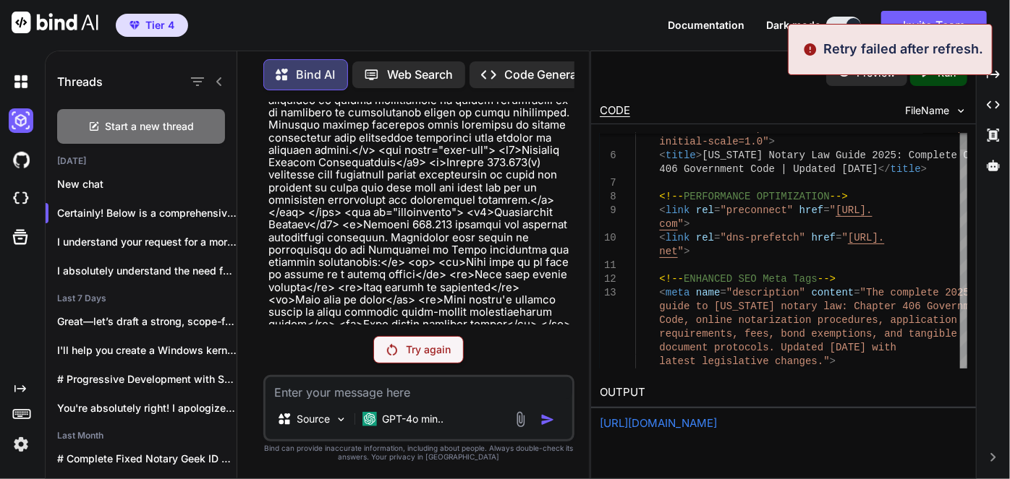
scroll to position [93050, 0]
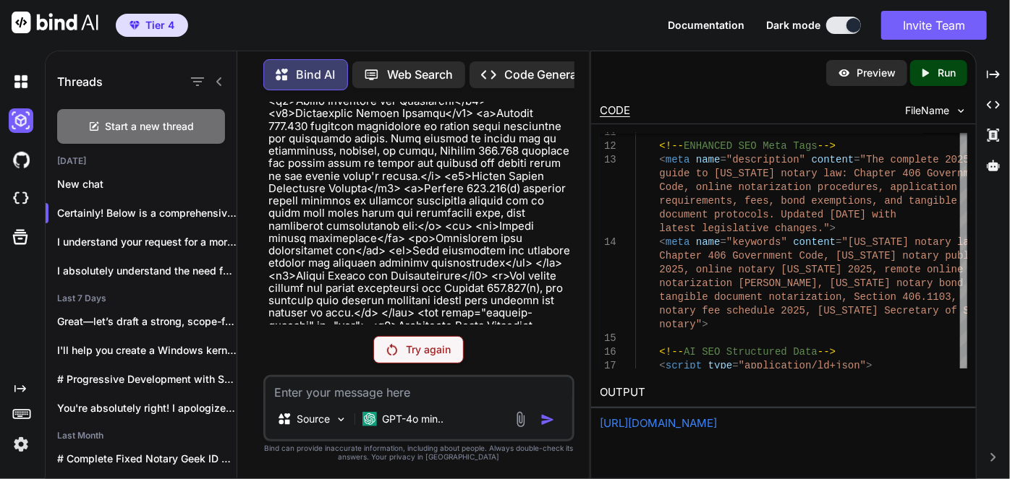
click at [406, 353] on p "Try again" at bounding box center [428, 350] width 45 height 14
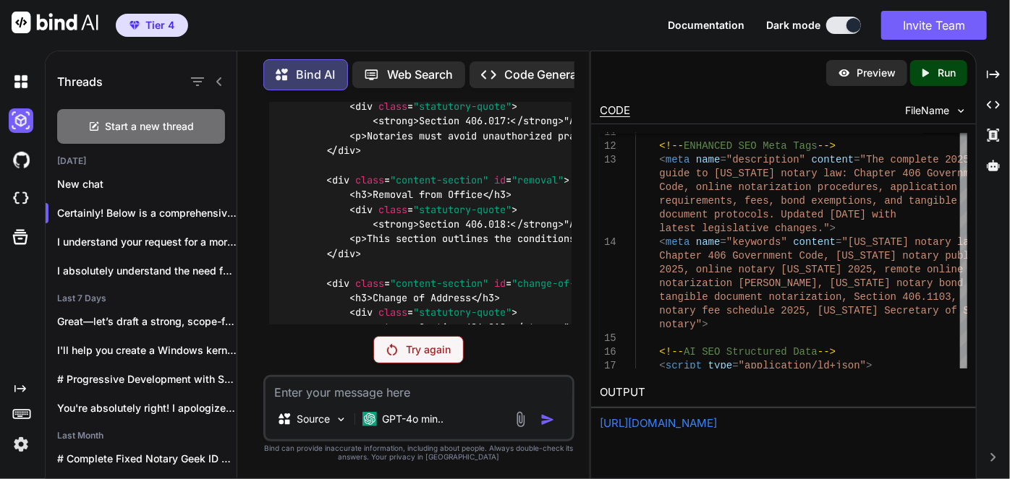
scroll to position [84029, 0]
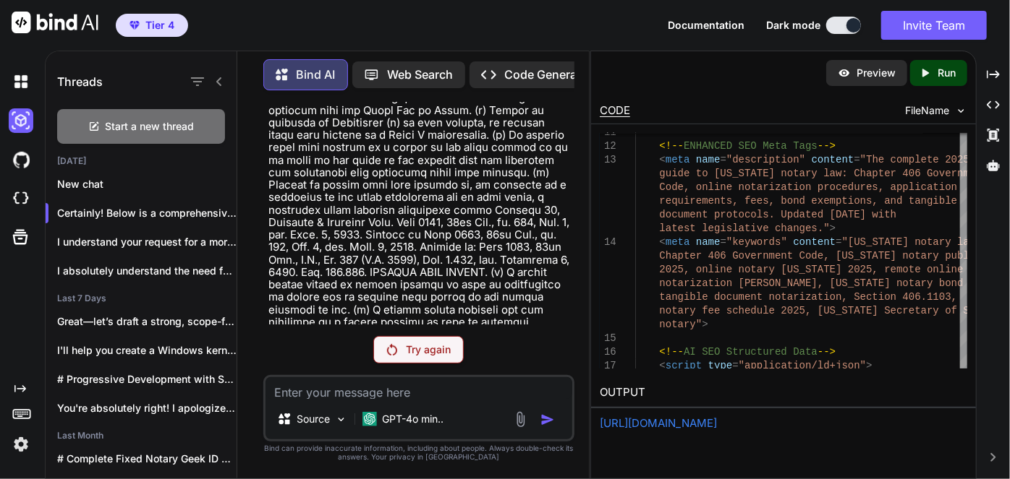
click at [417, 350] on p "Try again" at bounding box center [428, 350] width 45 height 14
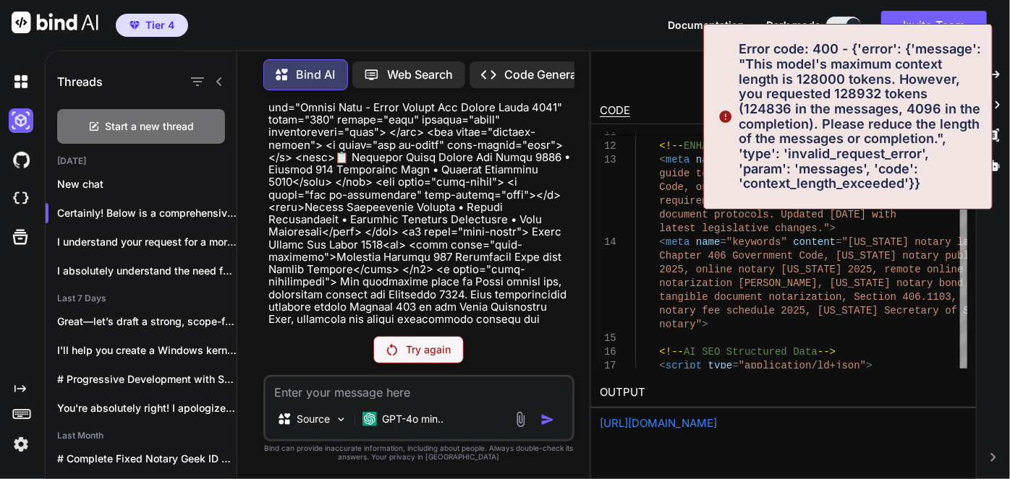
scroll to position [89933, 0]
